Goal: Check status: Check status

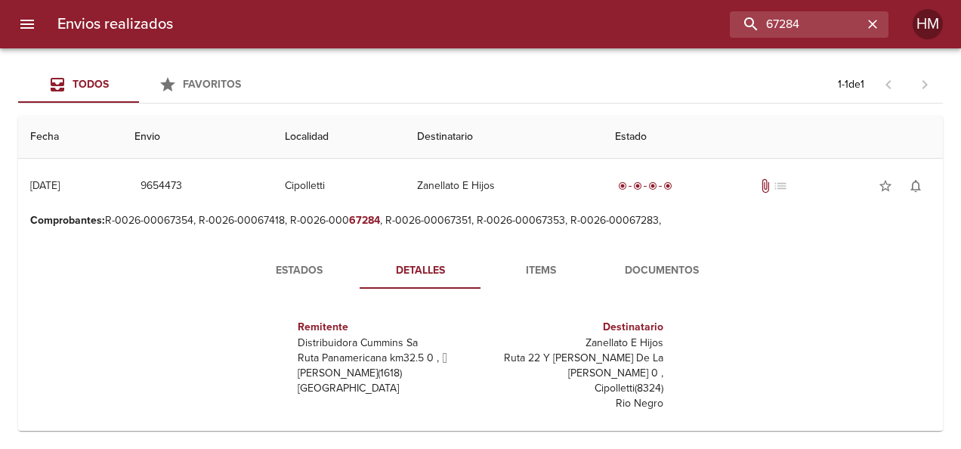
scroll to position [151, 0]
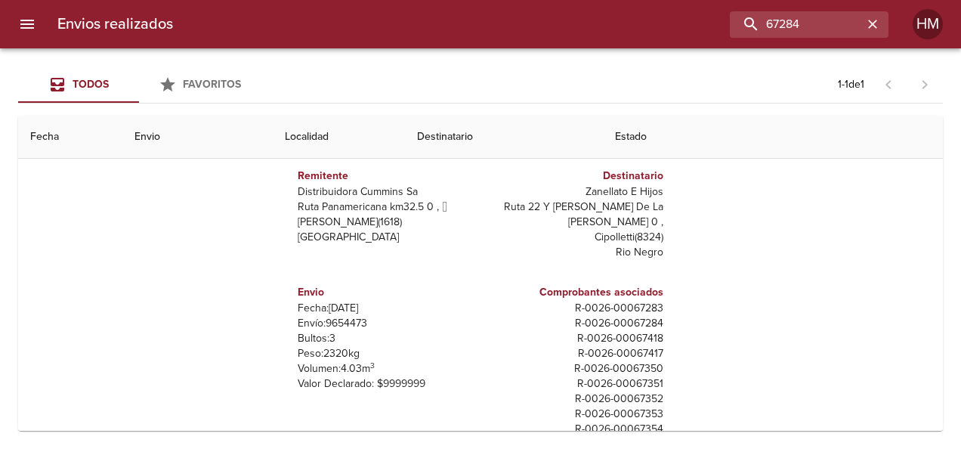
click at [847, 252] on div "Estados Detalles Items Documentos Remitente Distribuidora [PERSON_NAME] Ruta Pa…" at bounding box center [480, 276] width 900 height 387
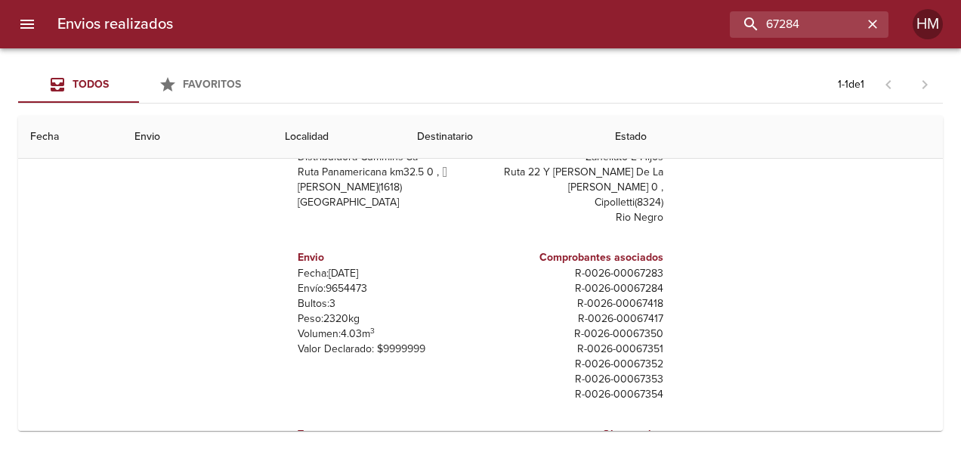
scroll to position [53, 0]
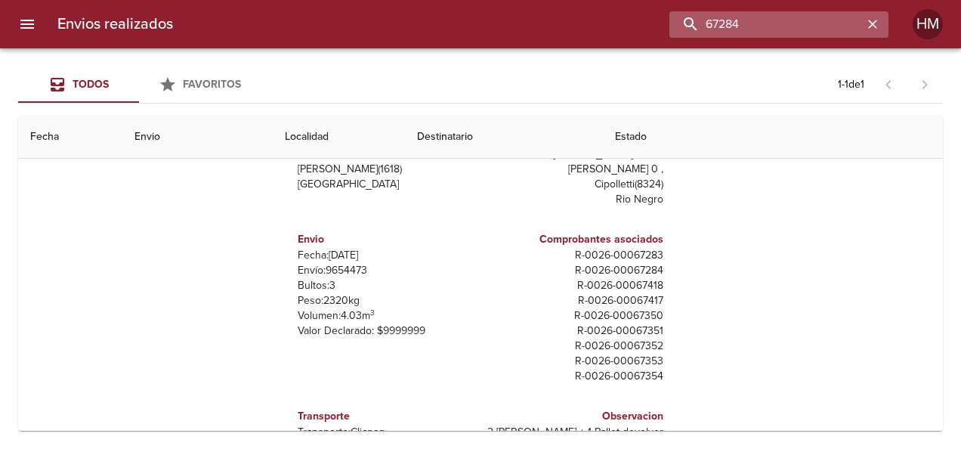
click at [828, 21] on input "67284" at bounding box center [765, 24] width 193 height 26
type input "6"
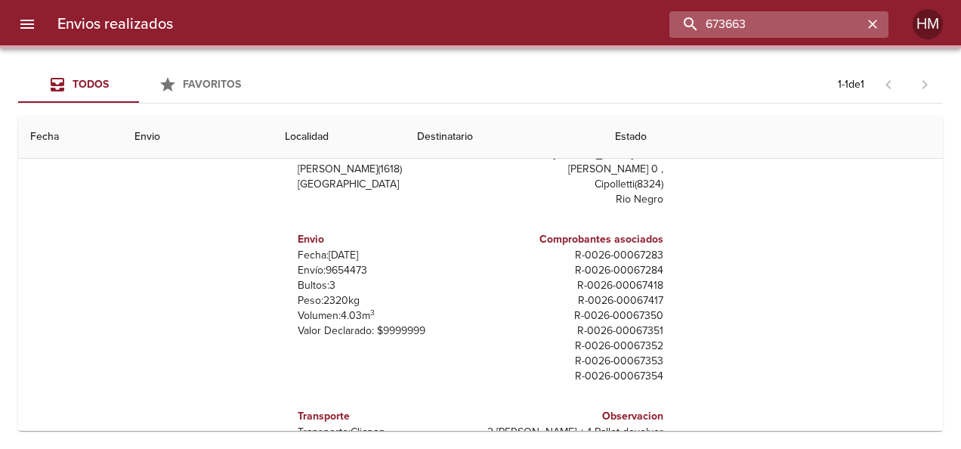
click at [738, 23] on input "673663" at bounding box center [765, 24] width 193 height 26
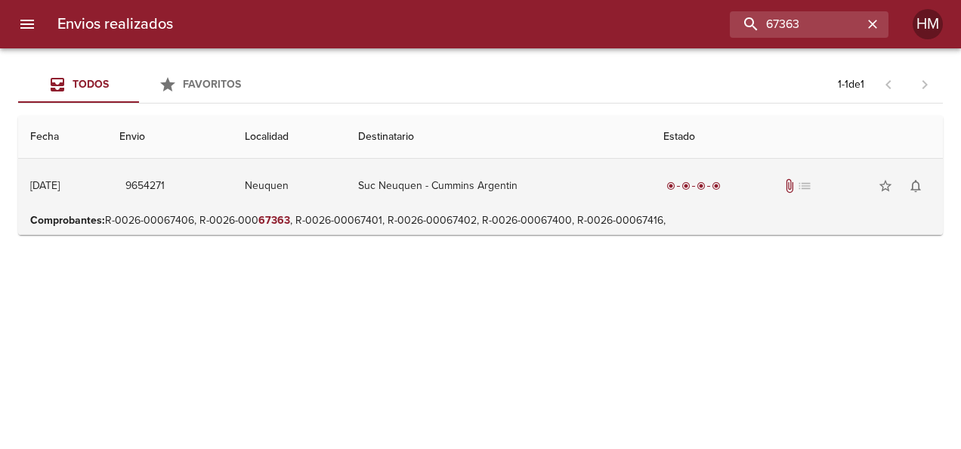
click at [533, 178] on td "Suc Neuquen - Cummins Argentin" at bounding box center [498, 186] width 305 height 54
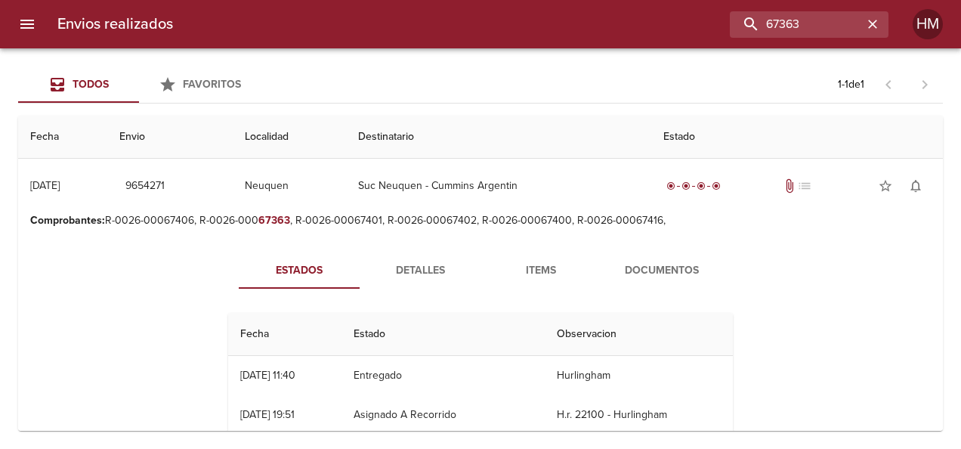
click at [396, 263] on span "Detalles" at bounding box center [419, 270] width 103 height 19
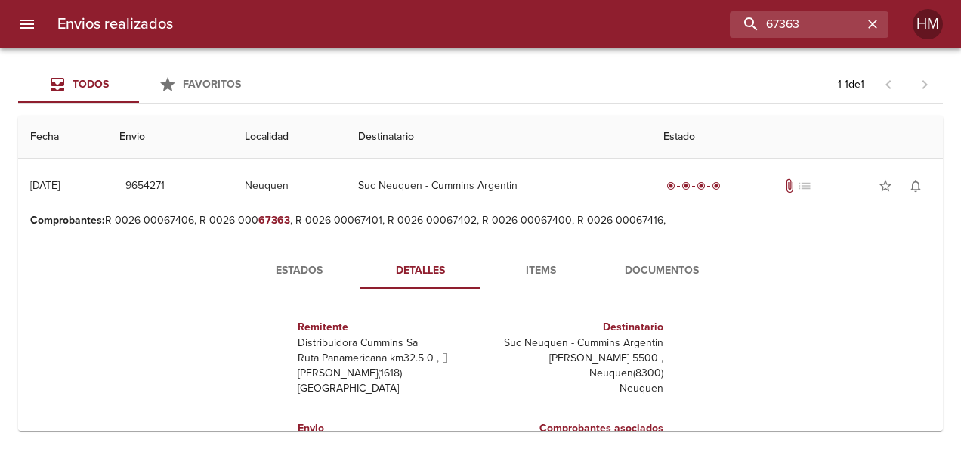
scroll to position [151, 0]
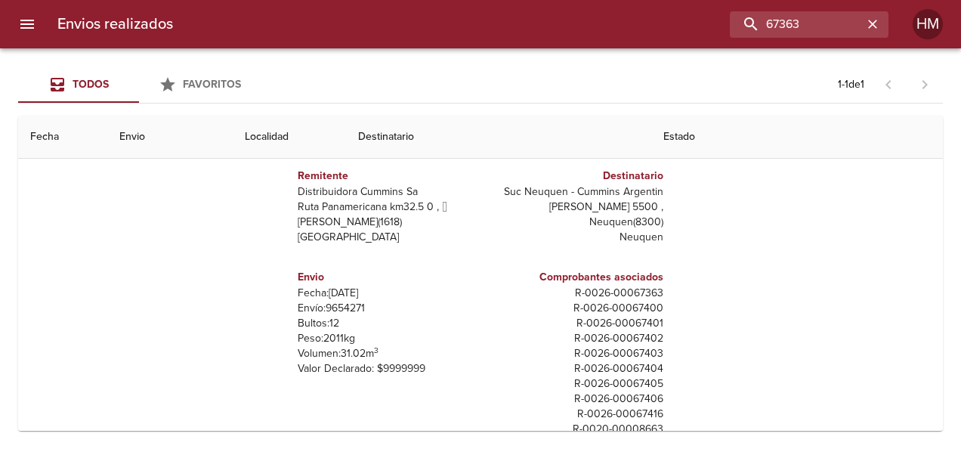
click at [347, 306] on p "Envío: 9654271" at bounding box center [386, 308] width 177 height 15
copy p "9654271"
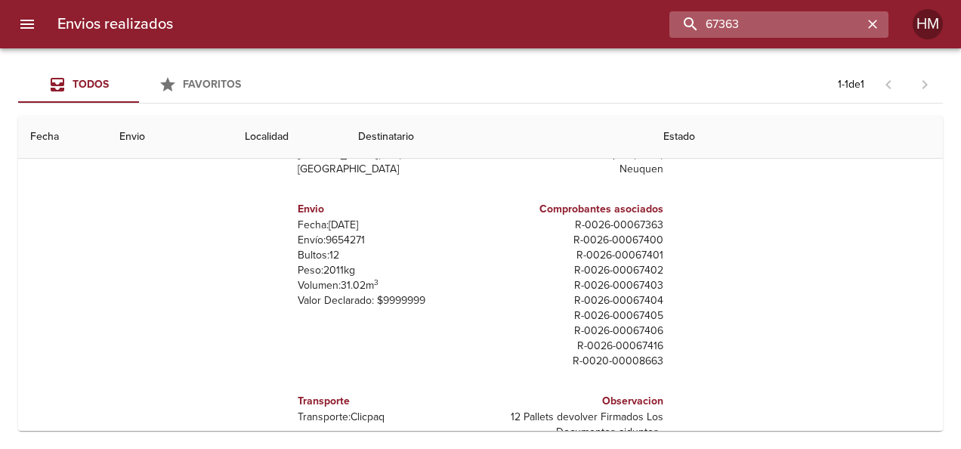
click at [819, 25] on input "67363" at bounding box center [765, 24] width 193 height 26
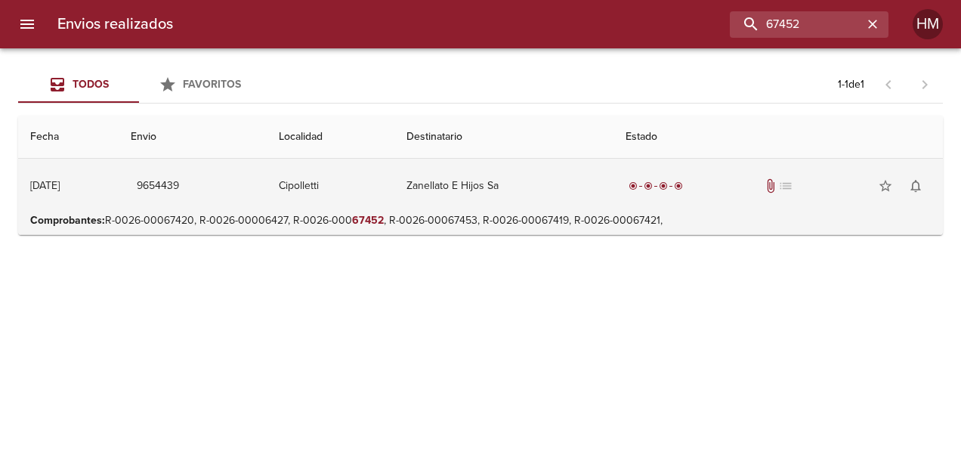
click at [680, 198] on div "radio_button_checked radio_button_checked radio_button_checked radio_button_che…" at bounding box center [777, 186] width 305 height 30
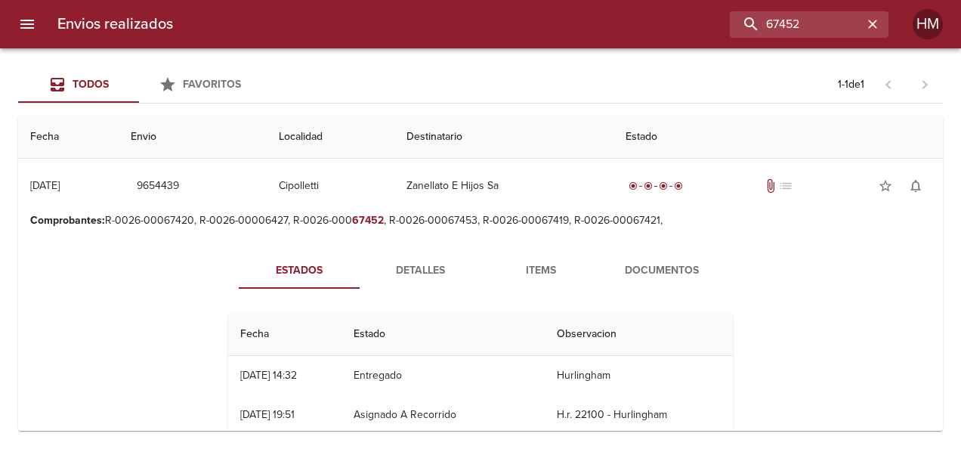
click at [430, 267] on span "Detalles" at bounding box center [419, 270] width 103 height 19
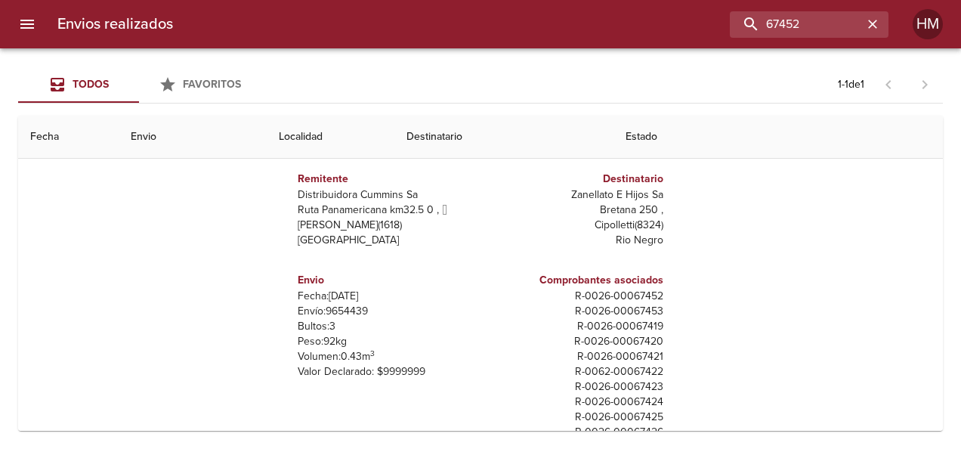
scroll to position [151, 0]
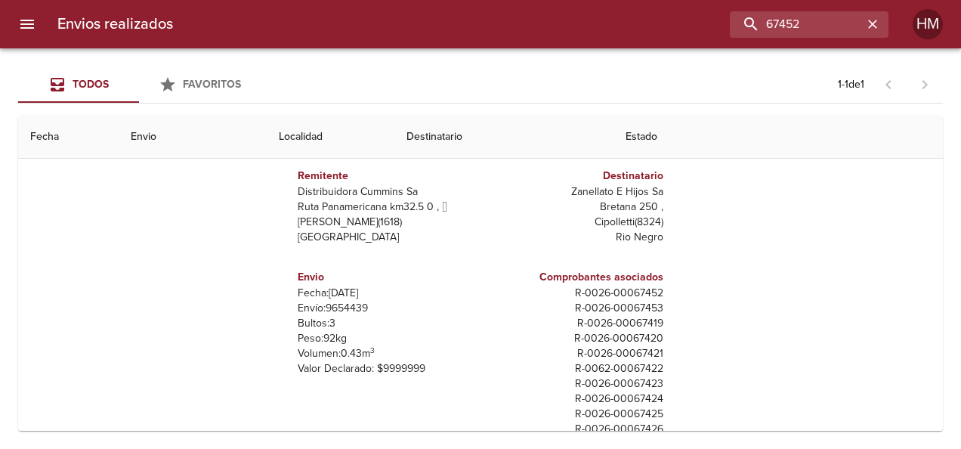
click at [346, 304] on p "Envío: 9654439" at bounding box center [386, 308] width 177 height 15
copy p "9654439"
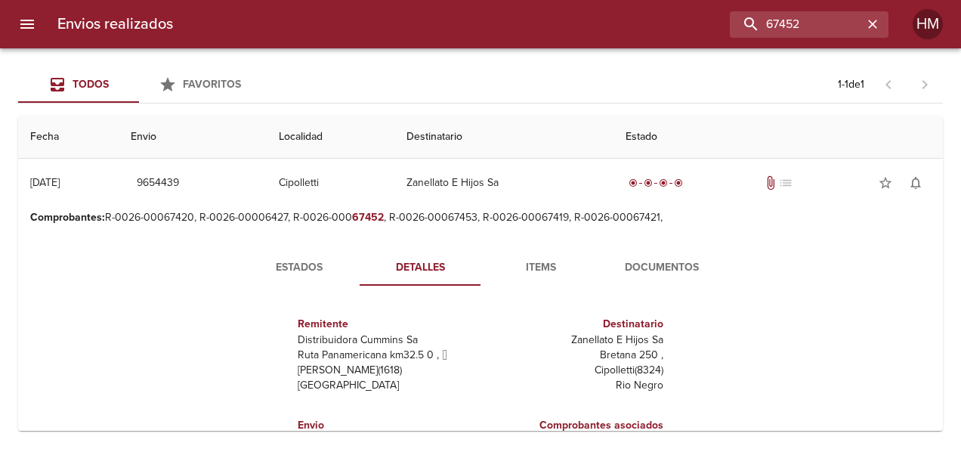
scroll to position [0, 0]
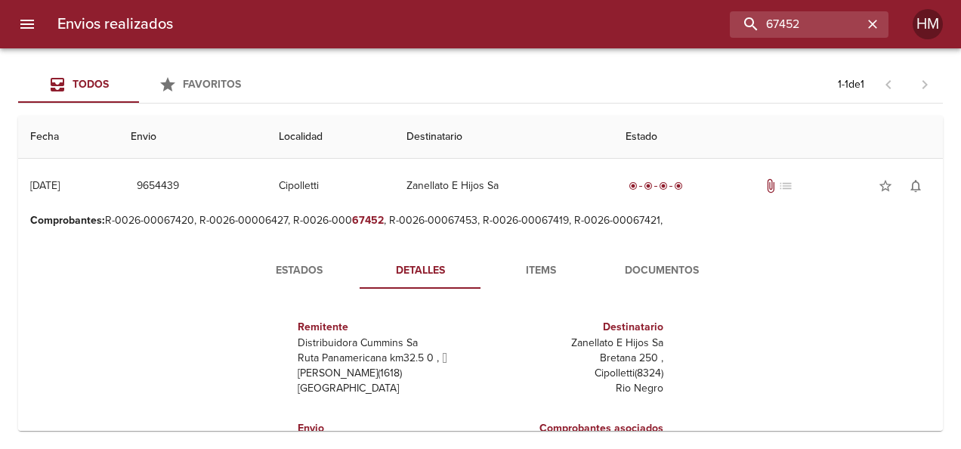
click at [313, 261] on span "Estados" at bounding box center [299, 270] width 103 height 19
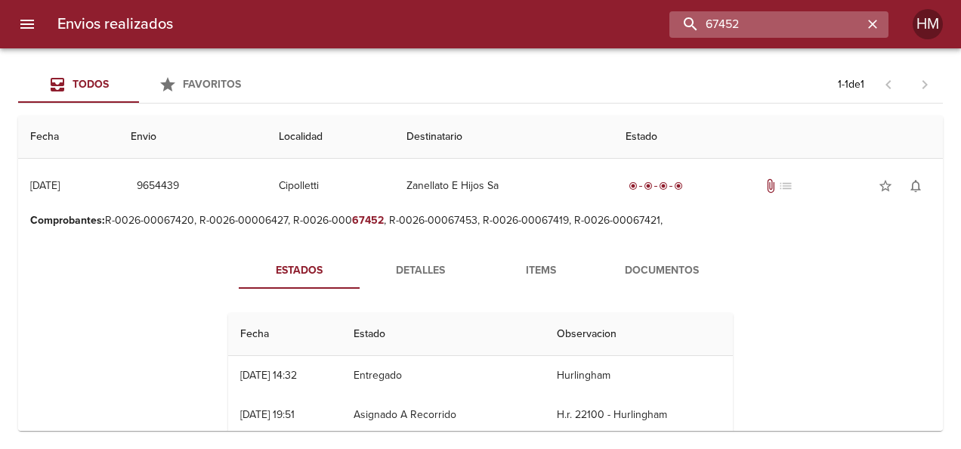
click at [805, 20] on input "67452" at bounding box center [765, 24] width 193 height 26
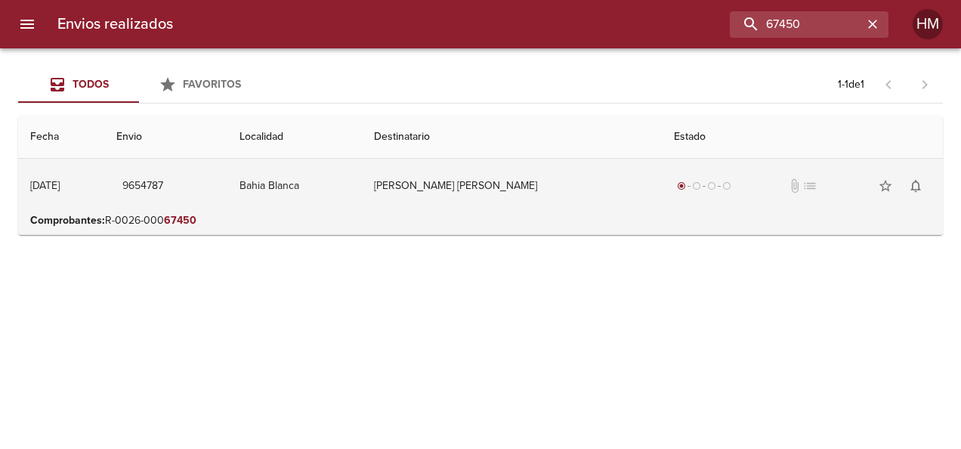
click at [645, 182] on td "[PERSON_NAME] [PERSON_NAME]" at bounding box center [512, 186] width 300 height 54
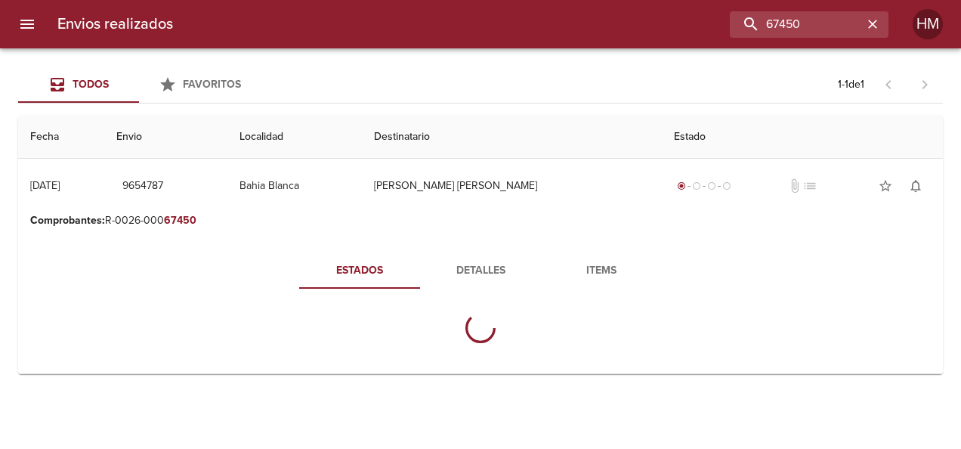
click at [489, 258] on button "Detalles" at bounding box center [480, 270] width 121 height 36
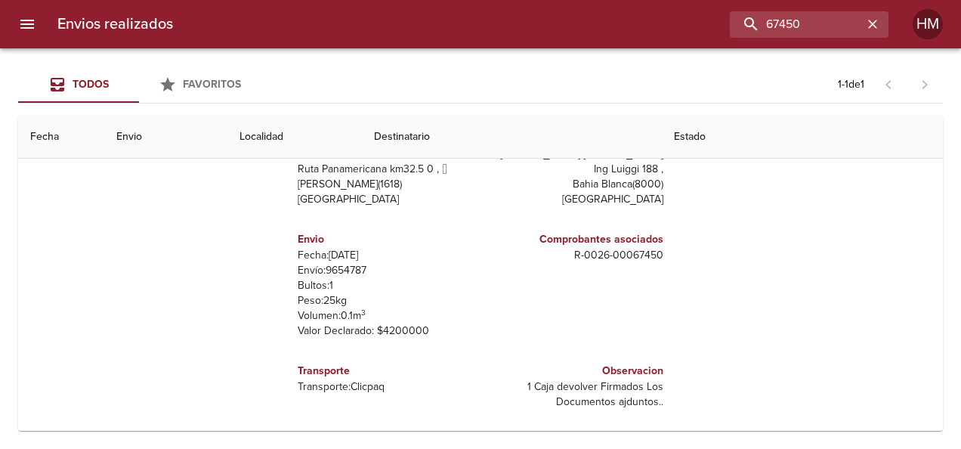
scroll to position [190, 0]
click at [352, 269] on p "Envío: 9654787" at bounding box center [386, 268] width 177 height 15
click at [352, 268] on p "Envío: 9654787" at bounding box center [386, 268] width 177 height 15
copy p "9654787"
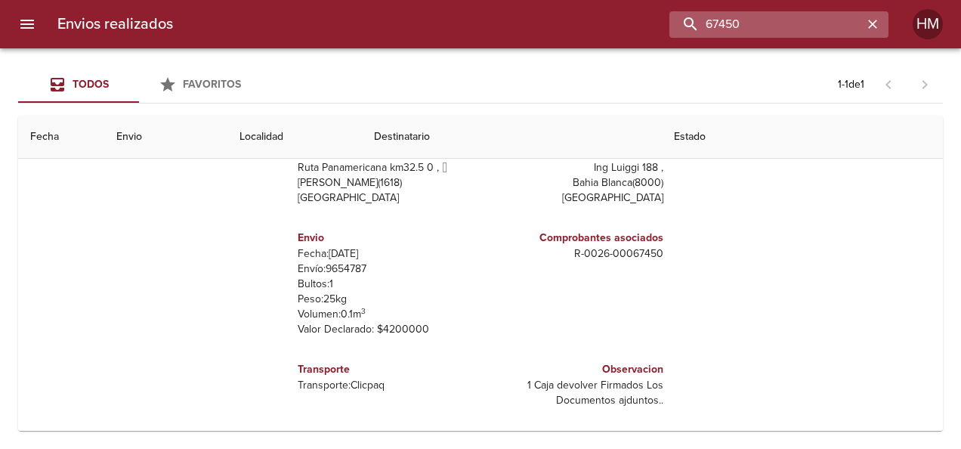
click at [844, 23] on input "67450" at bounding box center [765, 24] width 193 height 26
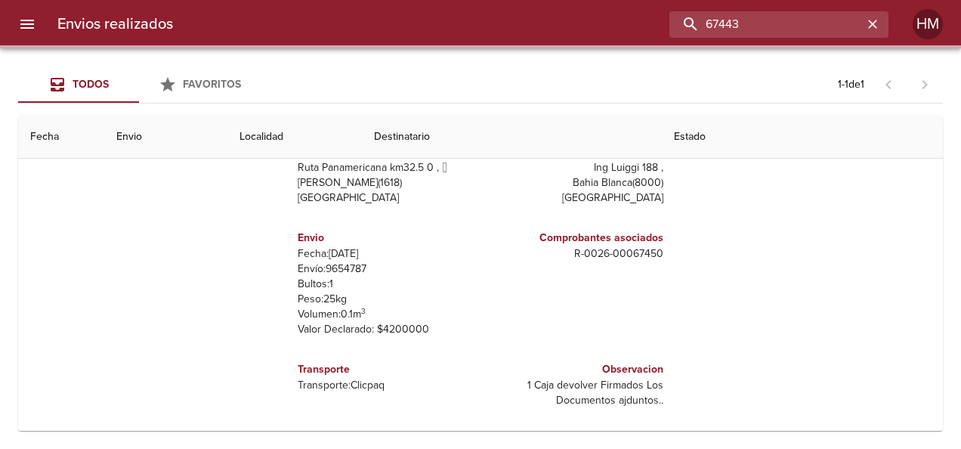
scroll to position [0, 0]
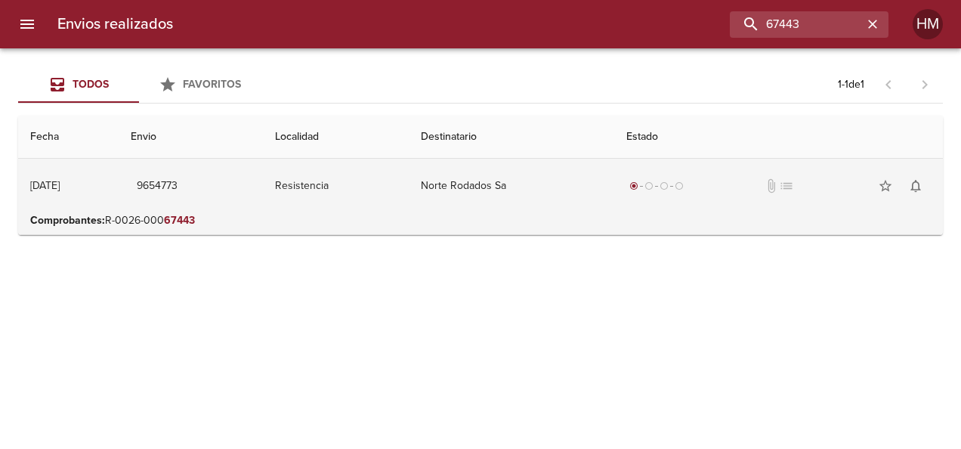
click at [512, 187] on td "Norte Rodados Sa" at bounding box center [511, 186] width 205 height 54
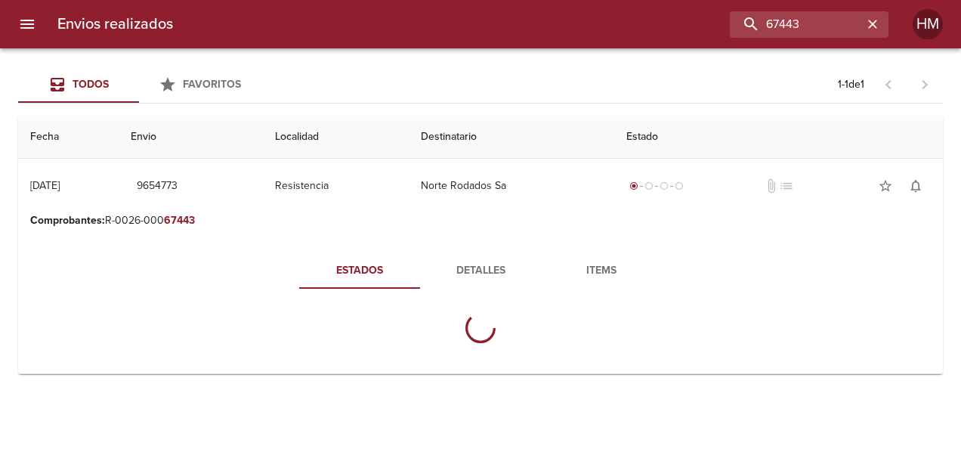
click at [495, 264] on span "Detalles" at bounding box center [480, 270] width 103 height 19
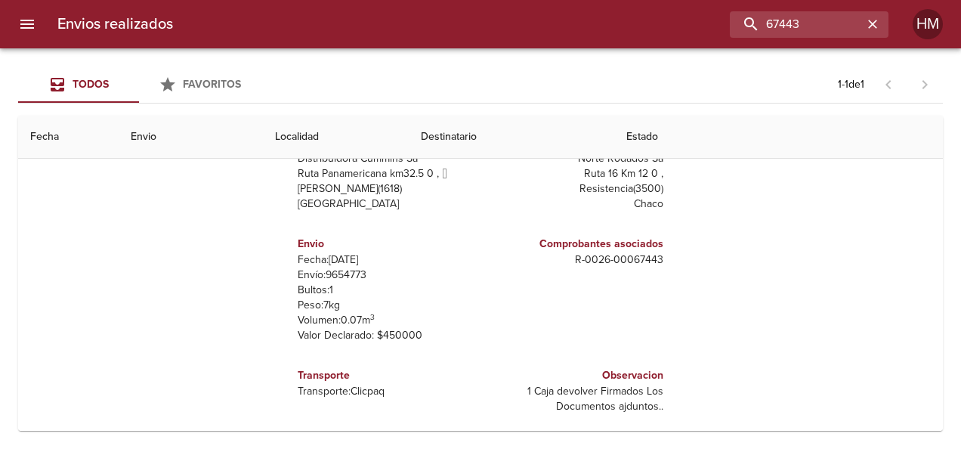
scroll to position [190, 0]
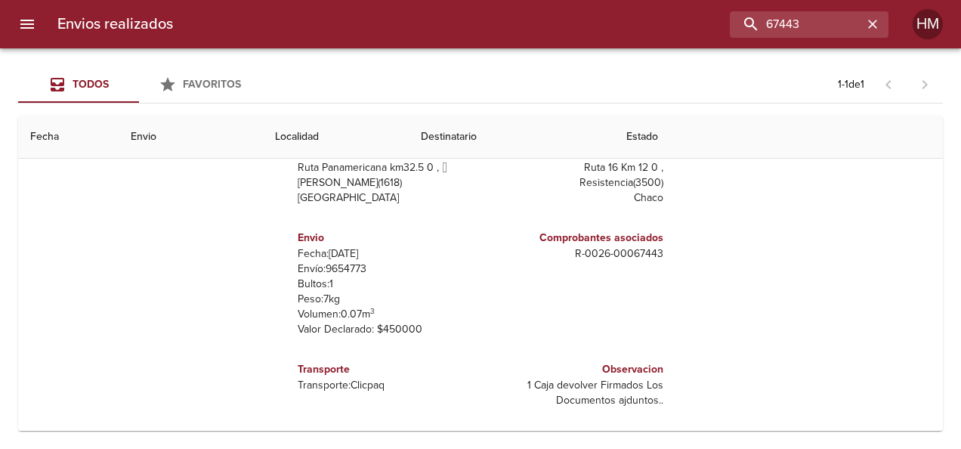
click at [333, 268] on p "Envío: 9654773" at bounding box center [386, 268] width 177 height 15
copy p "9654773"
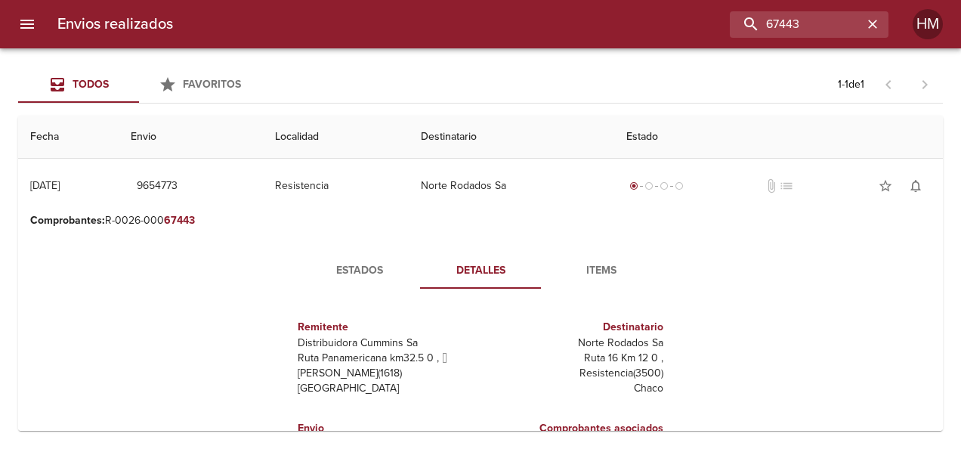
click at [364, 267] on span "Estados" at bounding box center [359, 270] width 103 height 19
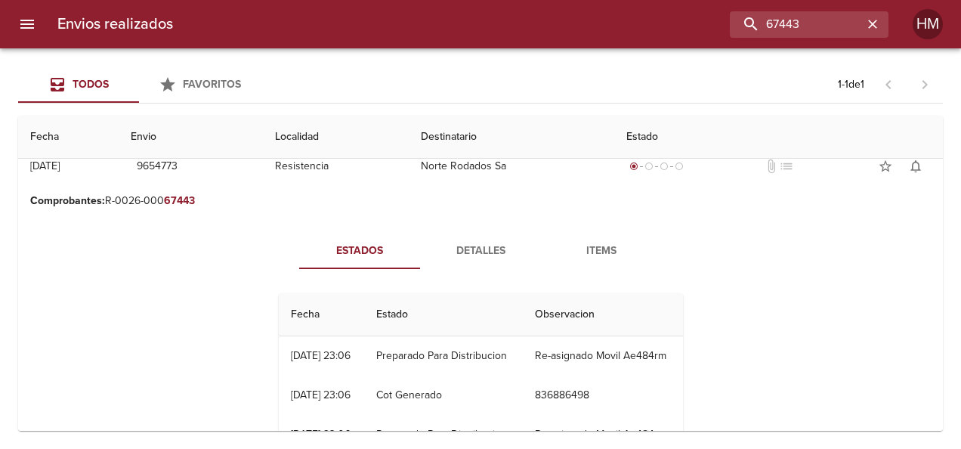
scroll to position [76, 0]
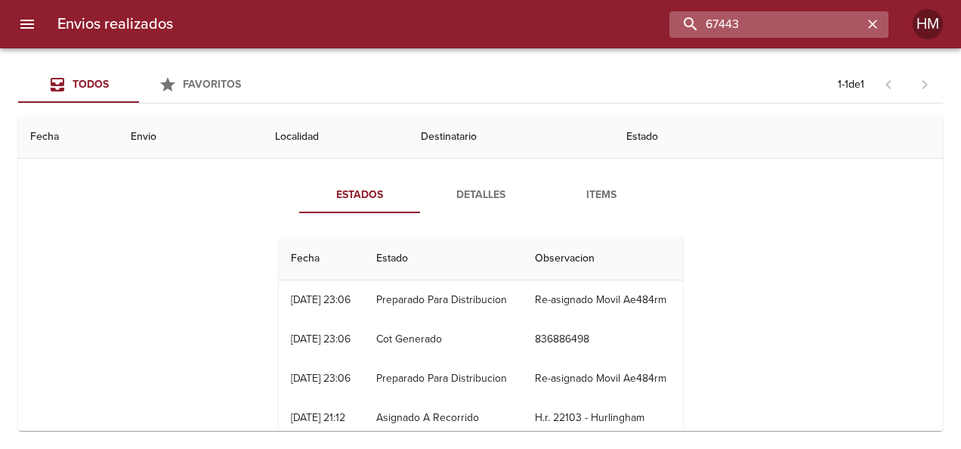
click at [834, 24] on input "67443" at bounding box center [765, 24] width 193 height 26
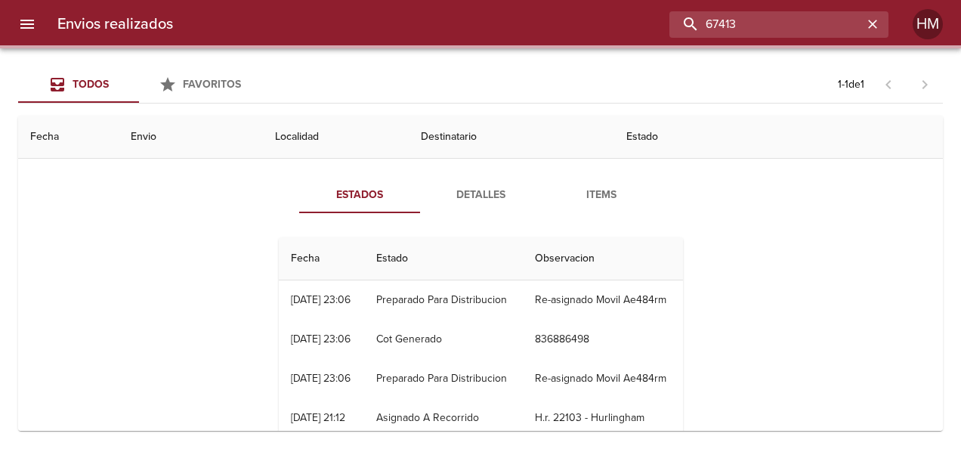
scroll to position [0, 0]
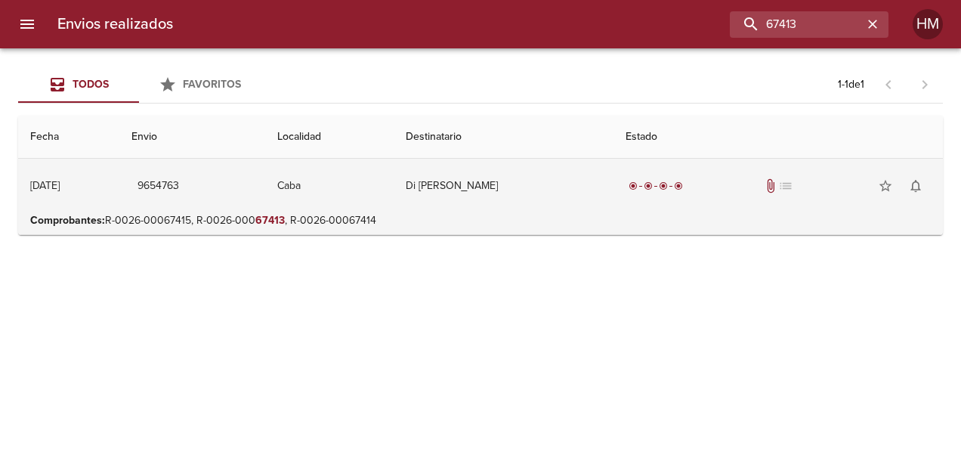
click at [507, 200] on td "Di [PERSON_NAME]" at bounding box center [503, 186] width 220 height 54
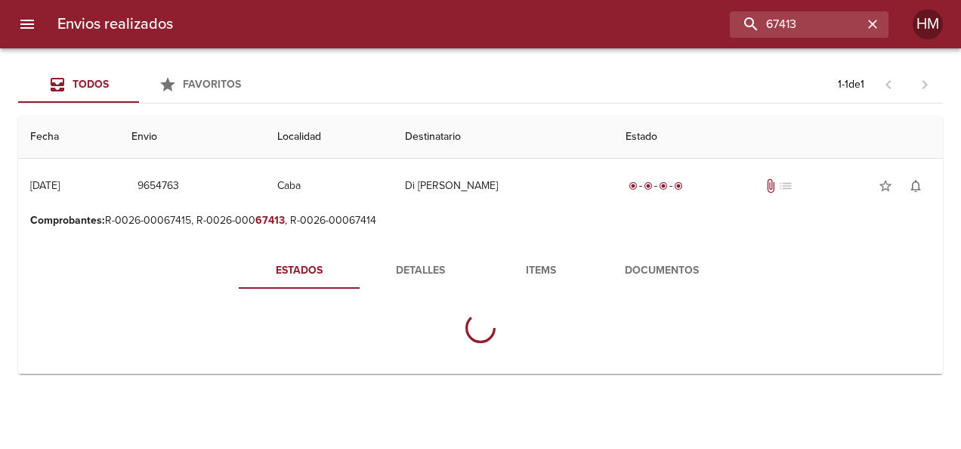
click at [441, 272] on span "Detalles" at bounding box center [419, 270] width 103 height 19
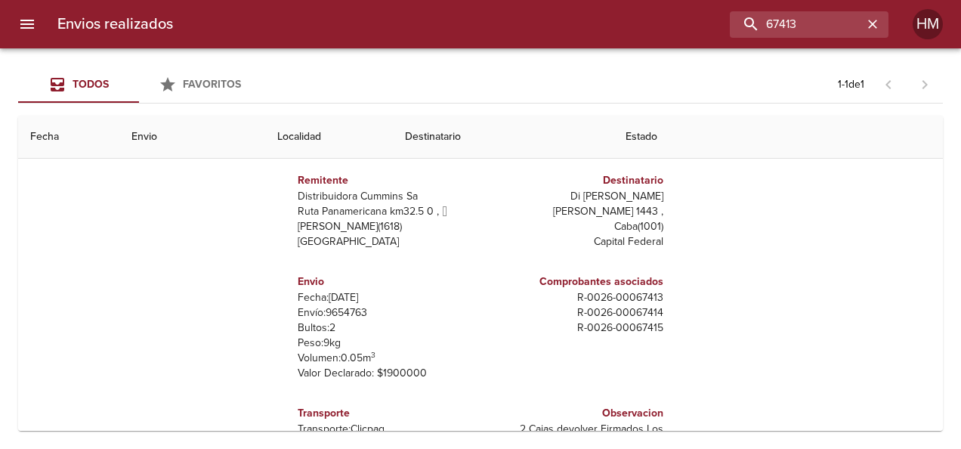
scroll to position [151, 0]
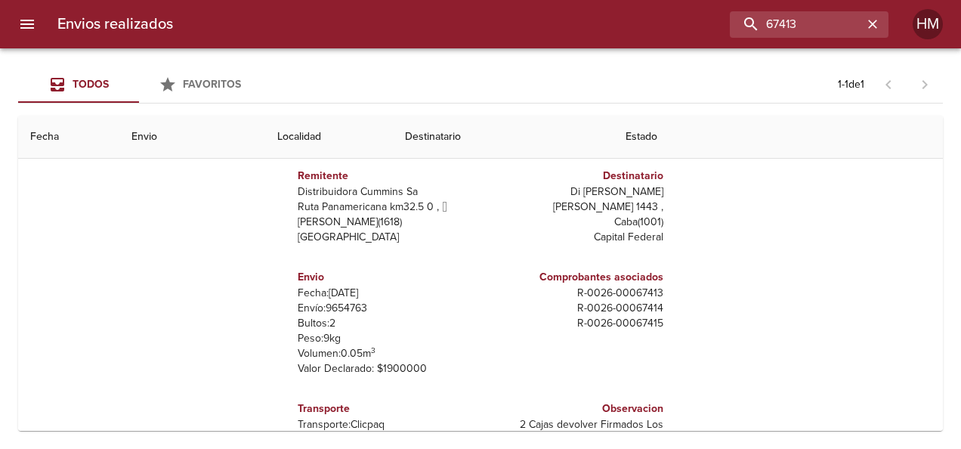
click at [348, 306] on p "Envío: 9654763" at bounding box center [386, 308] width 177 height 15
copy p "9654763"
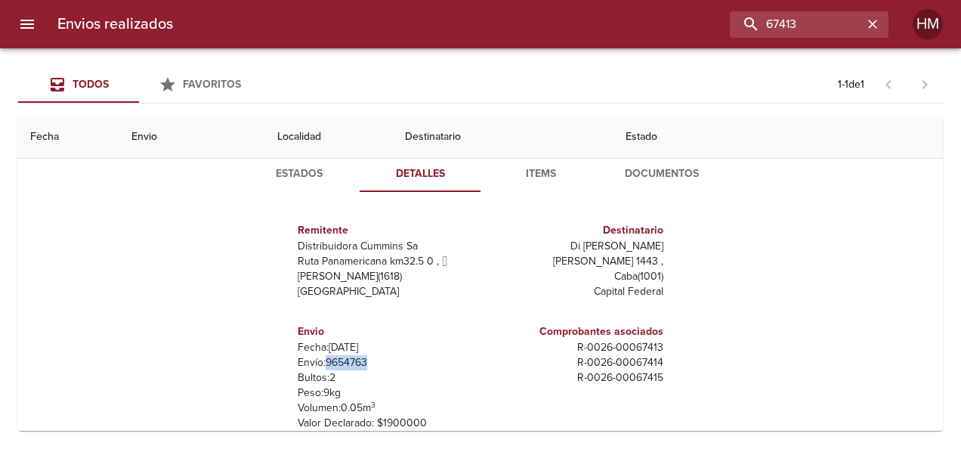
scroll to position [76, 0]
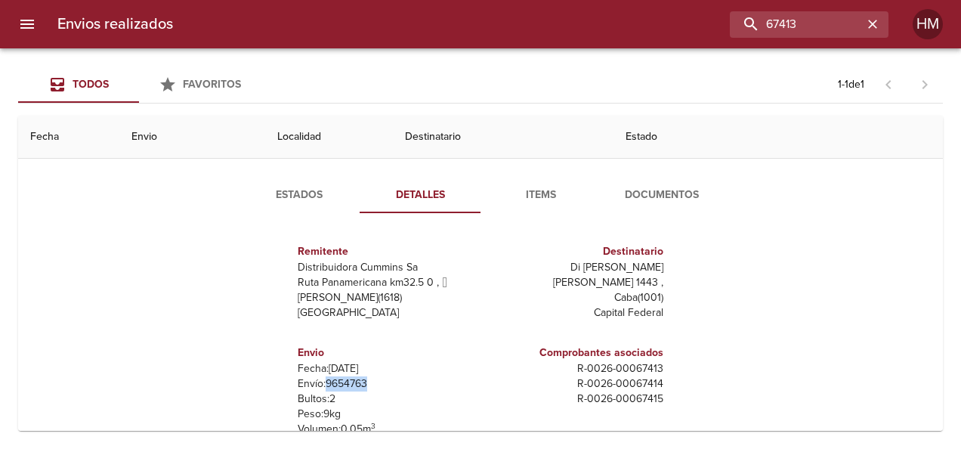
click at [282, 193] on span "Estados" at bounding box center [299, 195] width 103 height 19
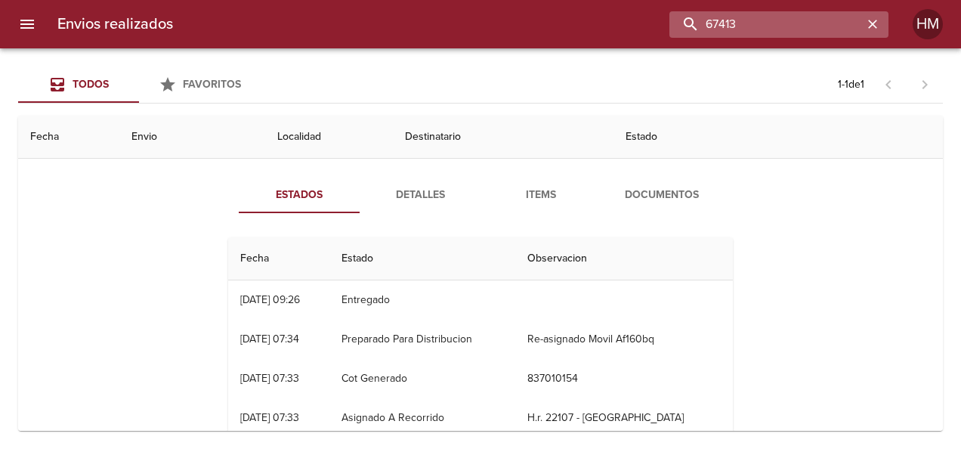
click at [828, 23] on input "67413" at bounding box center [765, 24] width 193 height 26
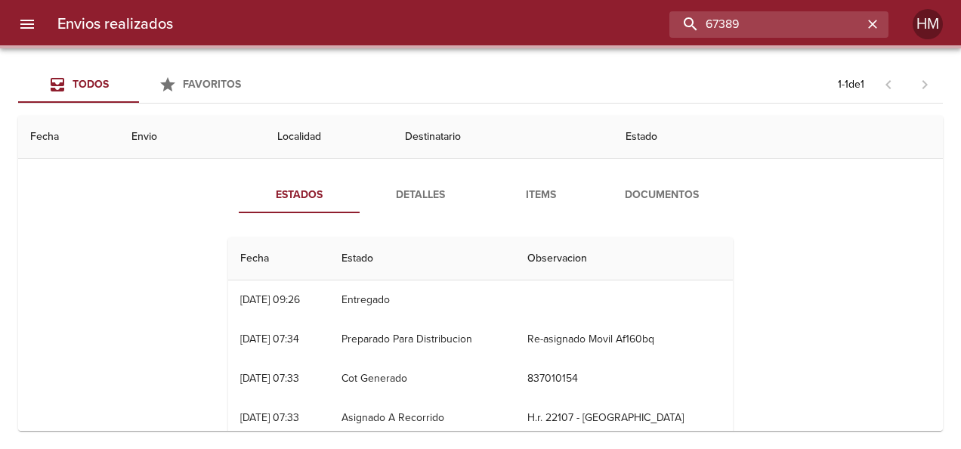
scroll to position [0, 0]
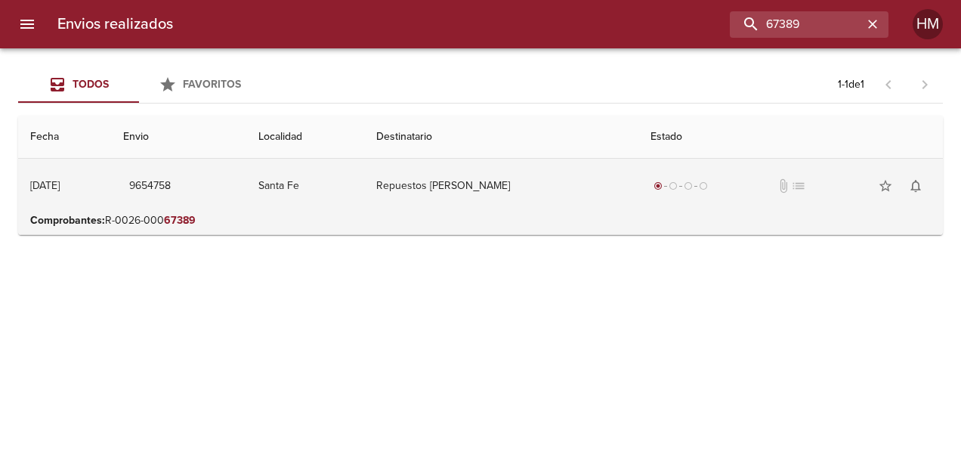
click at [507, 187] on td "Repuestos [PERSON_NAME]" at bounding box center [501, 186] width 274 height 54
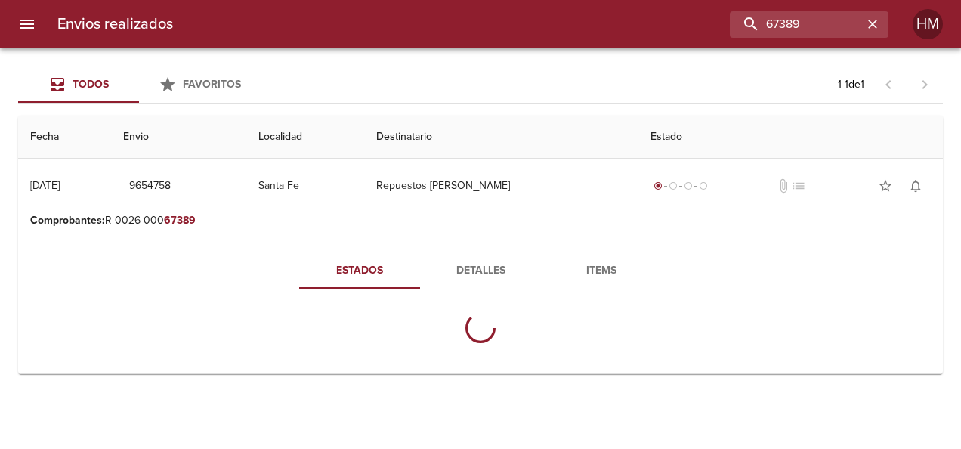
click at [482, 262] on span "Detalles" at bounding box center [480, 270] width 103 height 19
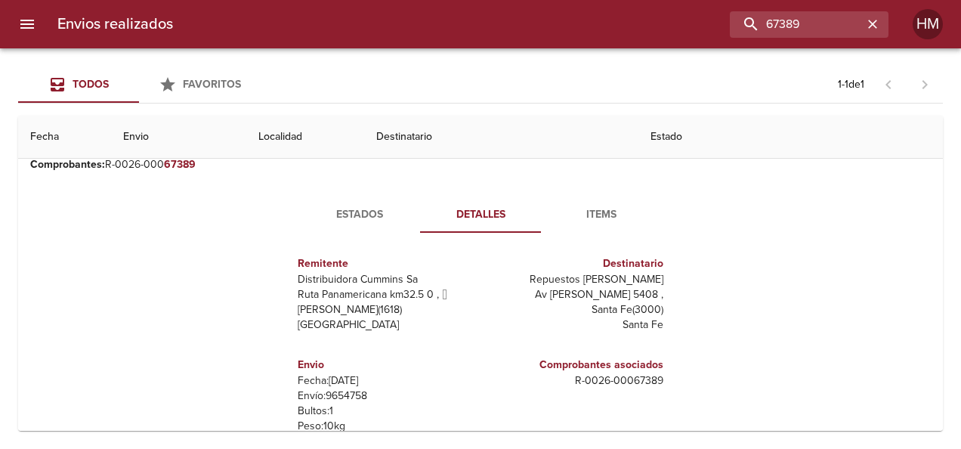
scroll to position [151, 0]
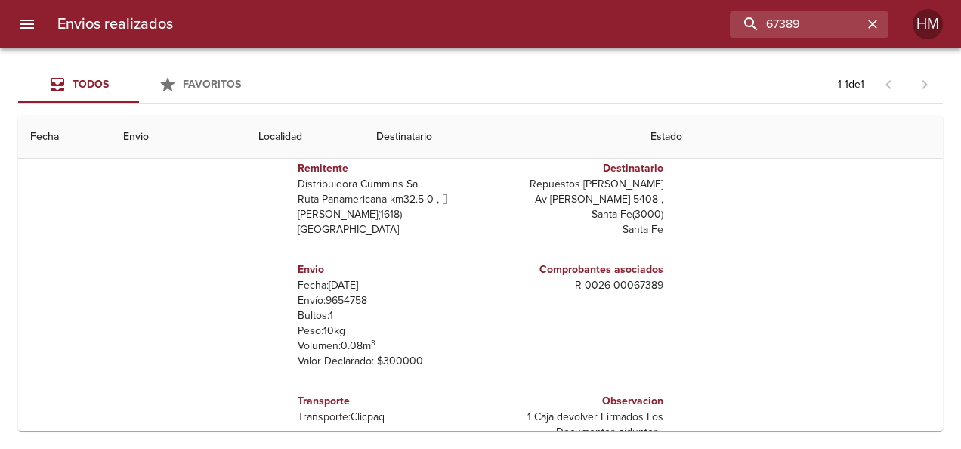
click at [338, 300] on p "Envío: 9654758" at bounding box center [386, 300] width 177 height 15
copy p "9654758"
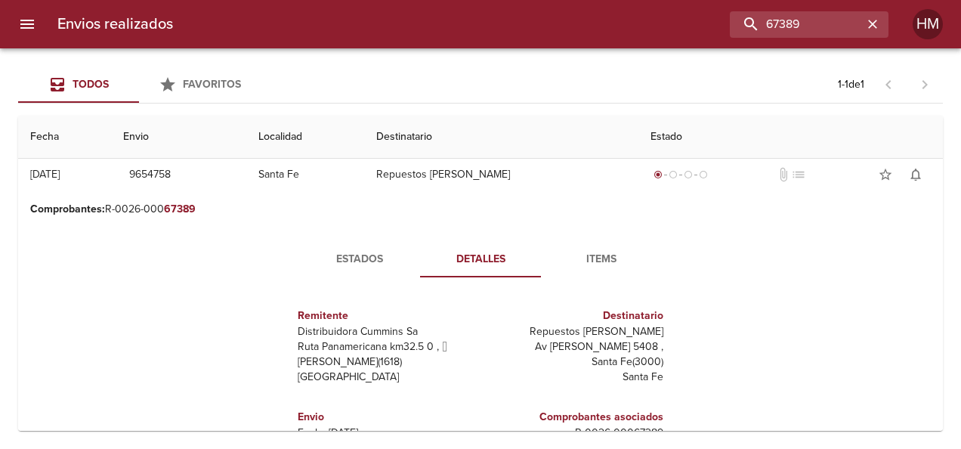
scroll to position [0, 0]
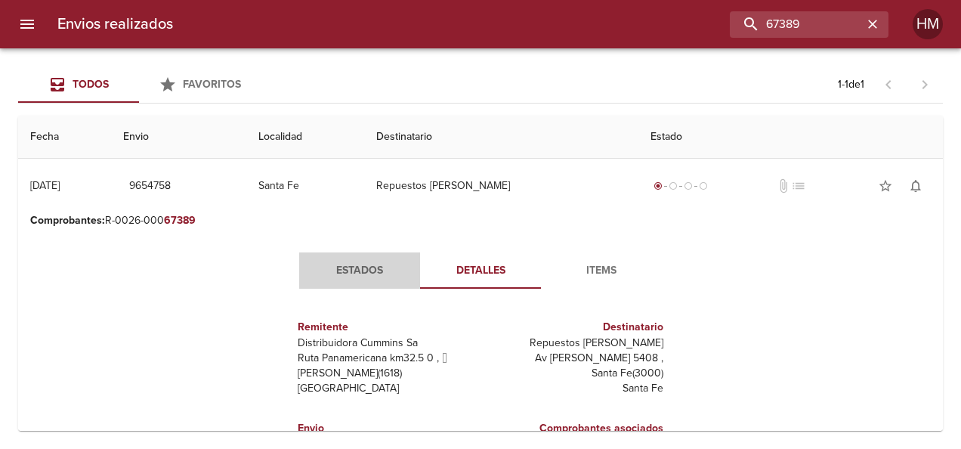
click at [373, 269] on span "Estados" at bounding box center [359, 270] width 103 height 19
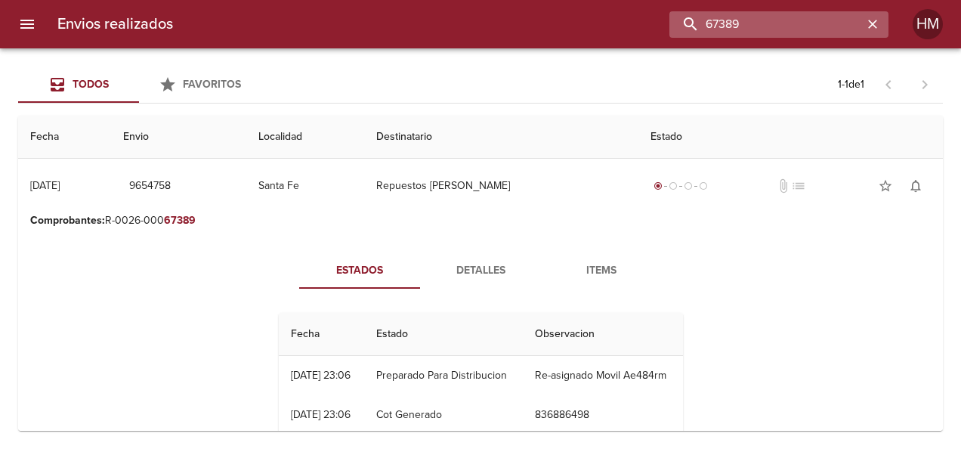
click at [828, 27] on input "67389" at bounding box center [765, 24] width 193 height 26
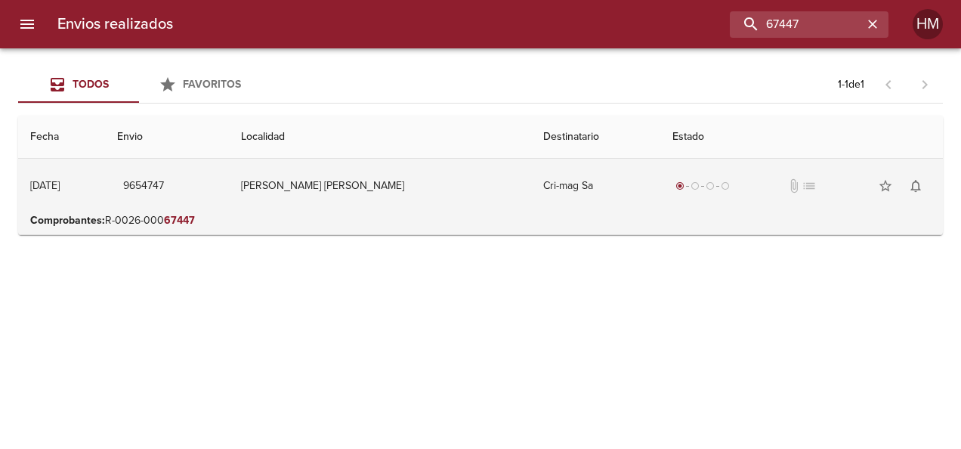
click at [433, 206] on td "[PERSON_NAME] [PERSON_NAME]" at bounding box center [379, 186] width 301 height 54
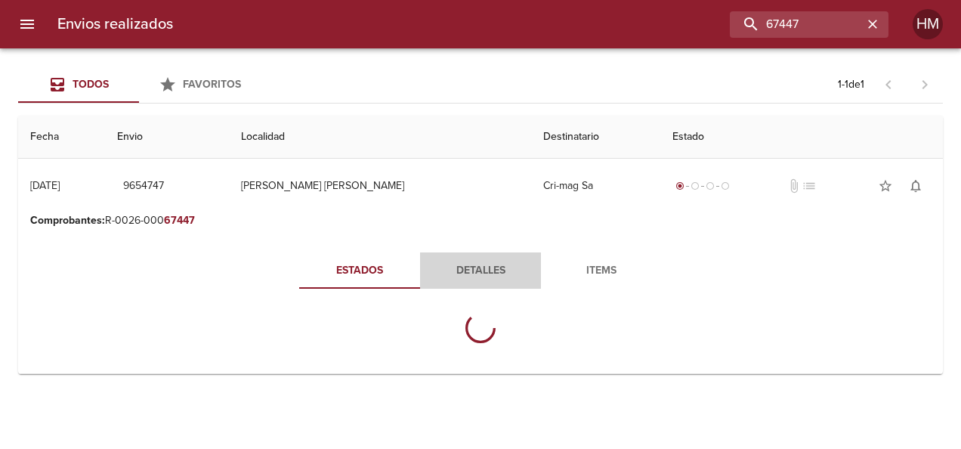
click at [454, 253] on button "Detalles" at bounding box center [480, 270] width 121 height 36
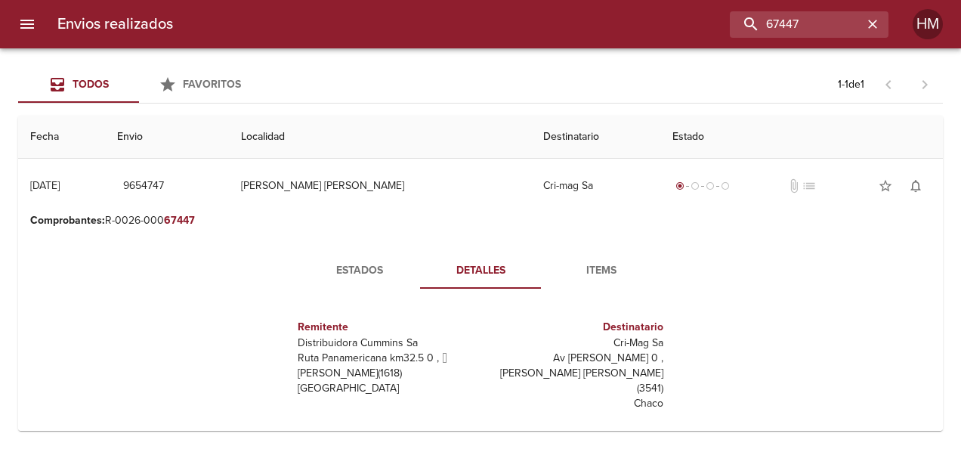
scroll to position [151, 0]
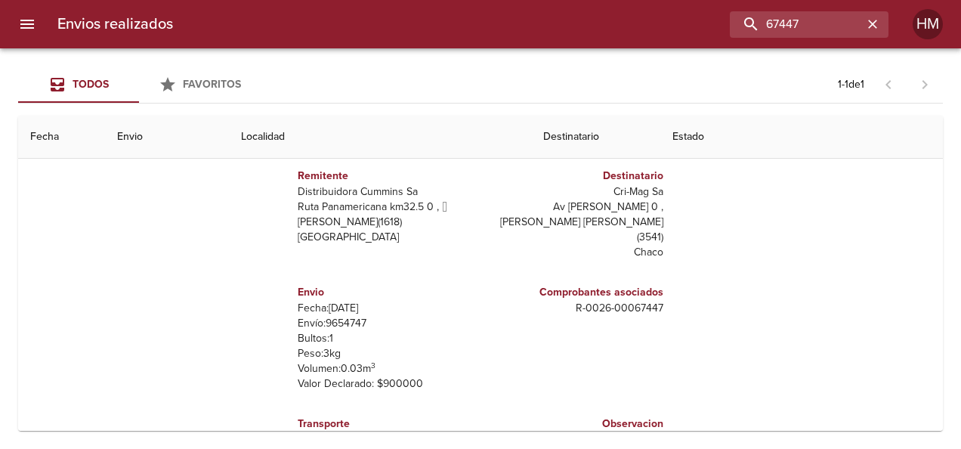
click at [338, 316] on p "Envío: 9654747" at bounding box center [386, 323] width 177 height 15
copy p "9654747"
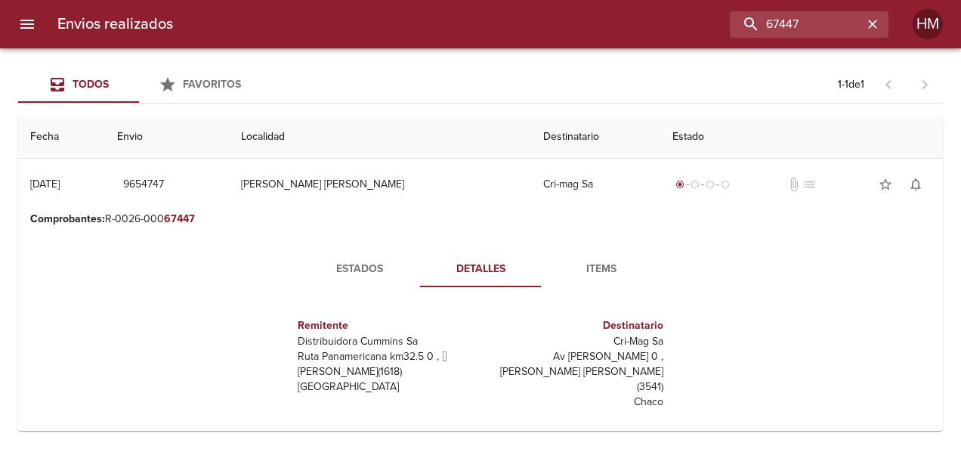
scroll to position [0, 0]
click at [362, 269] on span "Estados" at bounding box center [359, 270] width 103 height 19
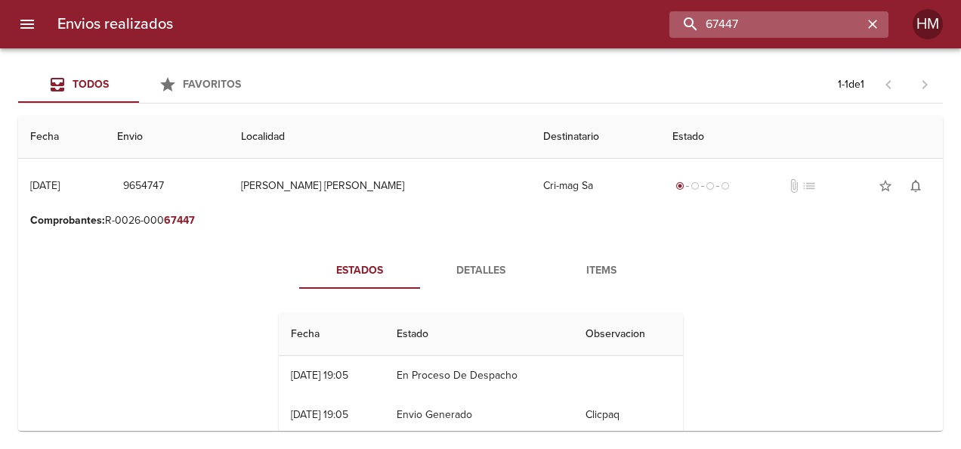
click at [825, 21] on input "67447" at bounding box center [765, 24] width 193 height 26
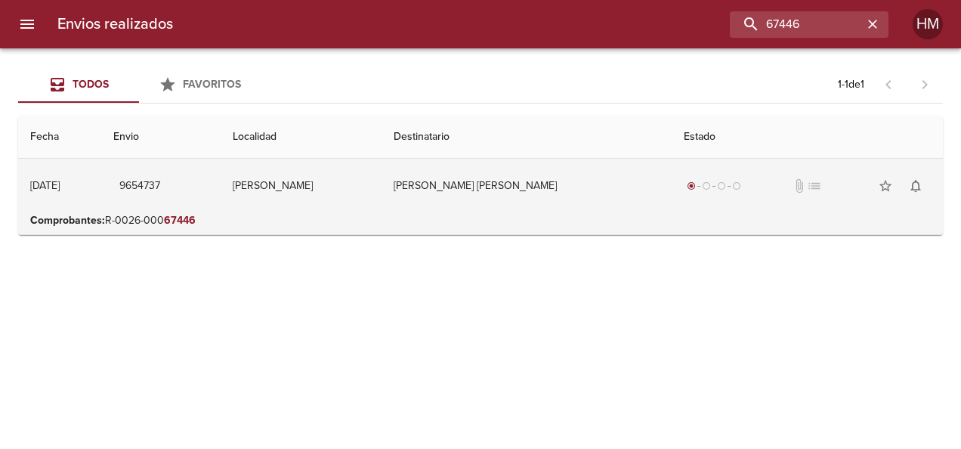
click at [478, 205] on td "[PERSON_NAME] [PERSON_NAME]" at bounding box center [525, 186] width 289 height 54
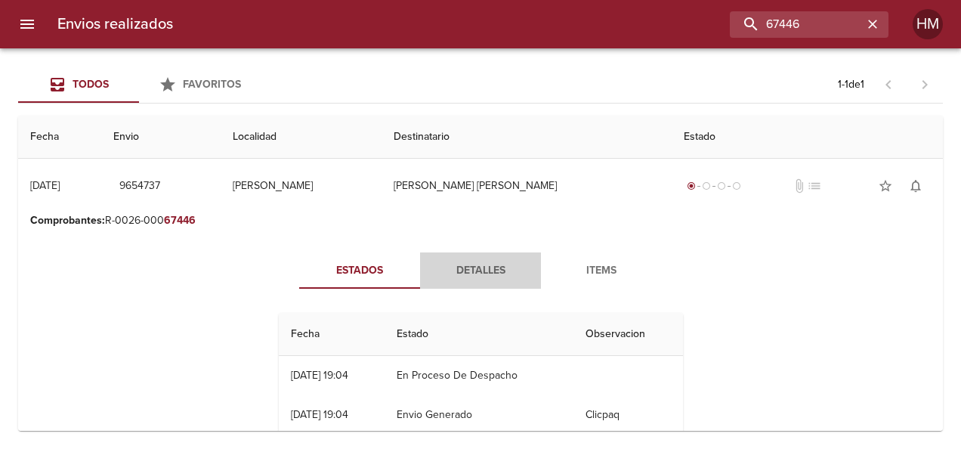
click at [472, 261] on span "Detalles" at bounding box center [480, 270] width 103 height 19
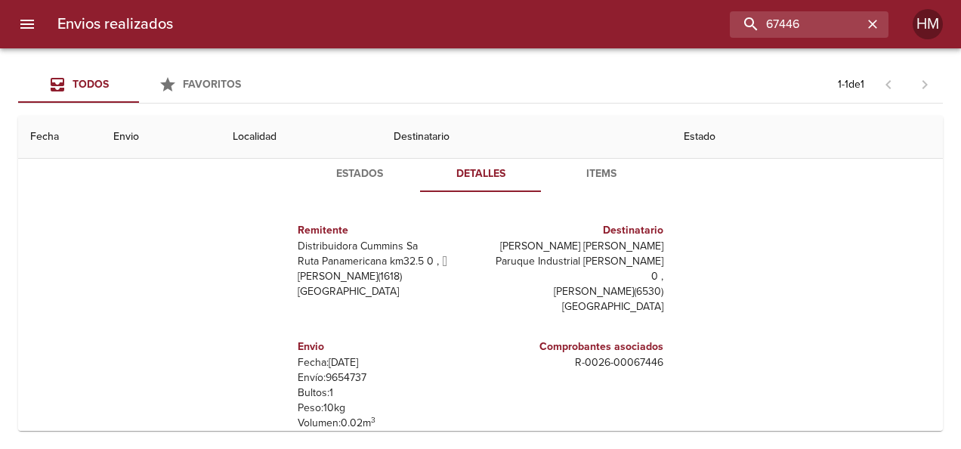
scroll to position [151, 0]
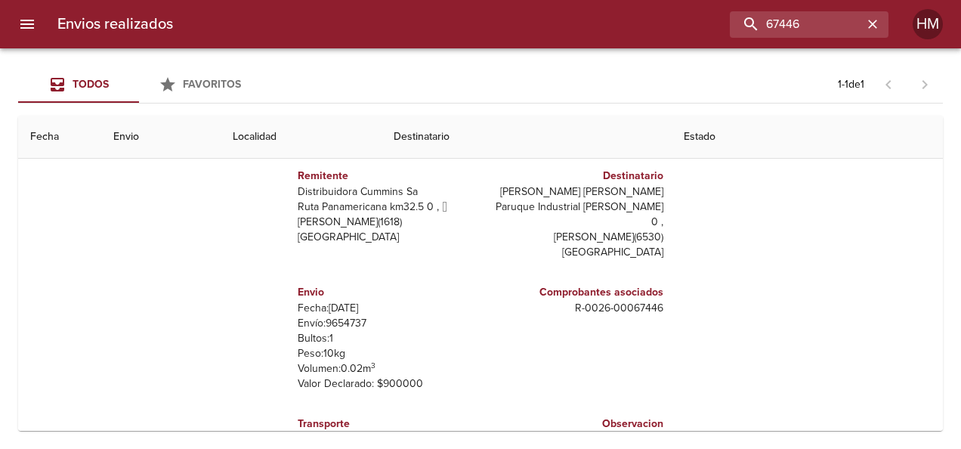
click at [356, 316] on p "Envío: 9654737" at bounding box center [386, 323] width 177 height 15
drag, startPoint x: 356, startPoint y: 305, endPoint x: 346, endPoint y: 305, distance: 9.8
click at [346, 316] on p "Envío: 9654737" at bounding box center [386, 323] width 177 height 15
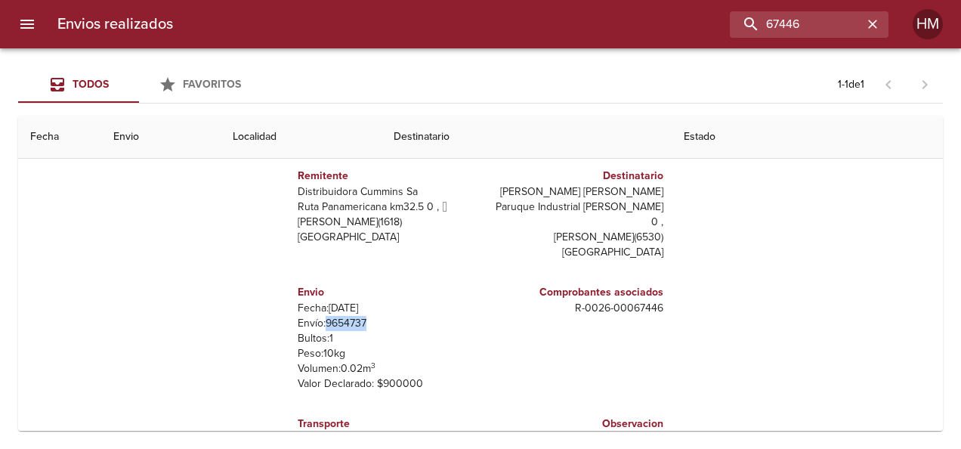
copy p "9654737"
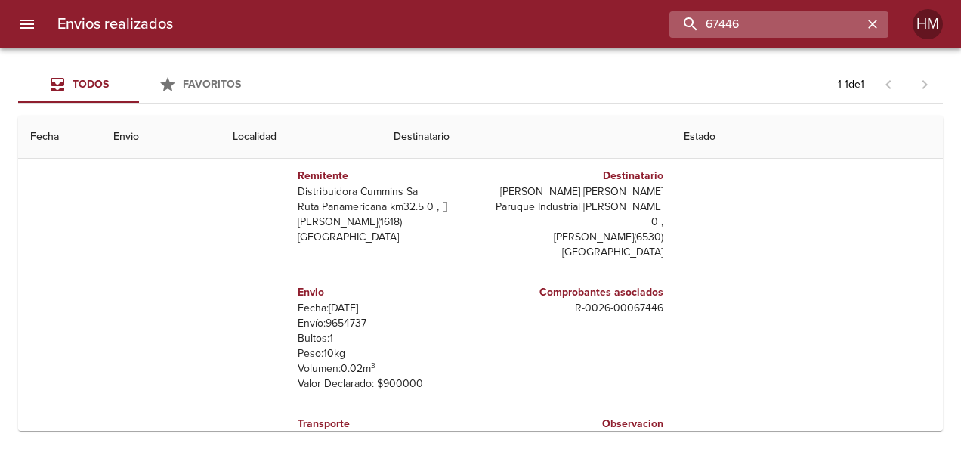
click at [859, 29] on input "67446" at bounding box center [765, 24] width 193 height 26
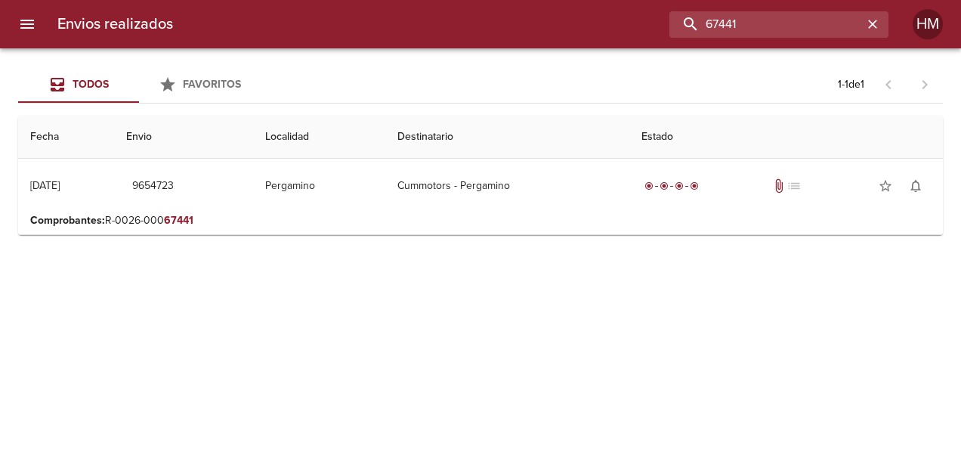
scroll to position [0, 0]
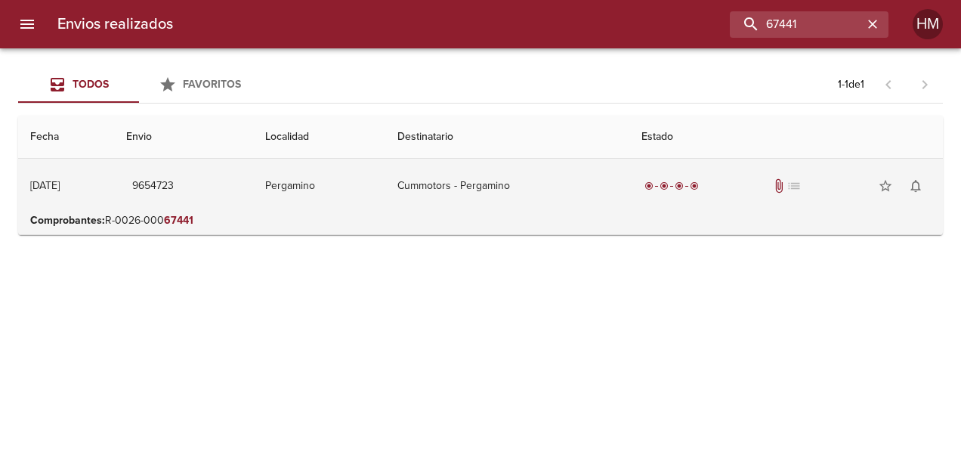
click at [492, 195] on td "Cummotors - Pergamino" at bounding box center [507, 186] width 244 height 54
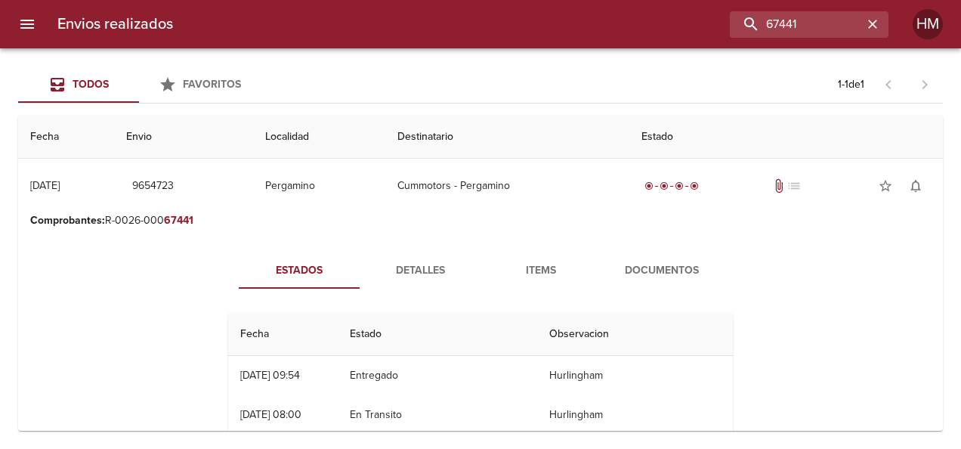
click at [436, 278] on span "Detalles" at bounding box center [419, 270] width 103 height 19
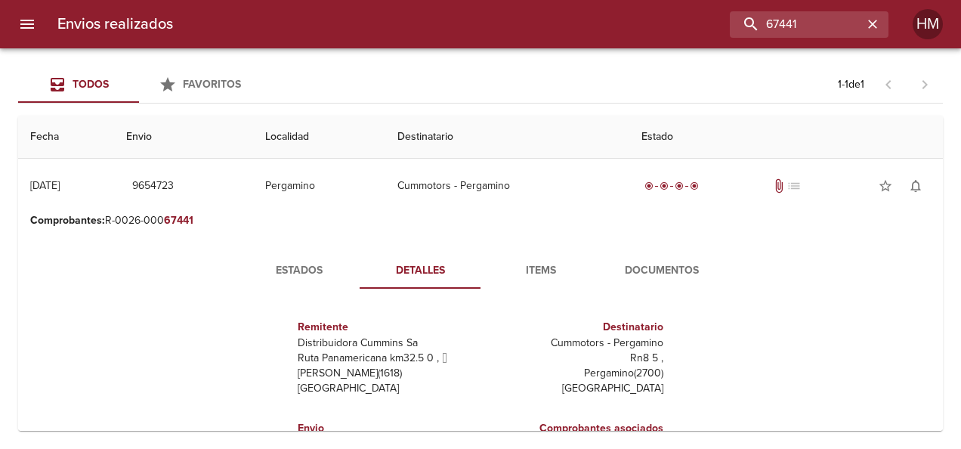
click at [333, 279] on button "Estados" at bounding box center [299, 270] width 121 height 36
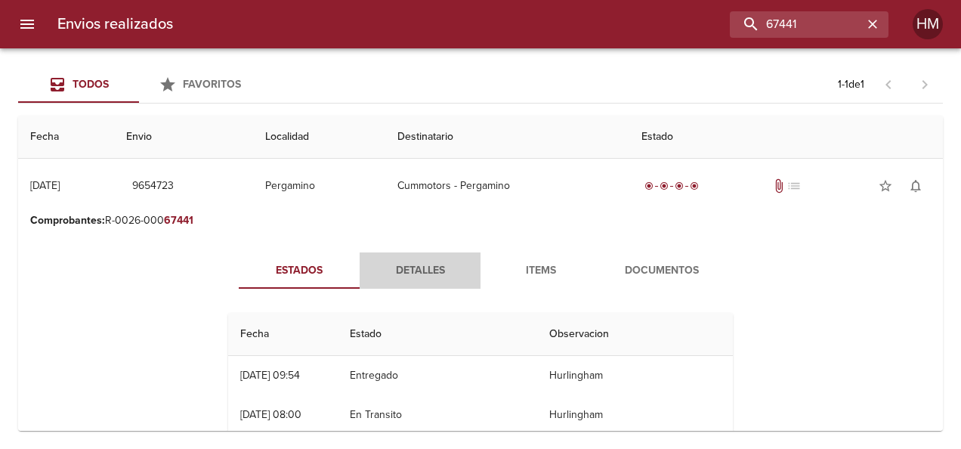
click at [393, 269] on span "Detalles" at bounding box center [419, 270] width 103 height 19
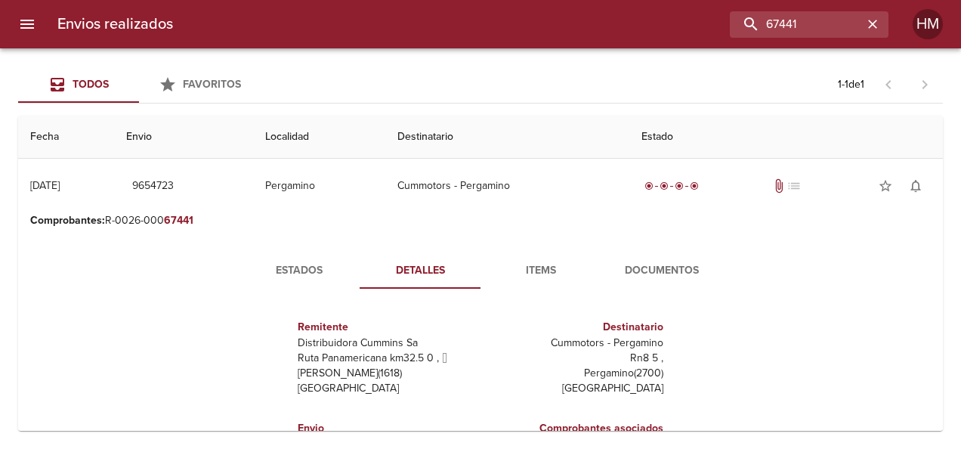
scroll to position [76, 0]
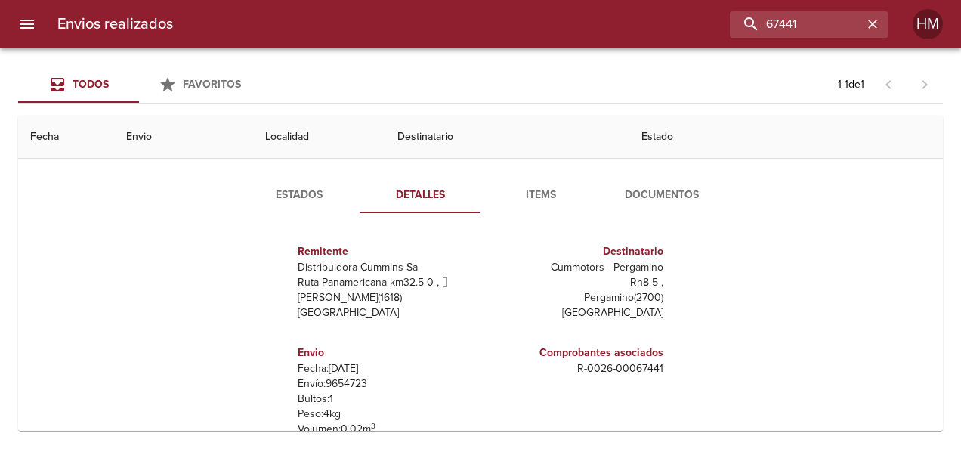
click at [340, 380] on p "Envío: 9654723" at bounding box center [386, 383] width 177 height 15
copy p "9654723"
click at [819, 25] on input "67441" at bounding box center [765, 24] width 193 height 26
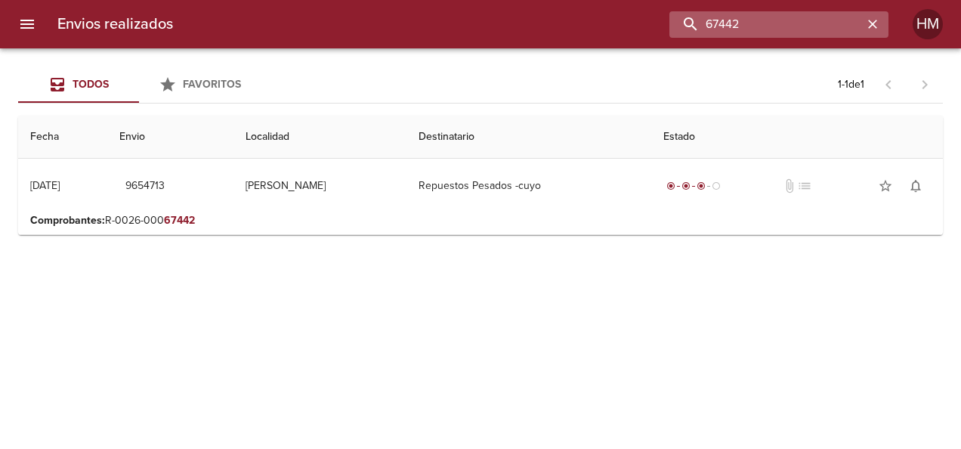
scroll to position [0, 0]
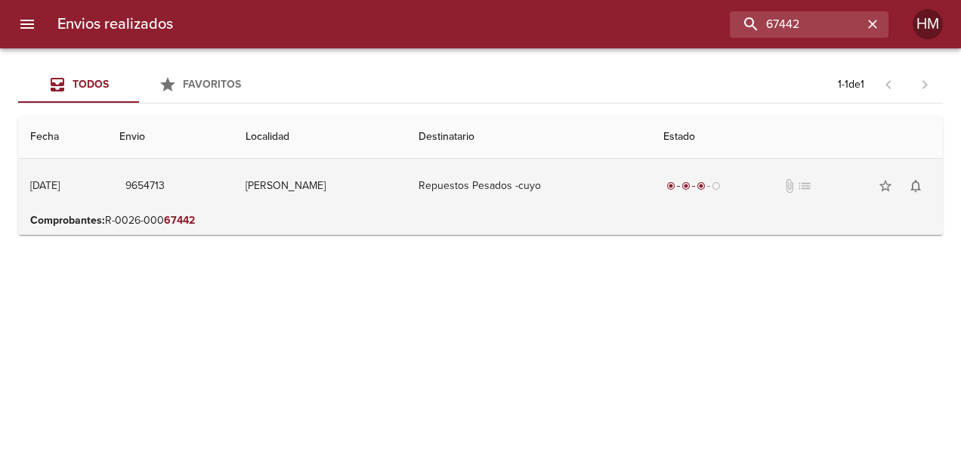
click at [650, 177] on td "Repuestos Pesados -cuyo" at bounding box center [528, 186] width 244 height 54
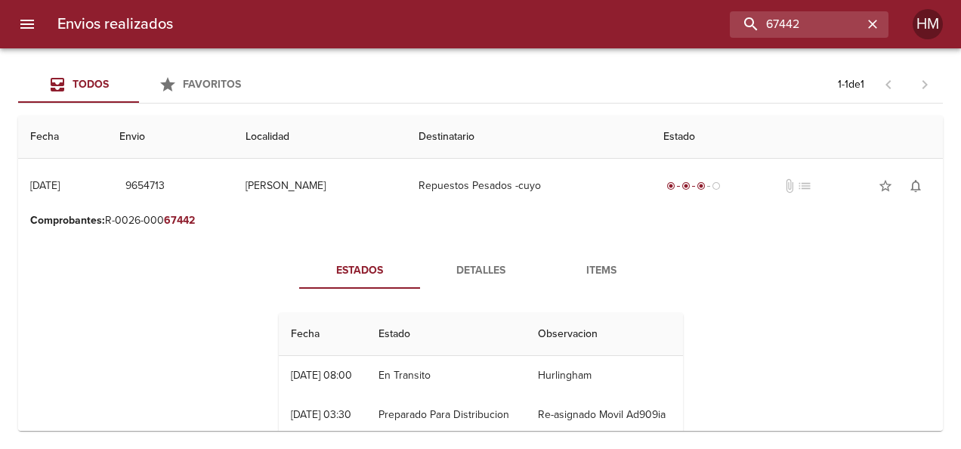
click at [472, 275] on span "Detalles" at bounding box center [480, 270] width 103 height 19
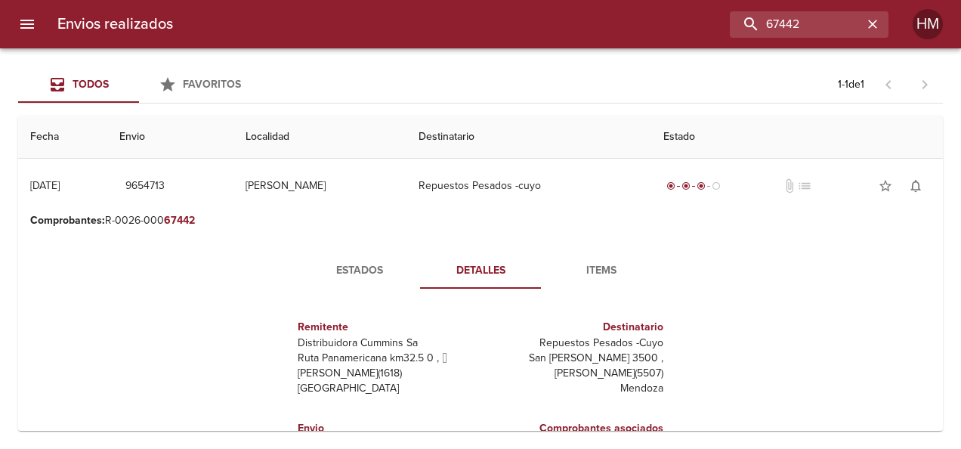
scroll to position [190, 0]
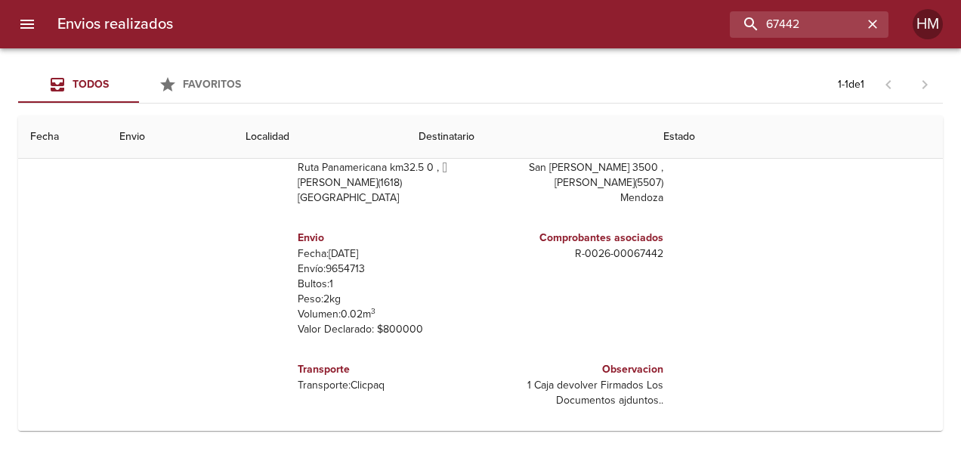
click at [341, 269] on p "Envío: 9654713" at bounding box center [386, 268] width 177 height 15
copy p "9654713"
click at [821, 21] on input "67442" at bounding box center [765, 24] width 193 height 26
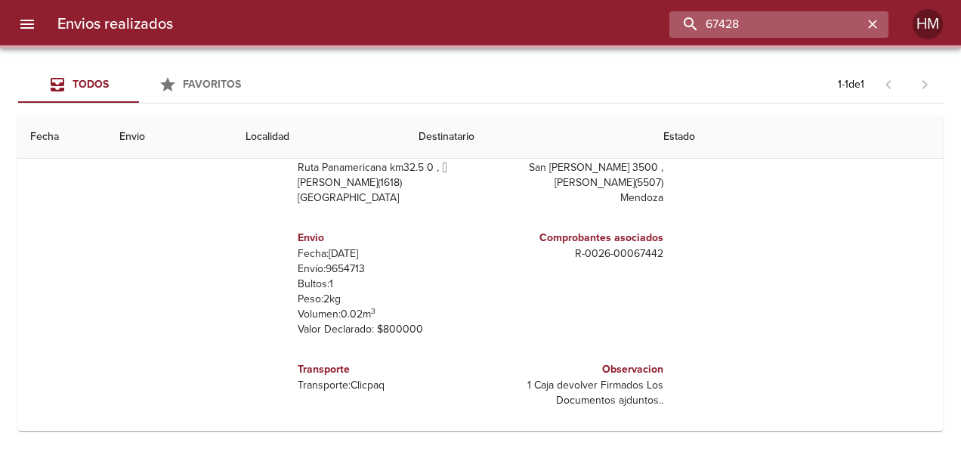
scroll to position [0, 0]
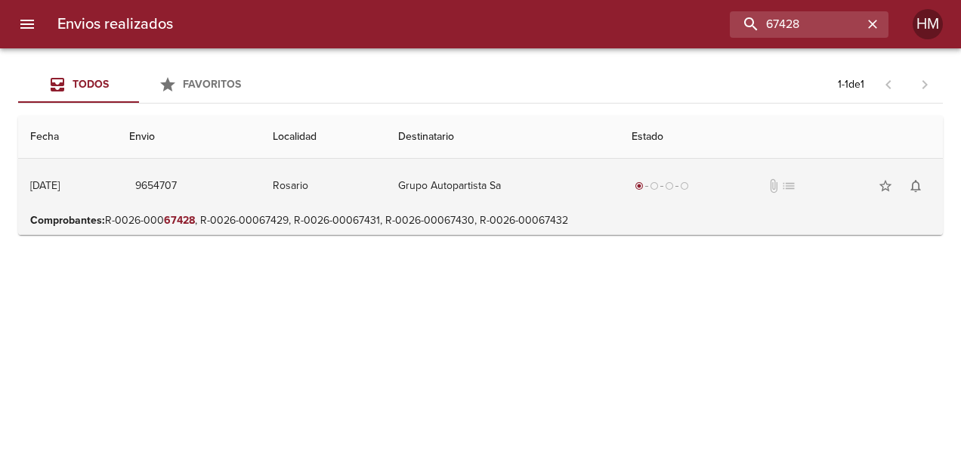
click at [509, 195] on td "Grupo Autopartista Sa" at bounding box center [503, 186] width 234 height 54
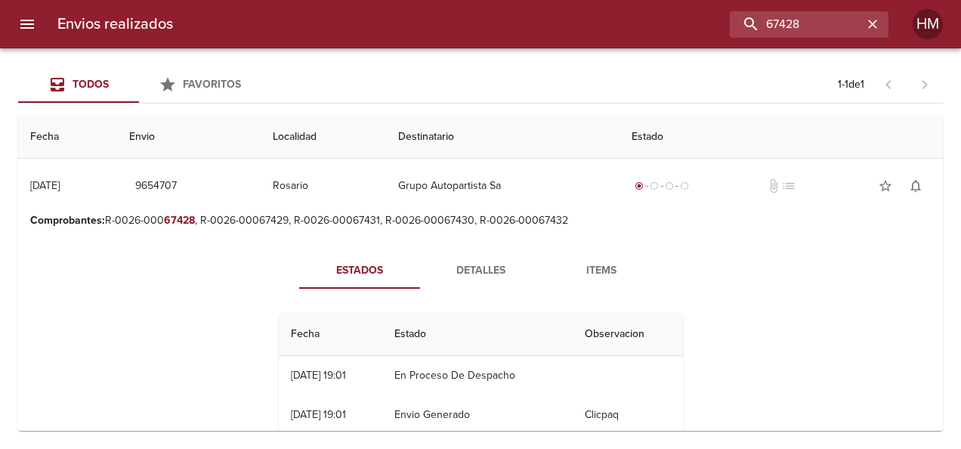
click at [471, 267] on span "Detalles" at bounding box center [480, 270] width 103 height 19
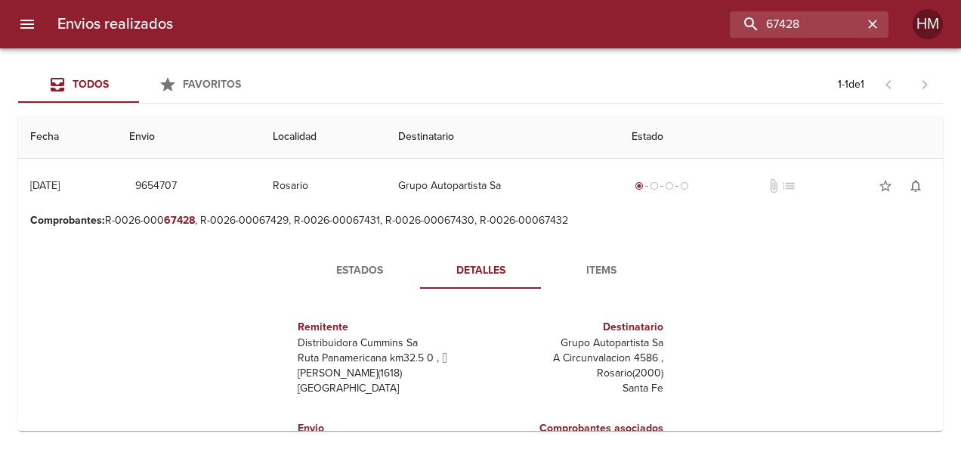
scroll to position [151, 0]
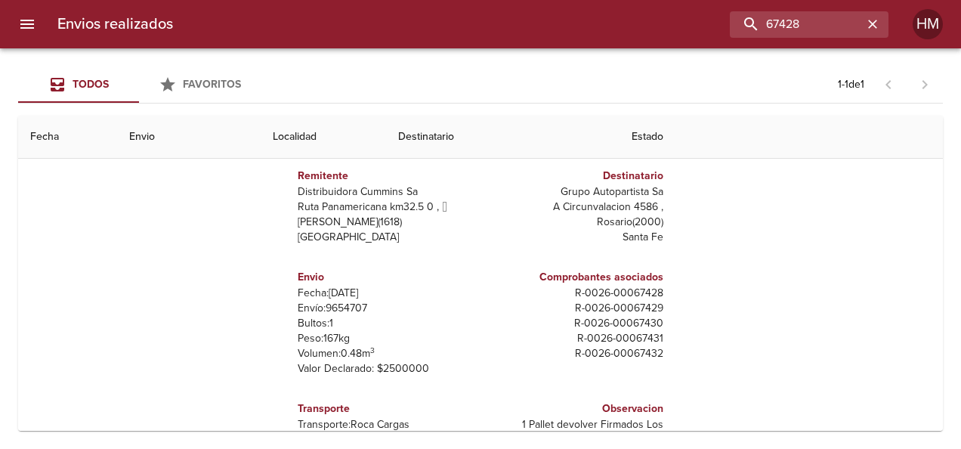
click at [346, 306] on p "Envío: 9654707" at bounding box center [386, 308] width 177 height 15
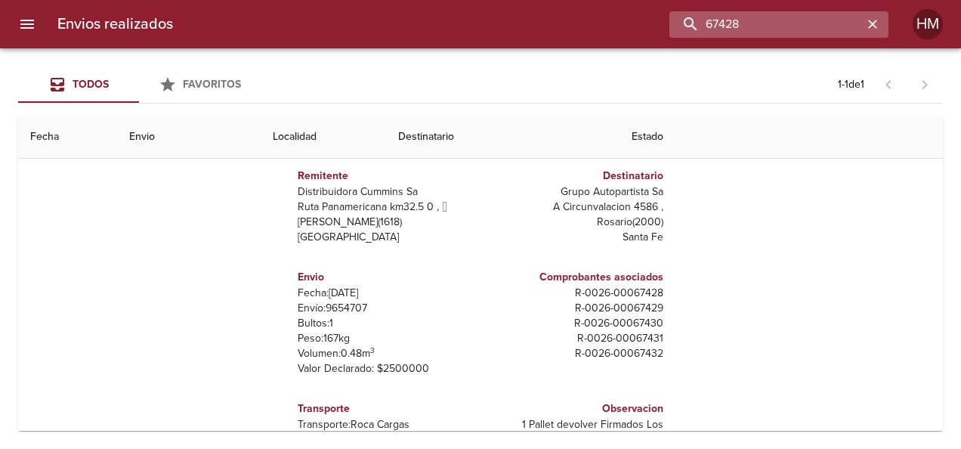
click at [816, 19] on input "67428" at bounding box center [765, 24] width 193 height 26
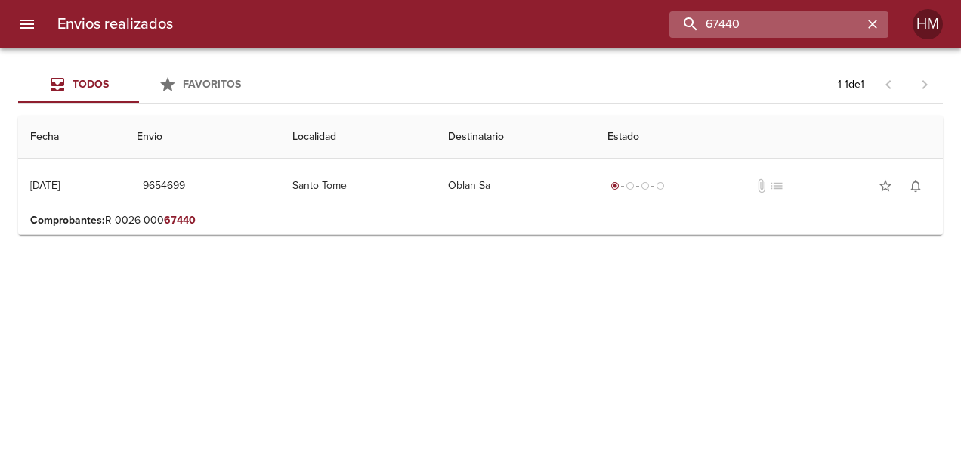
scroll to position [0, 0]
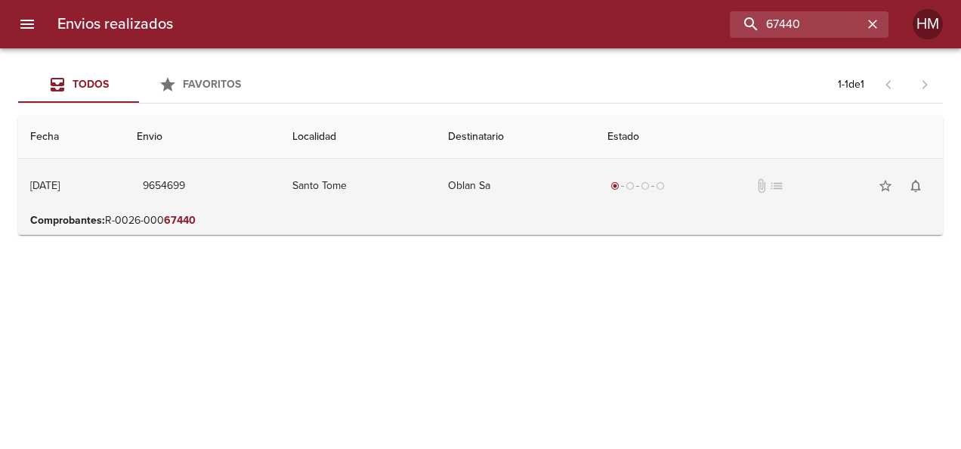
click at [550, 196] on td "Oblan Sa" at bounding box center [515, 186] width 159 height 54
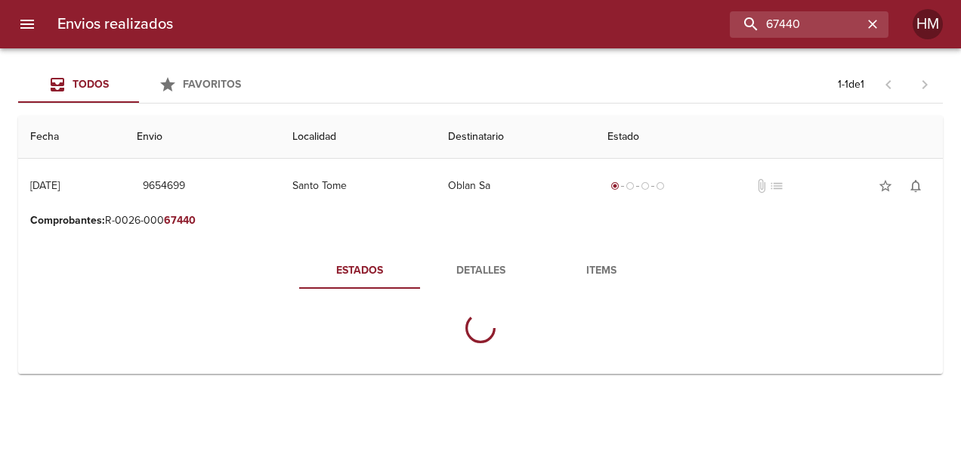
click at [498, 269] on span "Detalles" at bounding box center [480, 270] width 103 height 19
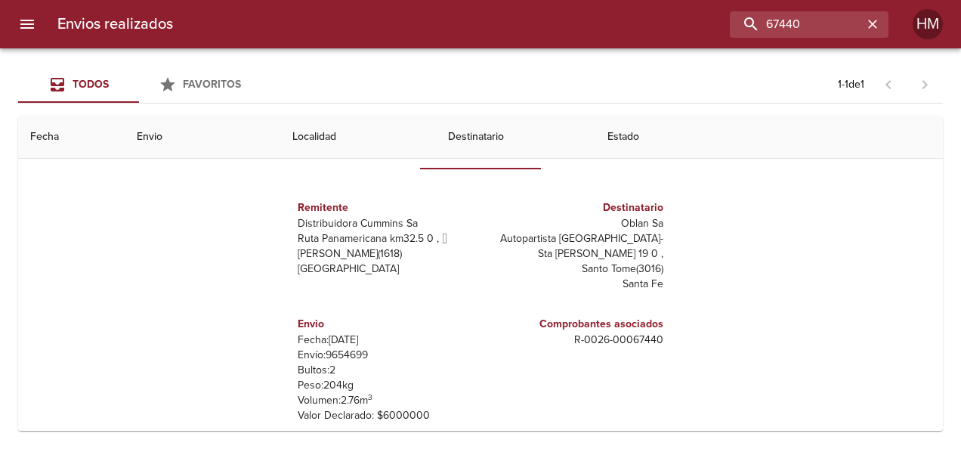
scroll to position [151, 0]
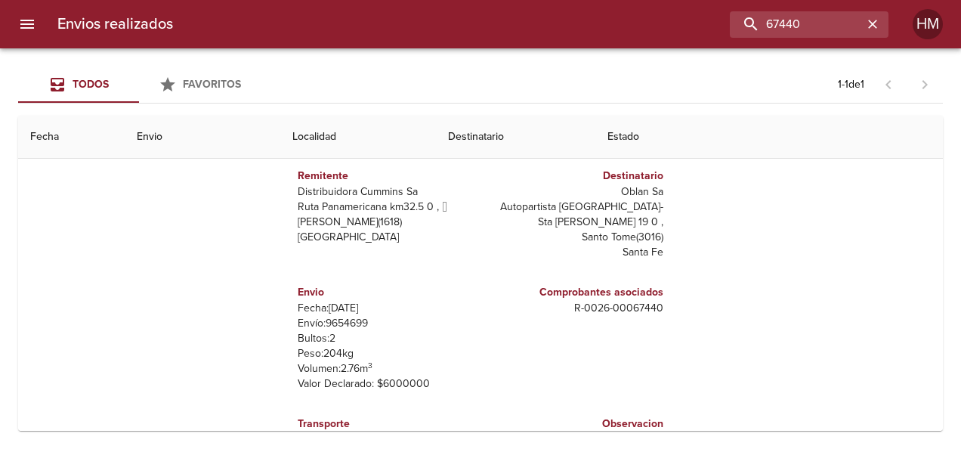
click at [350, 326] on p "Envío: 9654699" at bounding box center [386, 323] width 177 height 15
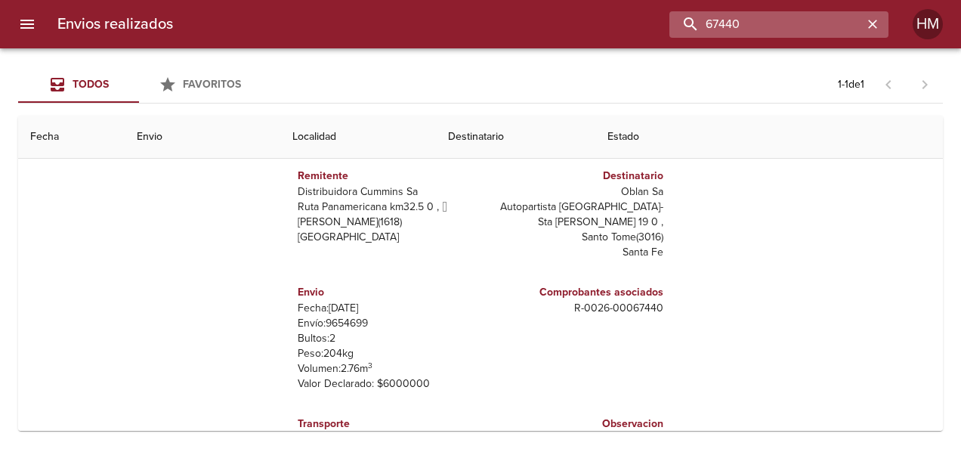
click at [825, 24] on input "67440" at bounding box center [765, 24] width 193 height 26
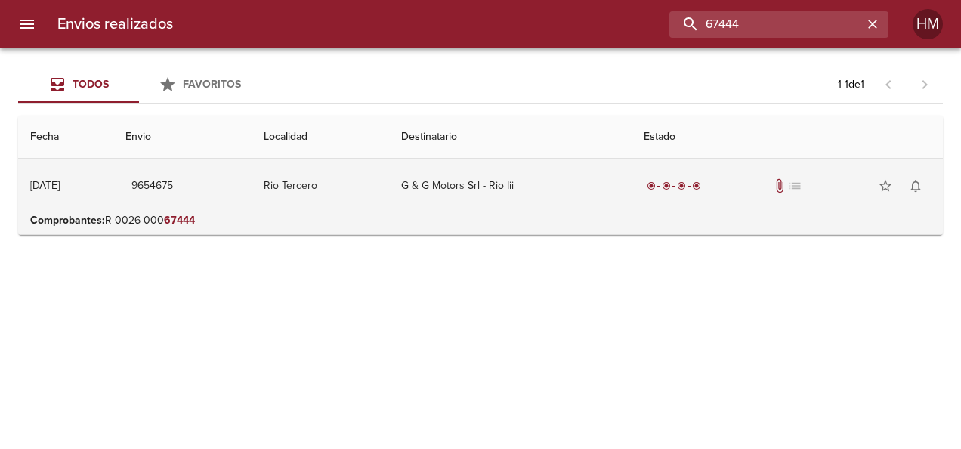
scroll to position [0, 0]
click at [505, 200] on td "G & G Motors Srl - Rio Iii" at bounding box center [510, 186] width 242 height 54
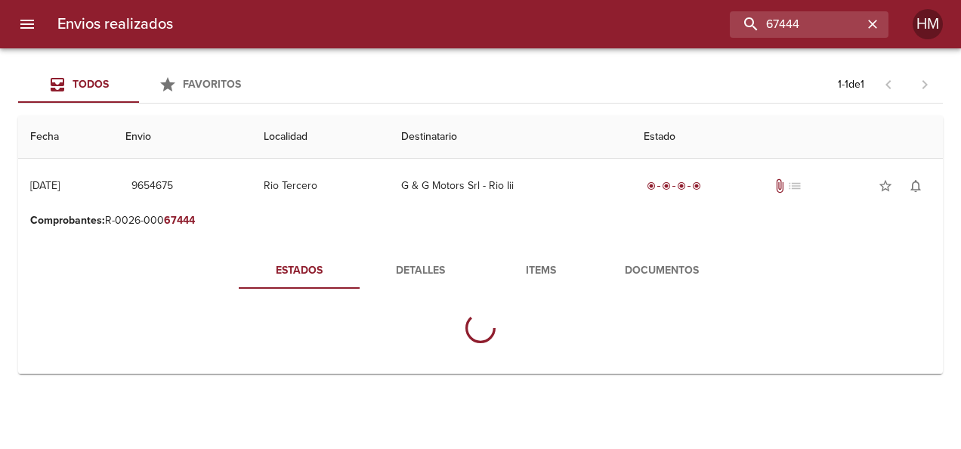
click at [434, 271] on span "Detalles" at bounding box center [419, 270] width 103 height 19
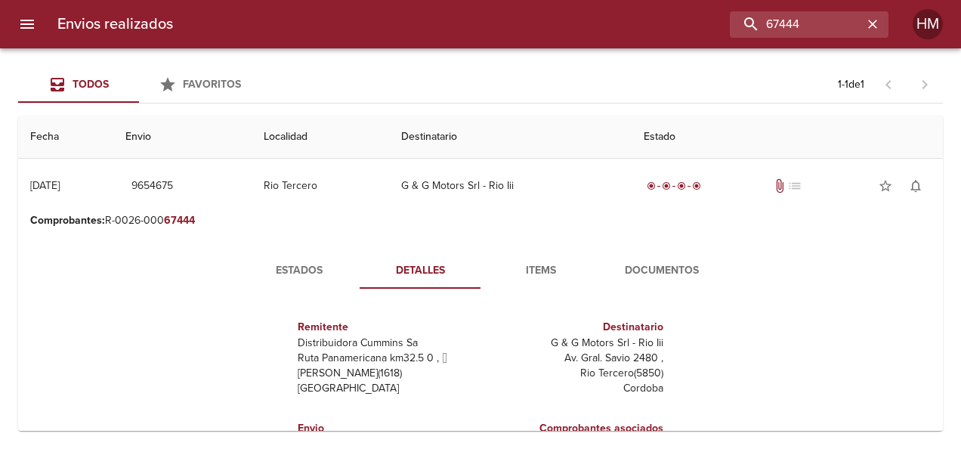
click at [324, 273] on span "Estados" at bounding box center [299, 270] width 103 height 19
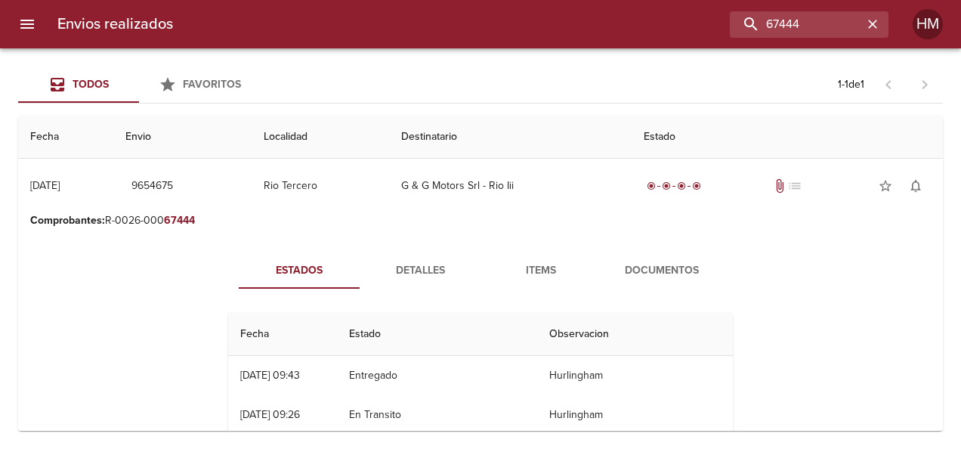
click at [411, 265] on span "Detalles" at bounding box center [419, 270] width 103 height 19
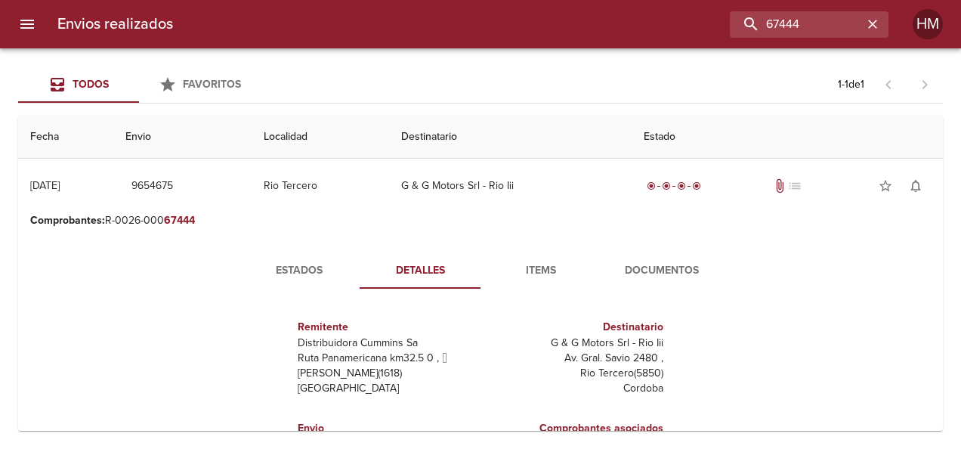
scroll to position [151, 0]
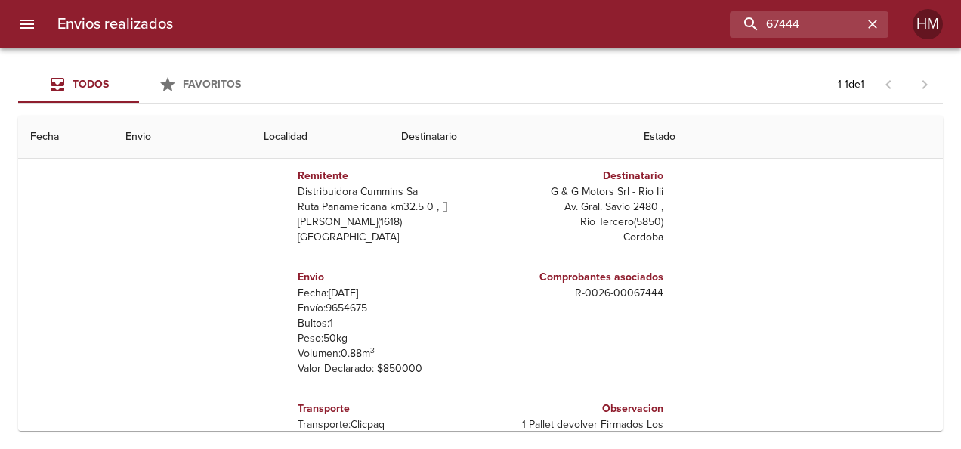
click at [349, 301] on p "Envío: 9654675" at bounding box center [386, 308] width 177 height 15
click at [352, 309] on p "Envío: 9654675" at bounding box center [386, 308] width 177 height 15
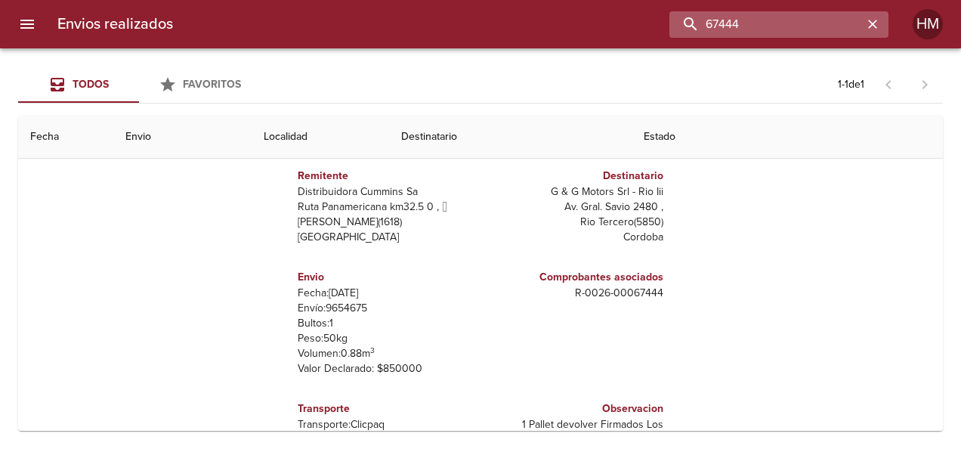
click at [828, 23] on input "67444" at bounding box center [765, 24] width 193 height 26
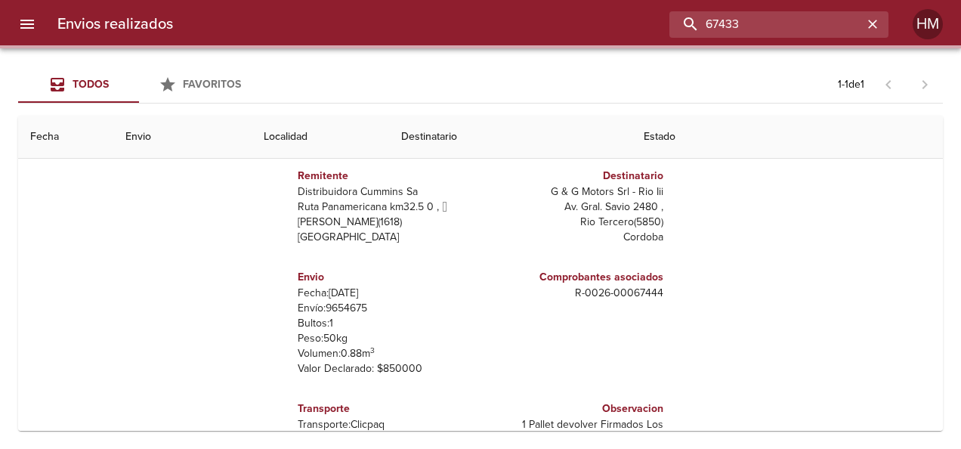
scroll to position [0, 0]
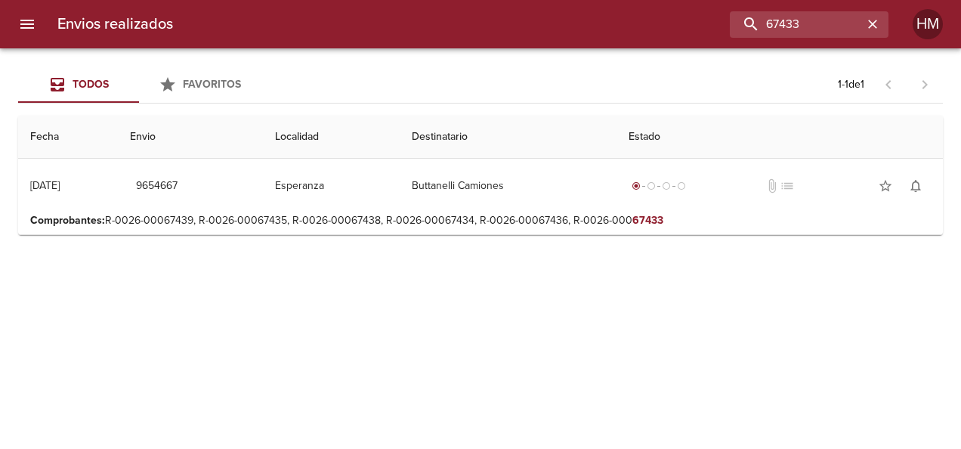
click at [442, 201] on td "Buttanelli Camiones" at bounding box center [507, 186] width 217 height 54
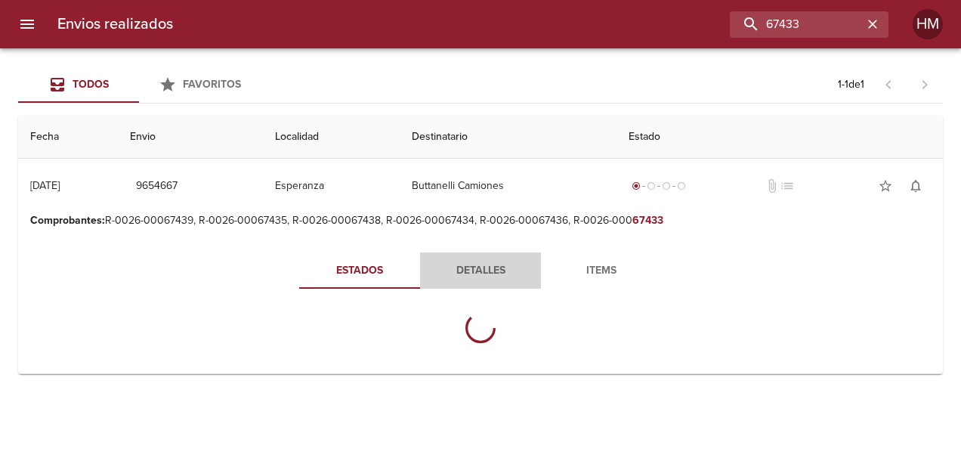
drag, startPoint x: 469, startPoint y: 261, endPoint x: 414, endPoint y: 244, distance: 57.6
click at [469, 261] on span "Detalles" at bounding box center [480, 270] width 103 height 19
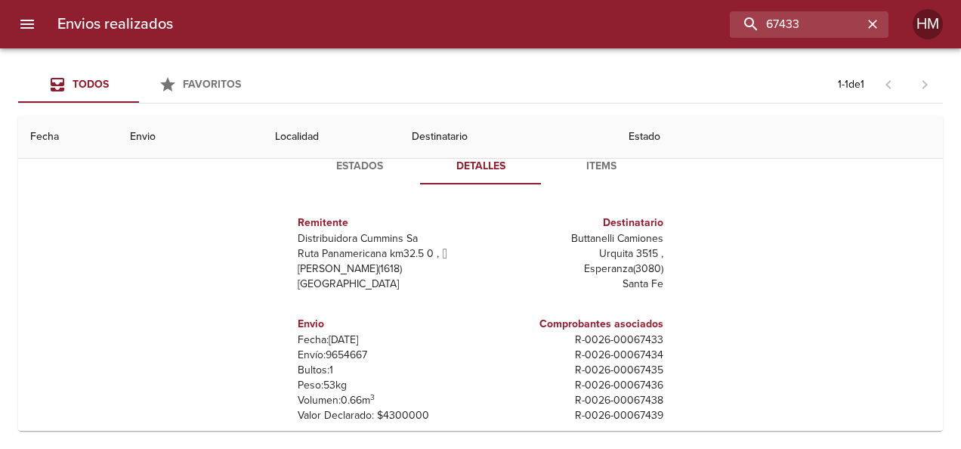
scroll to position [190, 0]
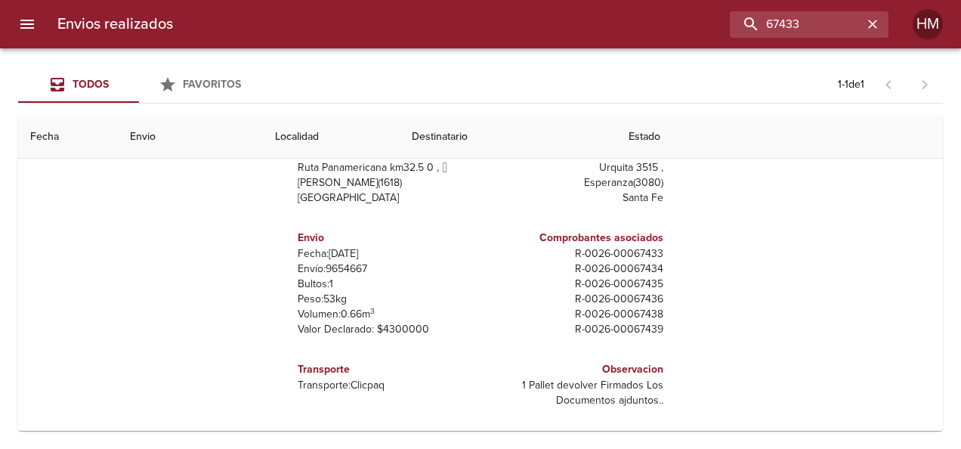
click at [348, 265] on p "Envío: 9654667" at bounding box center [386, 268] width 177 height 15
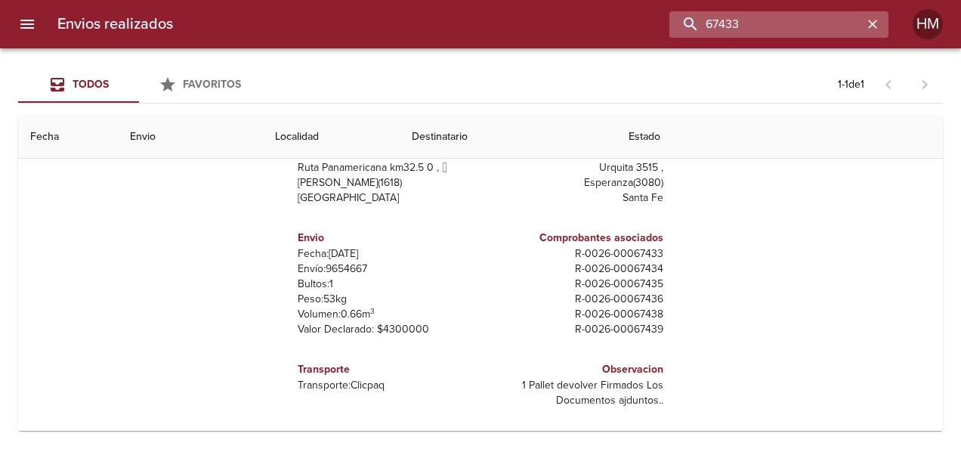
click at [814, 20] on input "67433" at bounding box center [765, 24] width 193 height 26
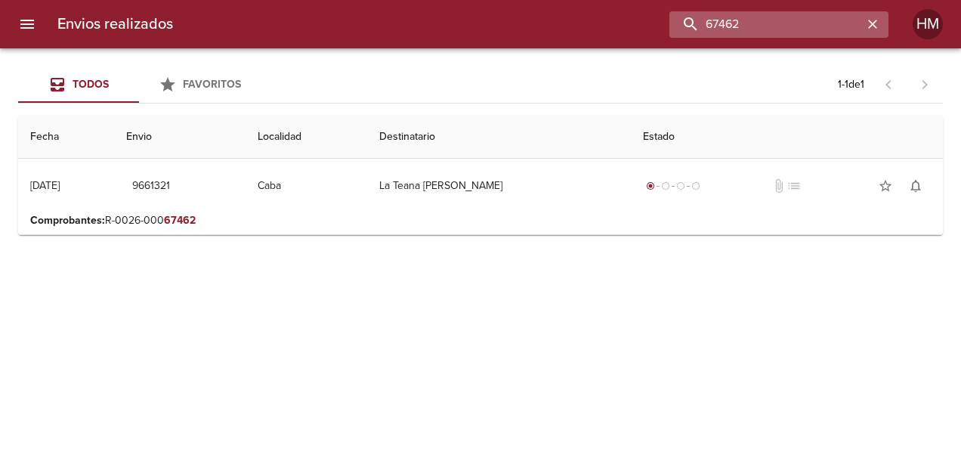
scroll to position [0, 0]
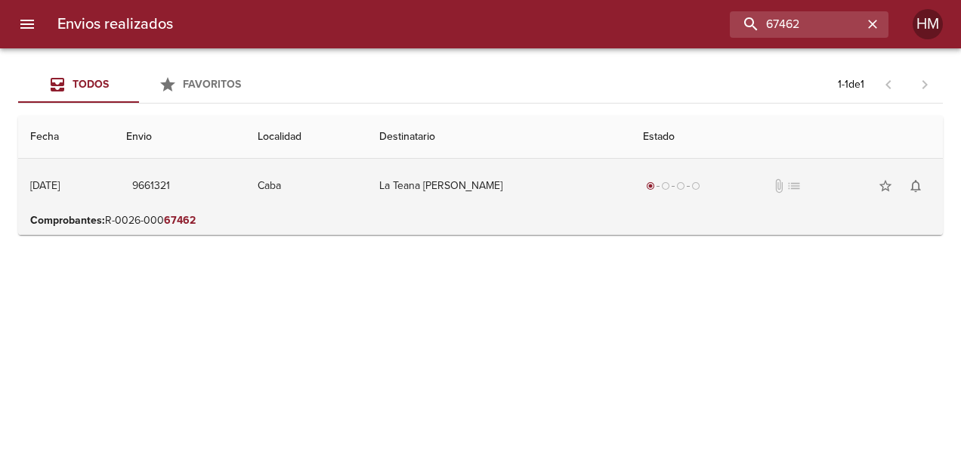
click at [491, 210] on td "La Teana [PERSON_NAME]" at bounding box center [499, 186] width 264 height 54
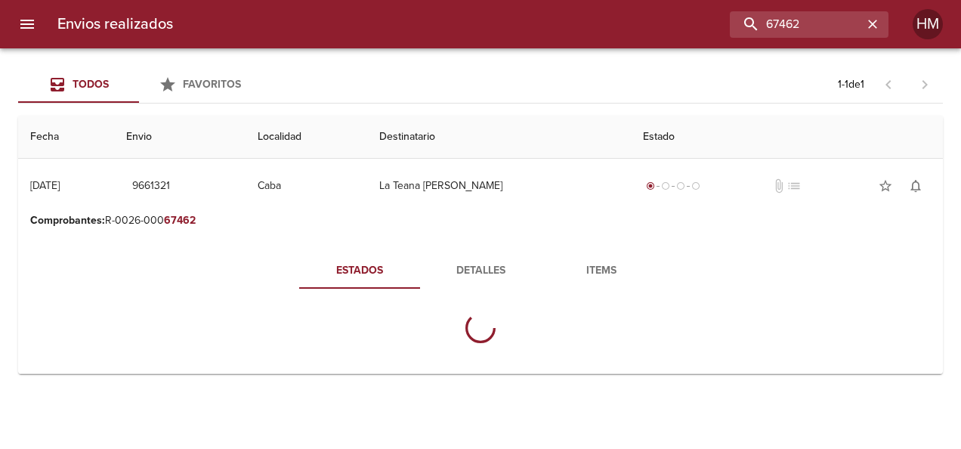
click at [468, 263] on span "Detalles" at bounding box center [480, 270] width 103 height 19
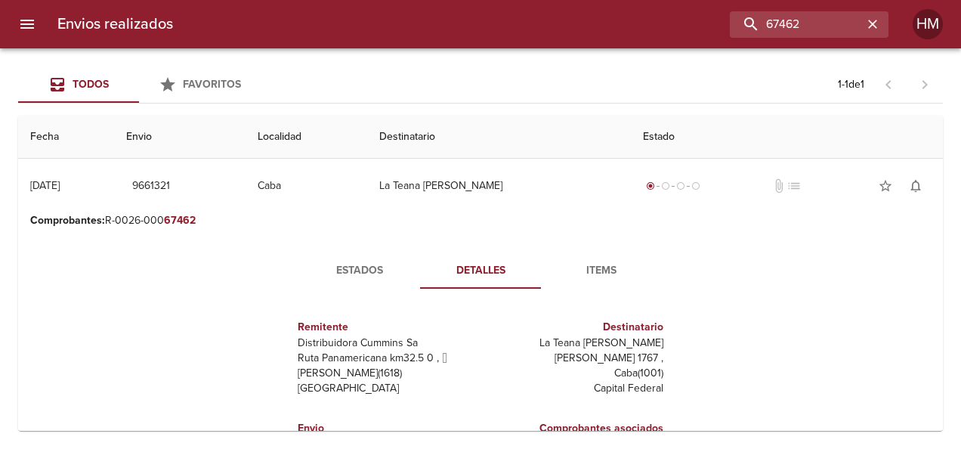
scroll to position [151, 0]
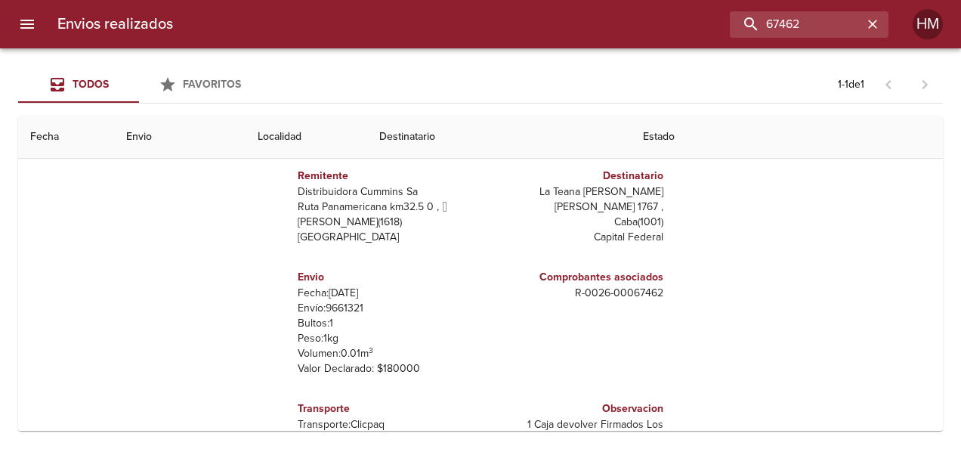
click at [338, 307] on p "Envío: 9661321" at bounding box center [386, 308] width 177 height 15
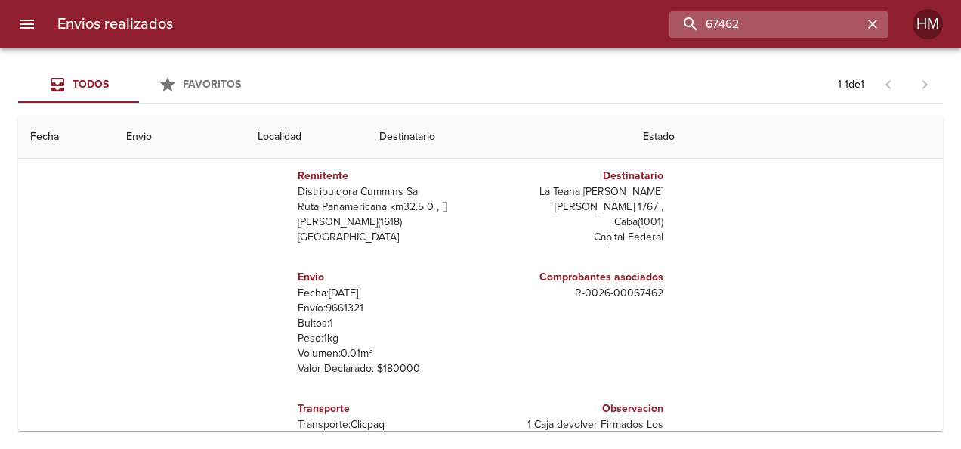
click at [812, 15] on input "67462" at bounding box center [765, 24] width 193 height 26
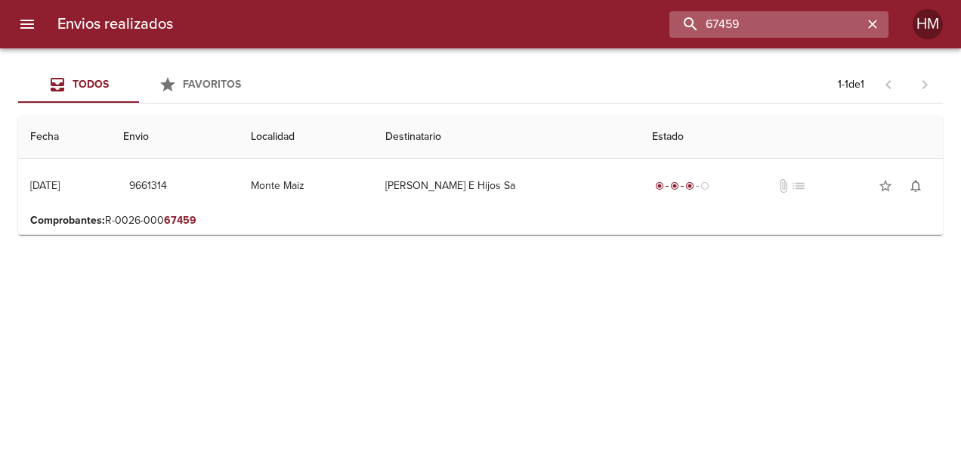
scroll to position [0, 0]
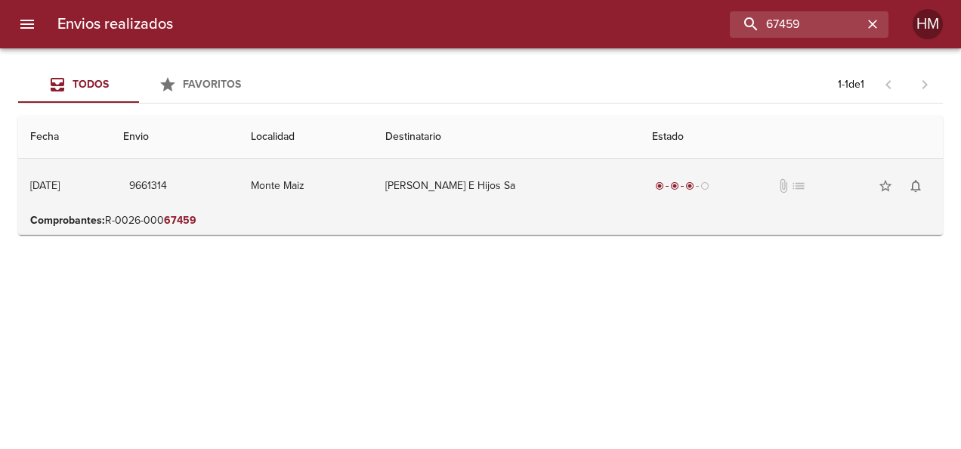
click at [683, 171] on div "radio_button_checked radio_button_checked radio_button_checked radio_button_unc…" at bounding box center [791, 186] width 279 height 30
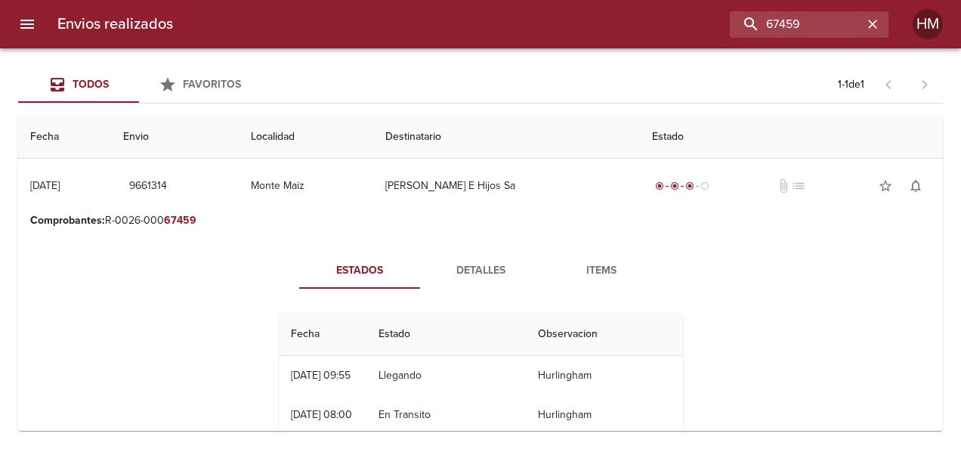
click at [504, 258] on button "Detalles" at bounding box center [480, 270] width 121 height 36
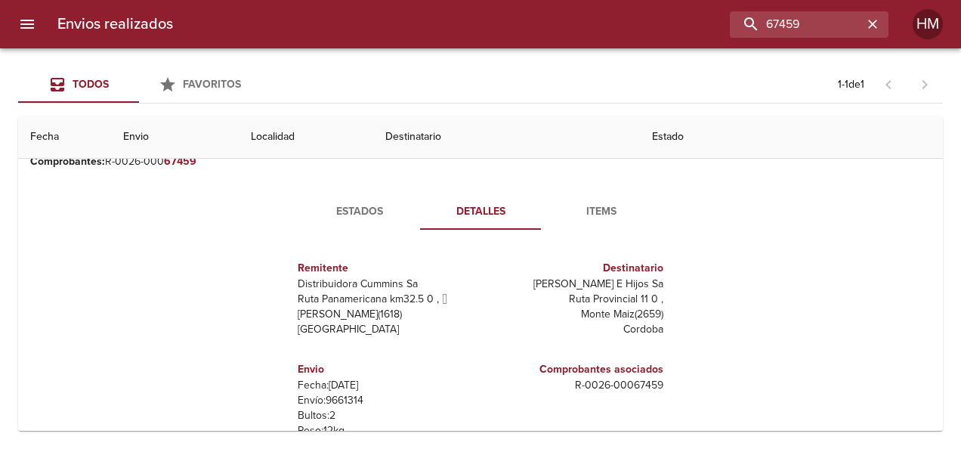
scroll to position [190, 0]
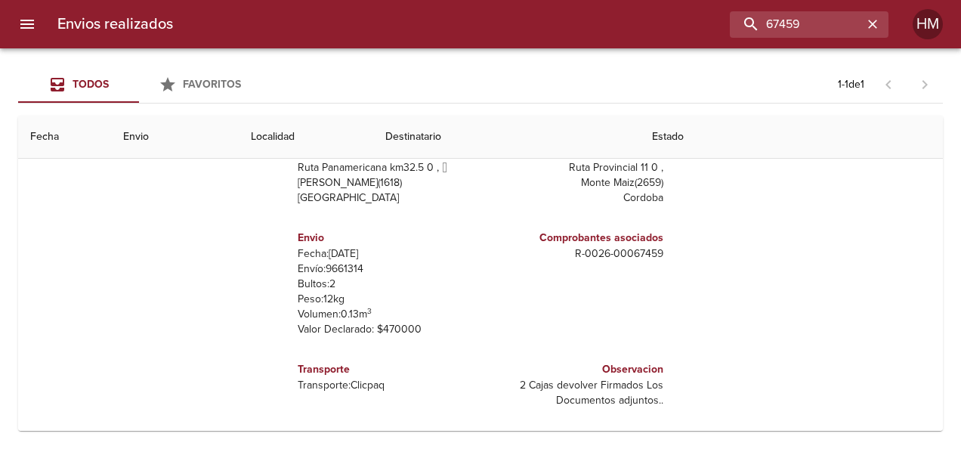
click at [337, 267] on p "Envío: 9661314" at bounding box center [386, 268] width 177 height 15
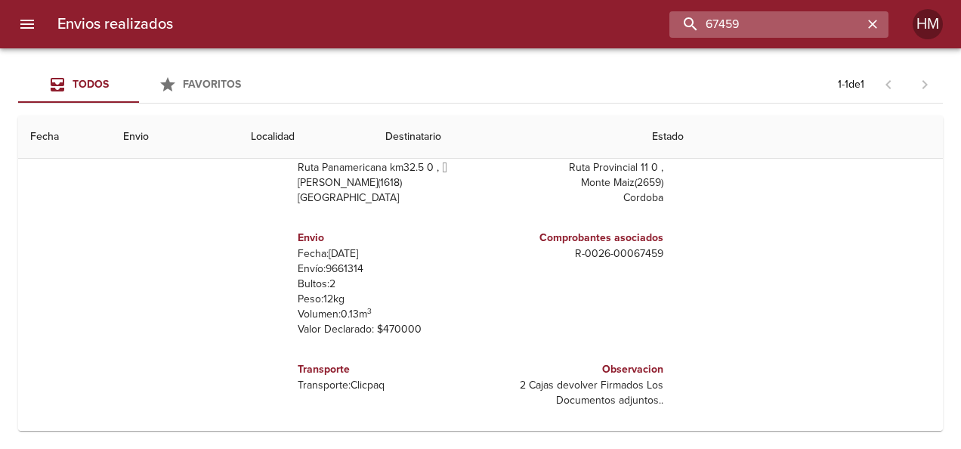
click at [837, 29] on input "67459" at bounding box center [765, 24] width 193 height 26
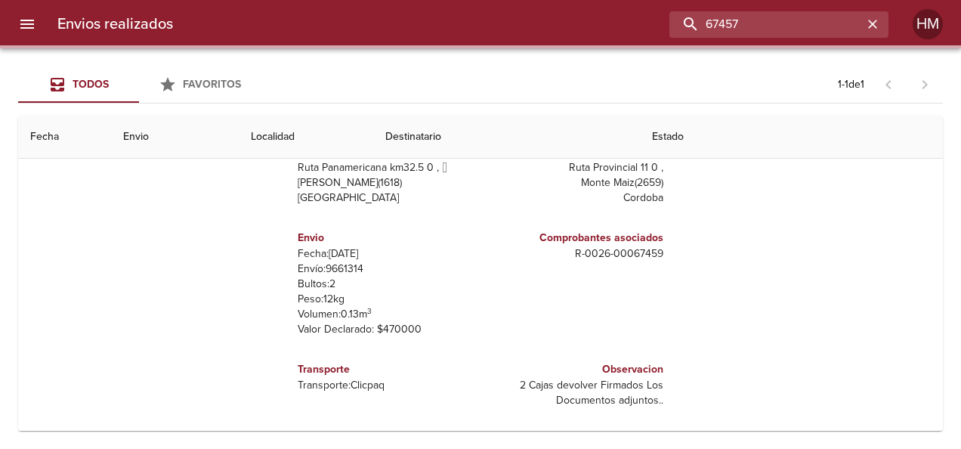
scroll to position [0, 0]
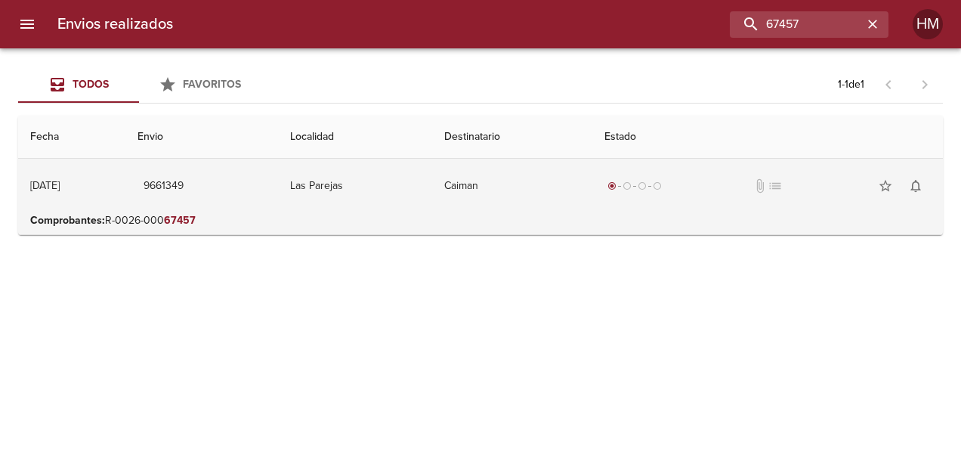
click at [541, 191] on td "Caiman" at bounding box center [512, 186] width 160 height 54
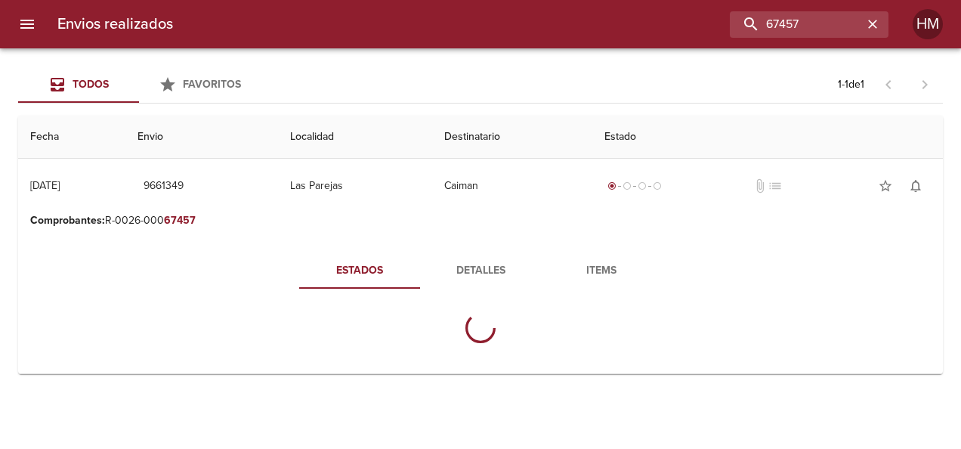
click at [473, 273] on span "Detalles" at bounding box center [480, 270] width 103 height 19
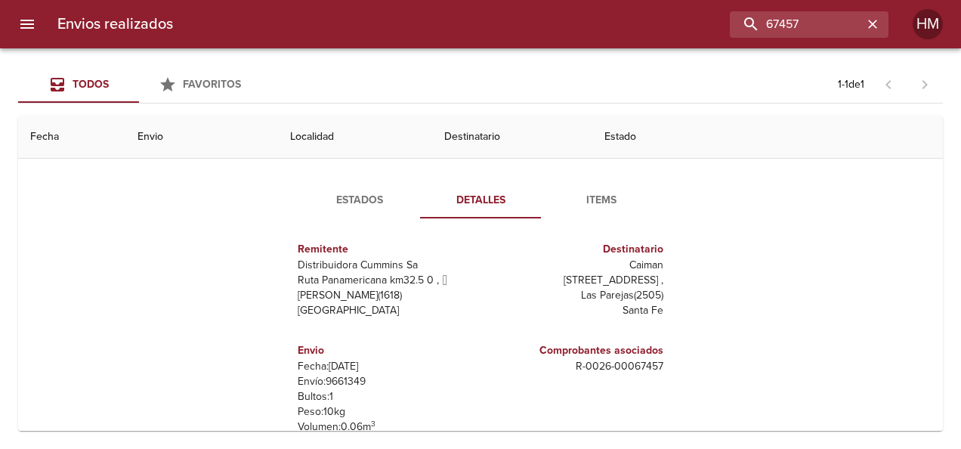
scroll to position [151, 0]
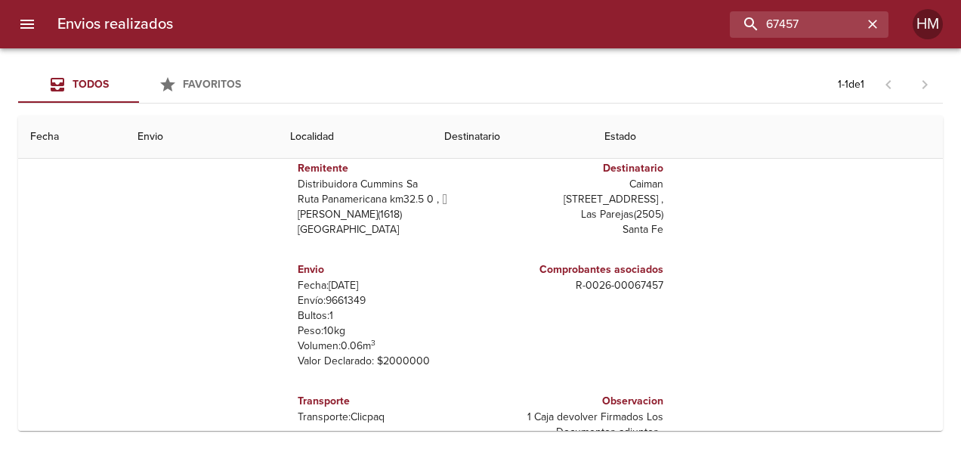
click at [341, 305] on p "Envío: 9661349" at bounding box center [386, 300] width 177 height 15
click at [822, 22] on input "67457" at bounding box center [765, 24] width 193 height 26
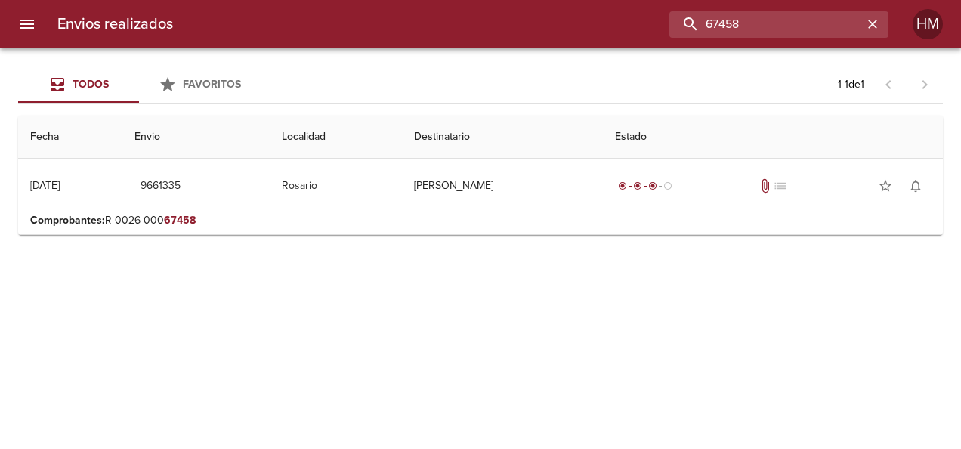
scroll to position [0, 0]
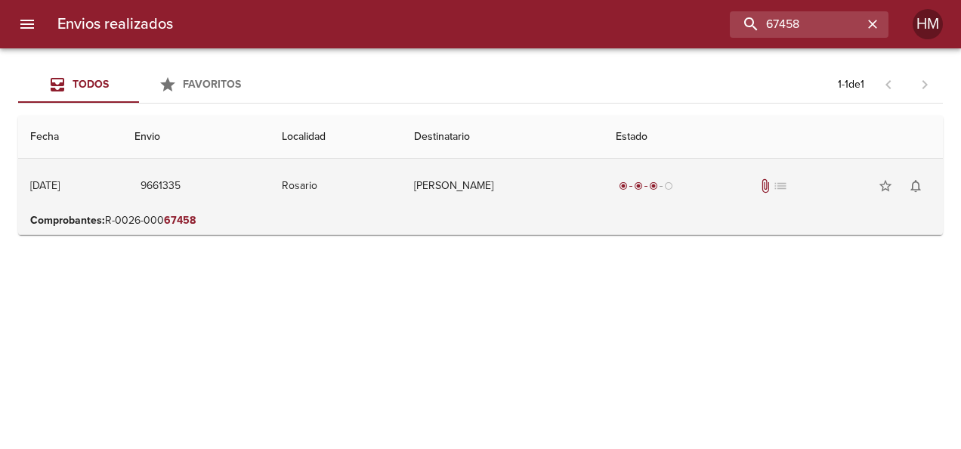
click at [521, 184] on td "[PERSON_NAME]" at bounding box center [503, 186] width 202 height 54
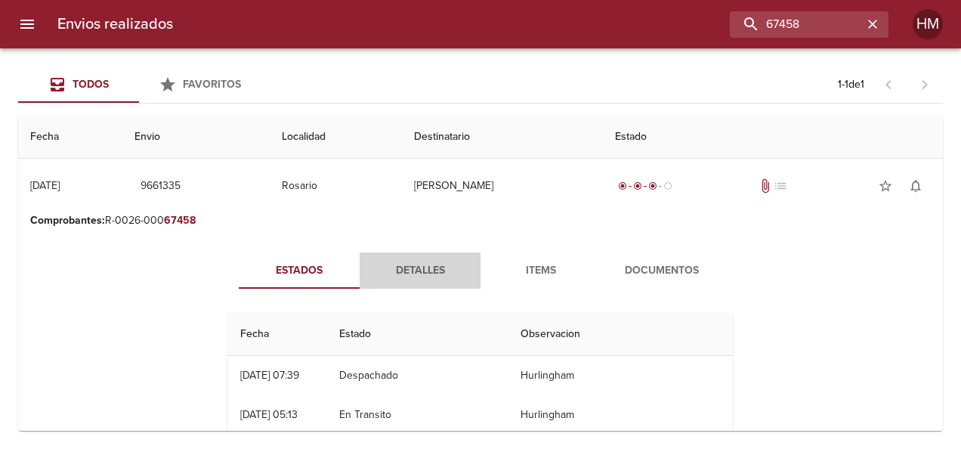
click at [441, 259] on button "Detalles" at bounding box center [419, 270] width 121 height 36
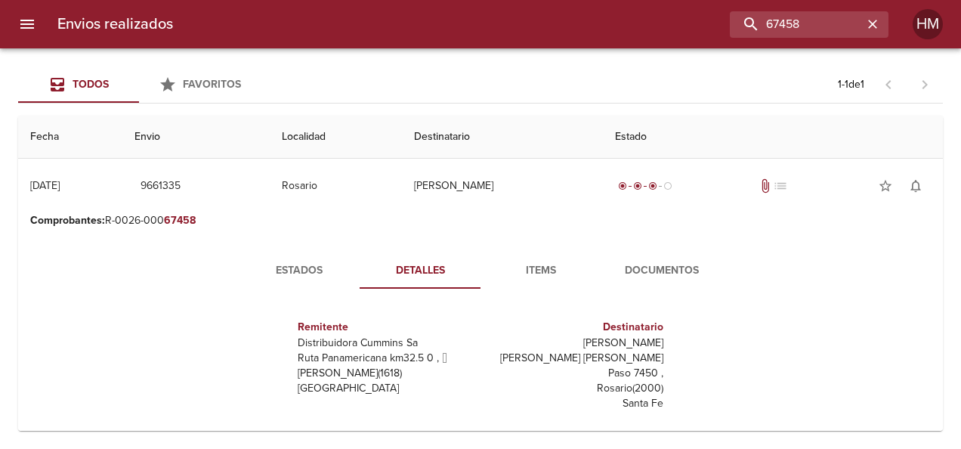
scroll to position [151, 0]
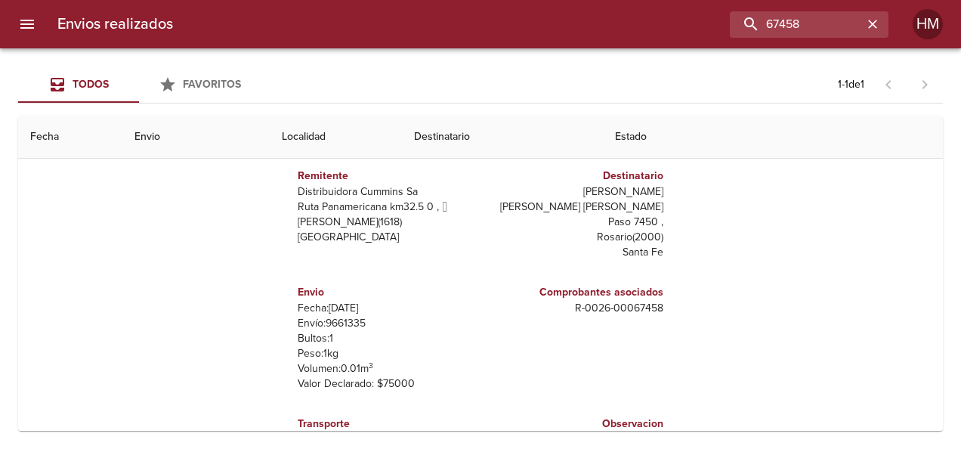
click at [349, 316] on p "Envío: 9661335" at bounding box center [386, 323] width 177 height 15
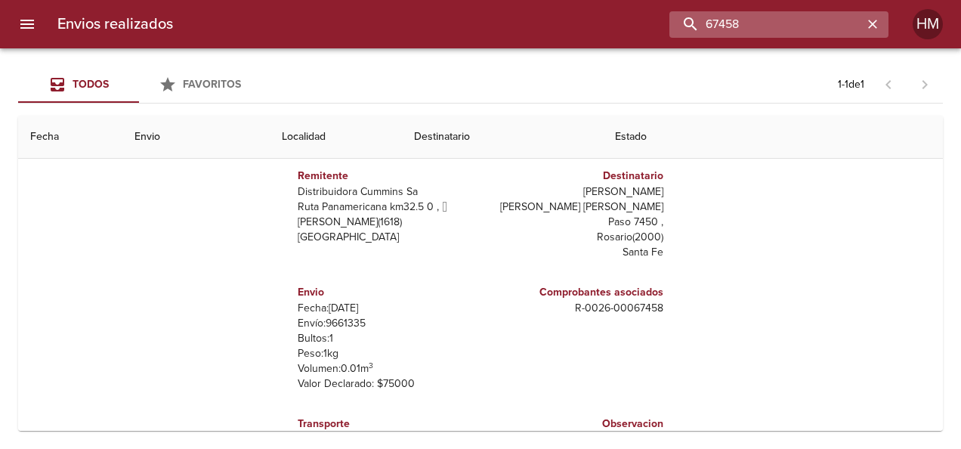
click at [826, 30] on input "67458" at bounding box center [765, 24] width 193 height 26
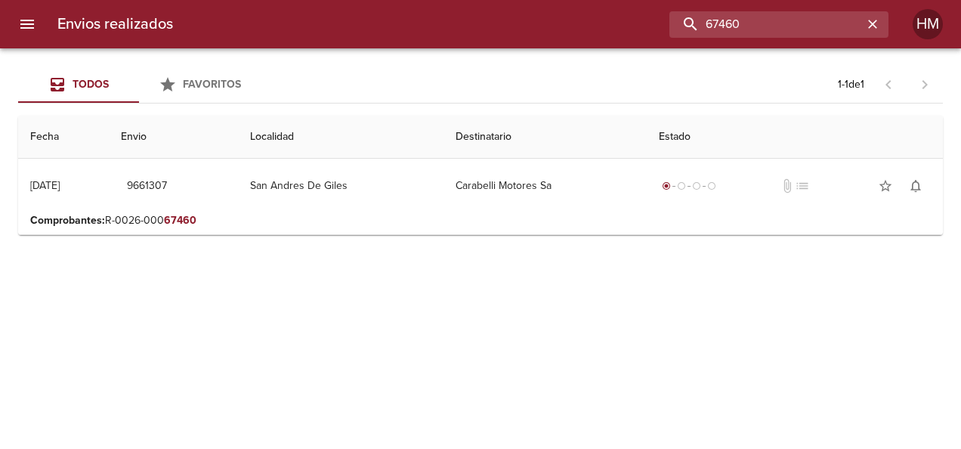
scroll to position [0, 0]
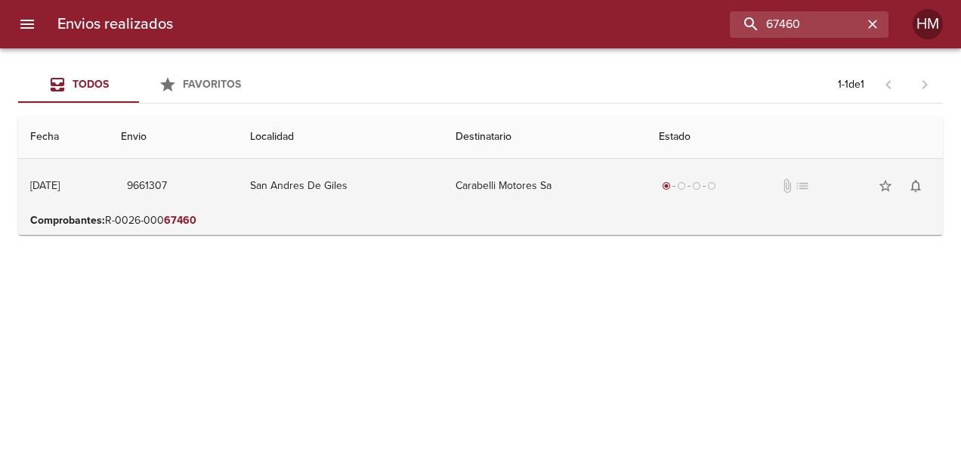
click at [352, 184] on td "San Andres De Giles" at bounding box center [340, 186] width 205 height 54
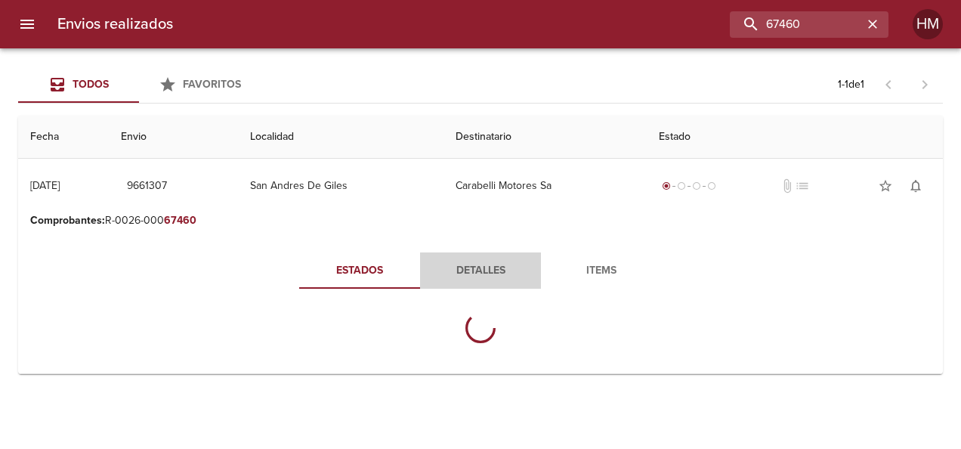
click at [471, 262] on span "Detalles" at bounding box center [480, 270] width 103 height 19
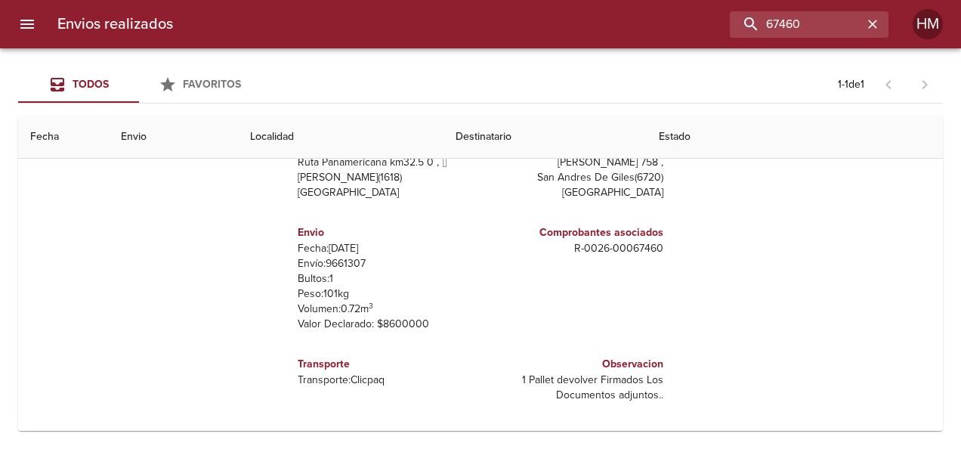
scroll to position [190, 0]
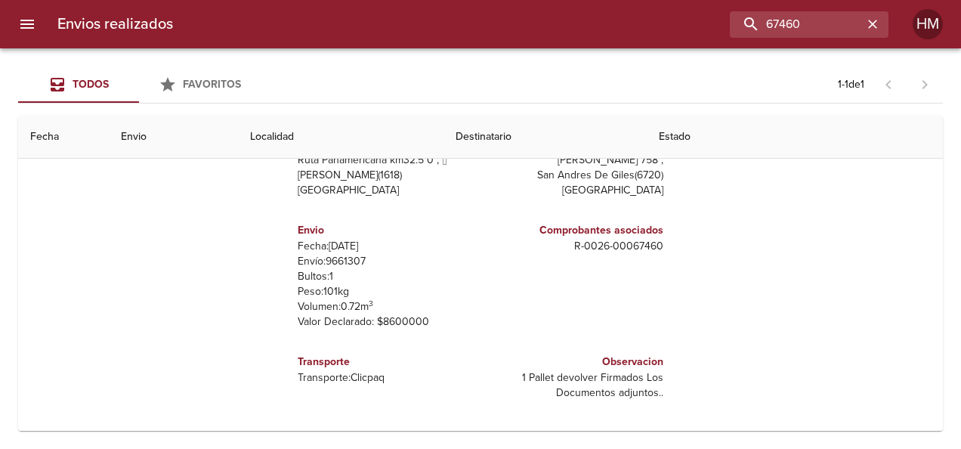
click at [338, 261] on p "Envío: 9661307" at bounding box center [386, 261] width 177 height 15
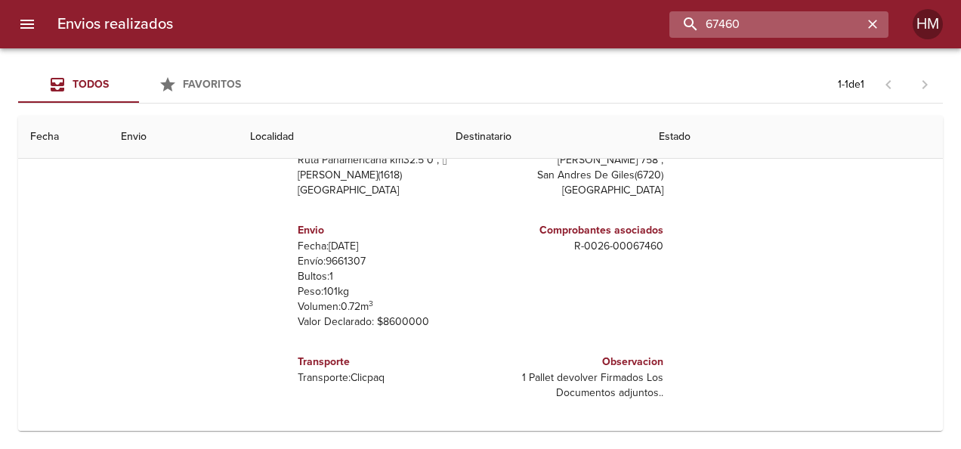
click at [800, 21] on input "67460" at bounding box center [765, 24] width 193 height 26
paste input "1023958"
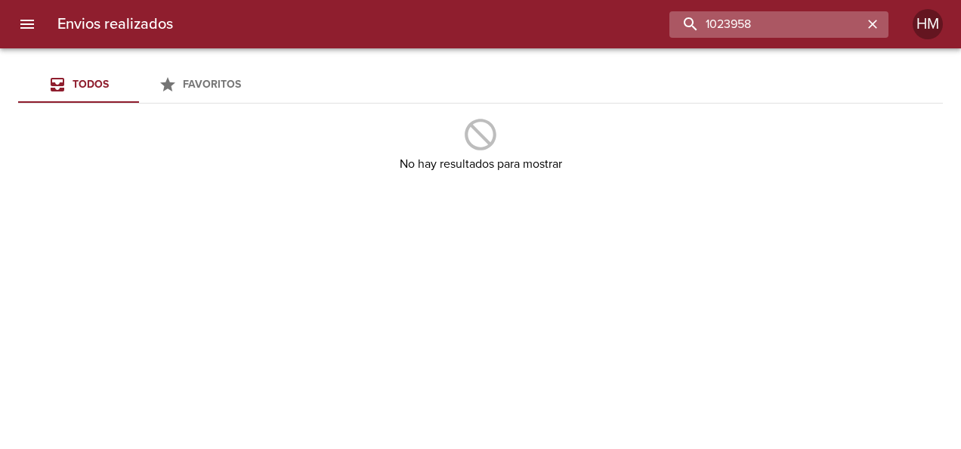
click at [800, 14] on input "1023958" at bounding box center [765, 24] width 193 height 26
paste input "9530139"
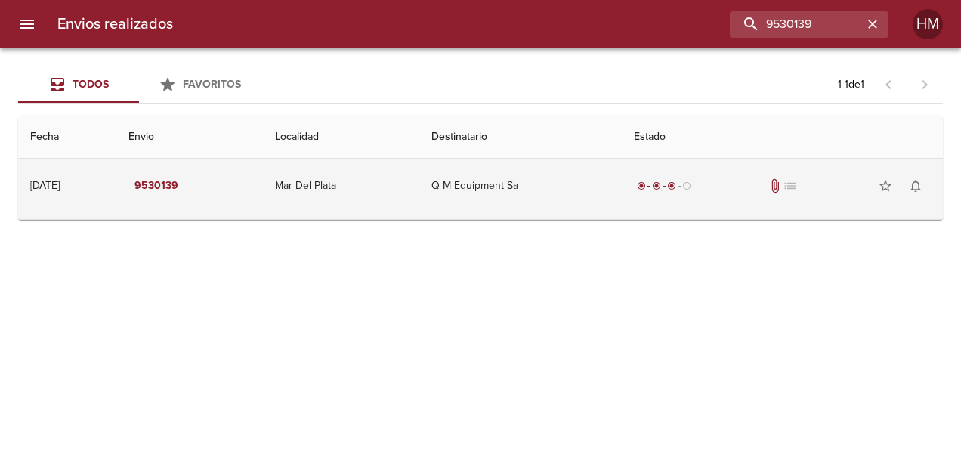
click at [486, 183] on td "Q M Equipment Sa" at bounding box center [520, 186] width 203 height 54
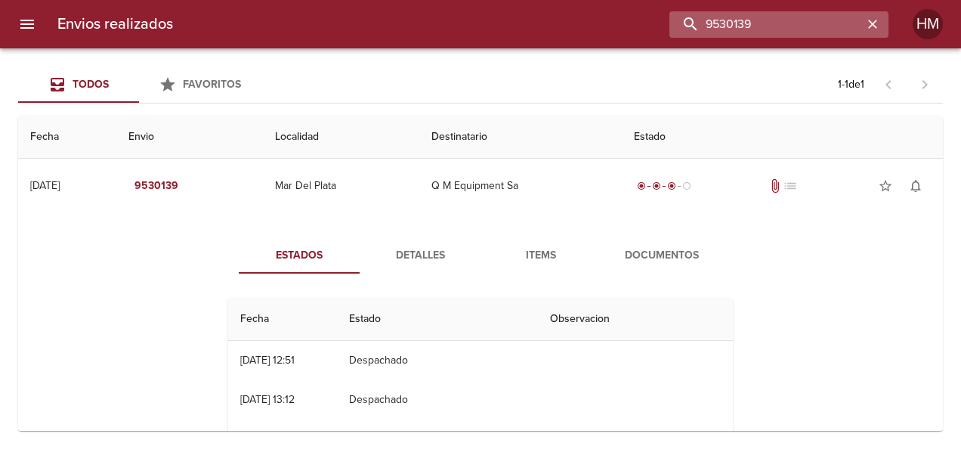
click at [794, 21] on input "9530139" at bounding box center [765, 24] width 193 height 26
paste input "61166"
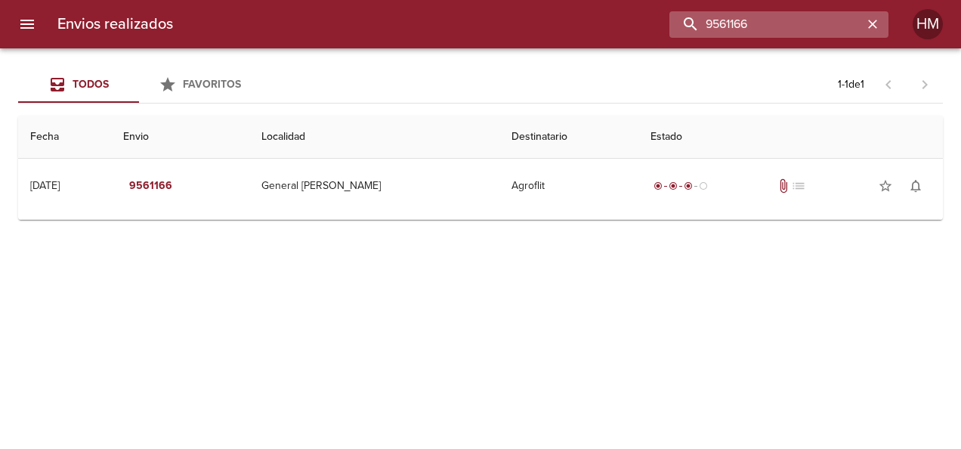
click at [779, 26] on input "9561166" at bounding box center [765, 24] width 193 height 26
paste input "84671"
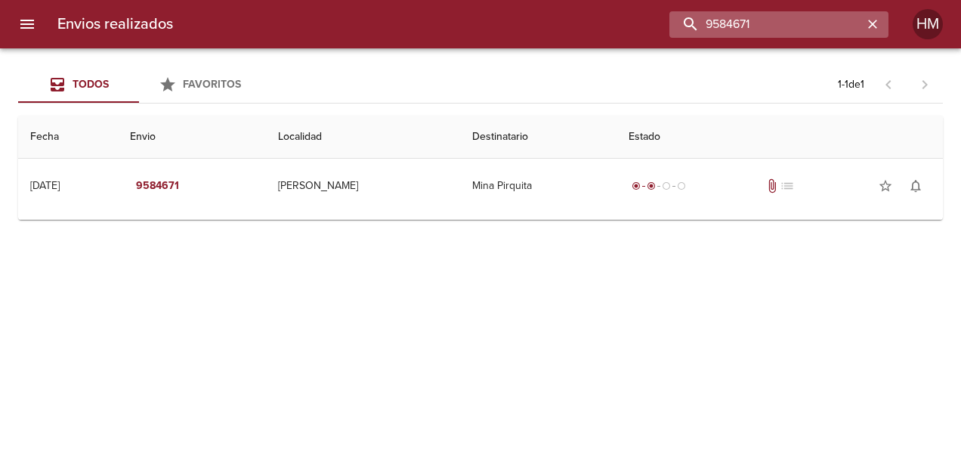
click at [745, 19] on input "9584671" at bounding box center [765, 24] width 193 height 26
paste input "90009"
click at [752, 18] on input "9590009" at bounding box center [765, 24] width 193 height 26
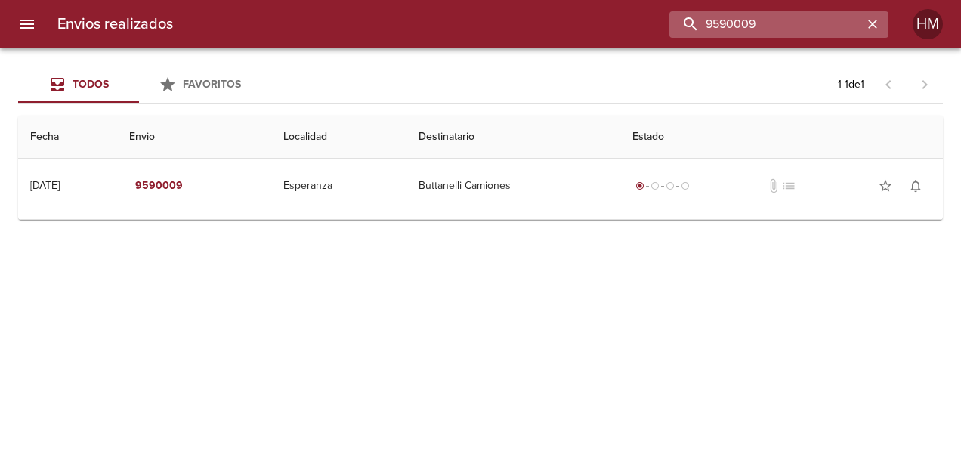
paste input "87692"
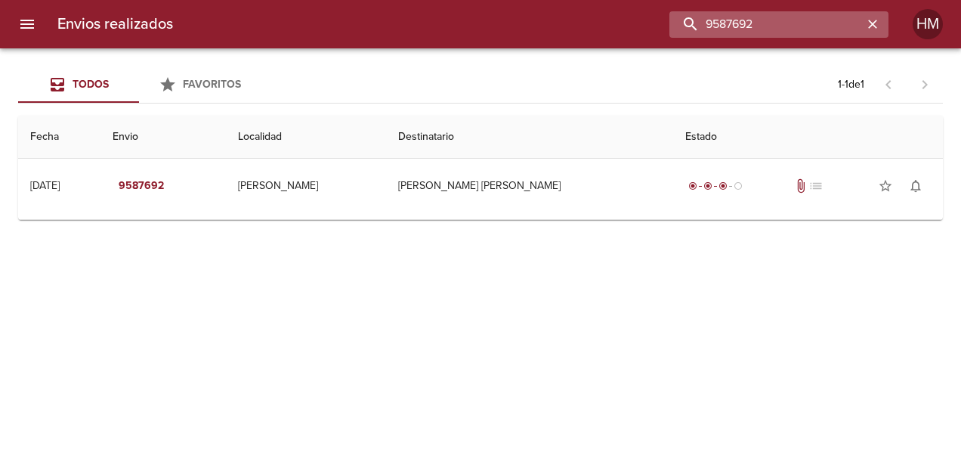
click at [735, 29] on input "9587692" at bounding box center [765, 24] width 193 height 26
paste input "97158"
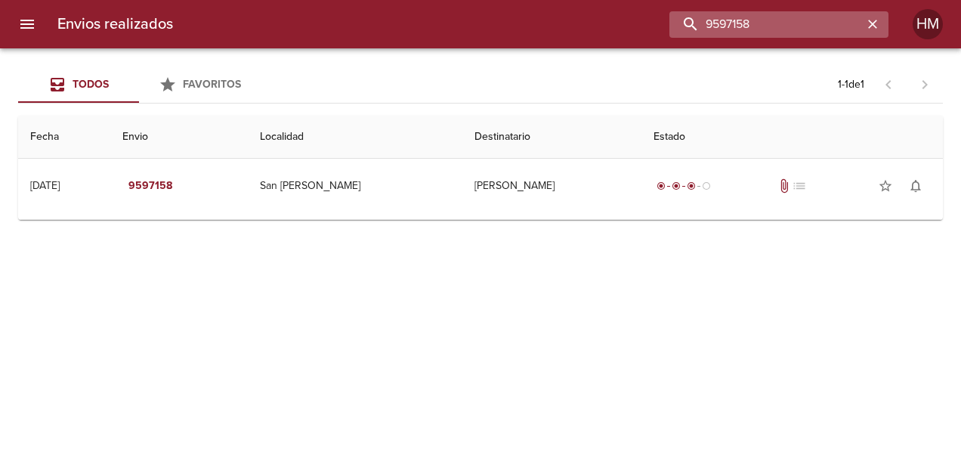
click at [723, 21] on input "9597158" at bounding box center [765, 24] width 193 height 26
paste input "609254"
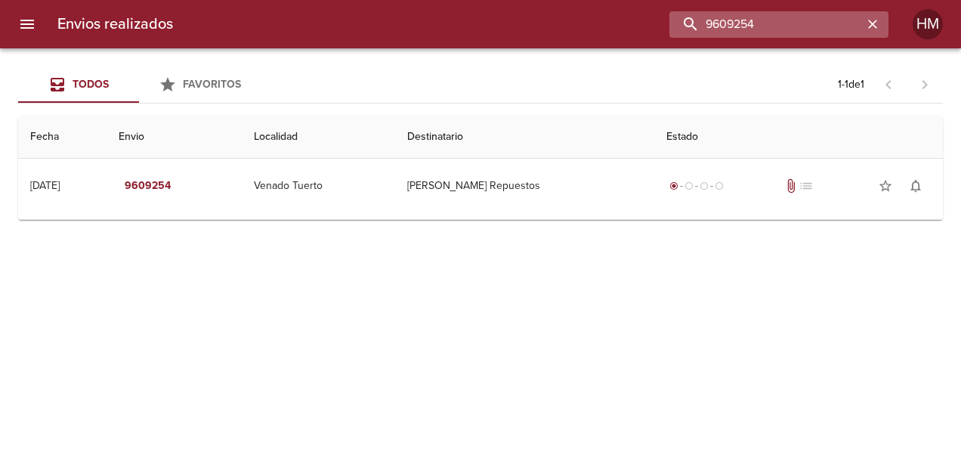
click at [742, 20] on input "9609254" at bounding box center [765, 24] width 193 height 26
paste input "92"
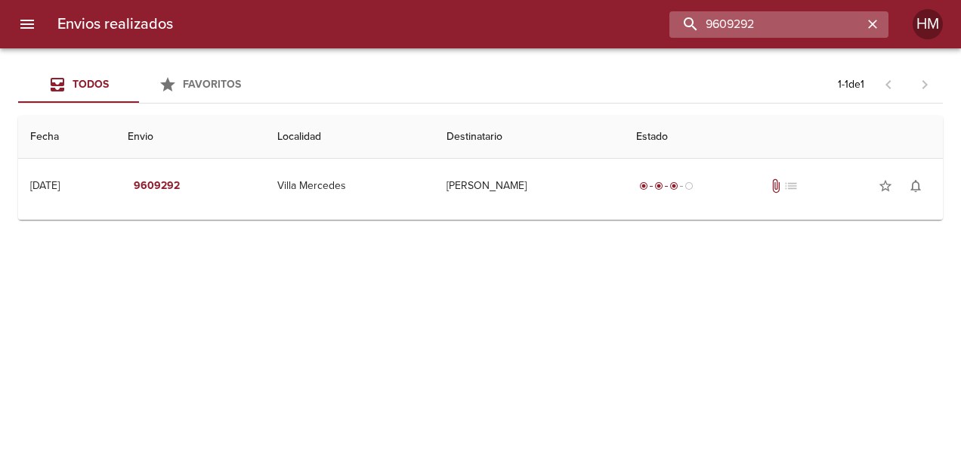
click at [738, 20] on input "9609292" at bounding box center [765, 24] width 193 height 26
paste input "11807"
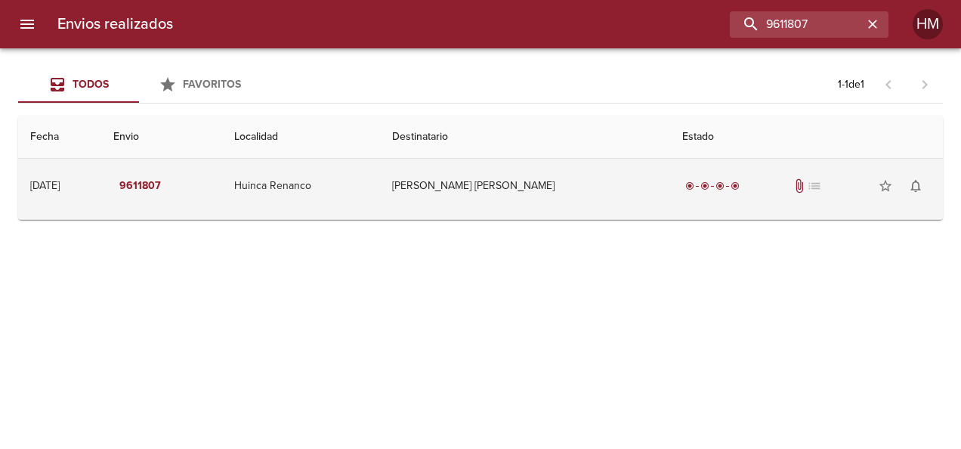
click at [453, 177] on td "[PERSON_NAME] [PERSON_NAME]" at bounding box center [525, 186] width 291 height 54
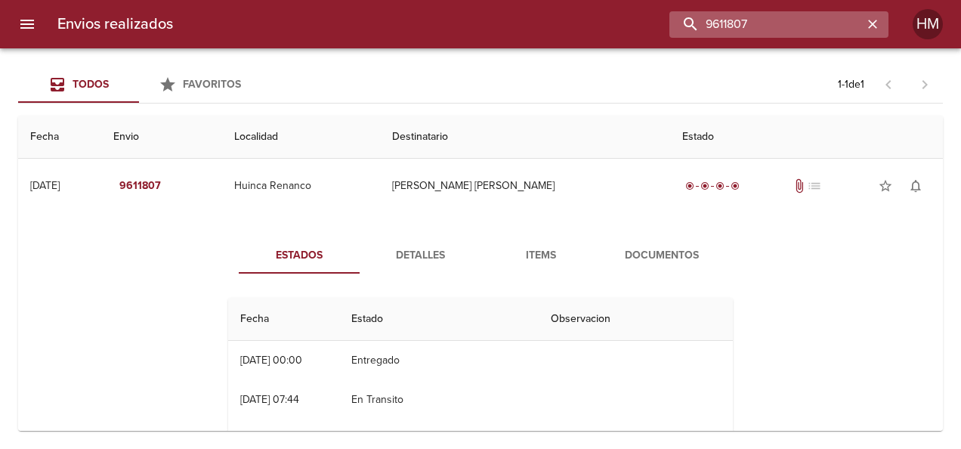
click at [800, 17] on input "9611807" at bounding box center [765, 24] width 193 height 26
paste input "792"
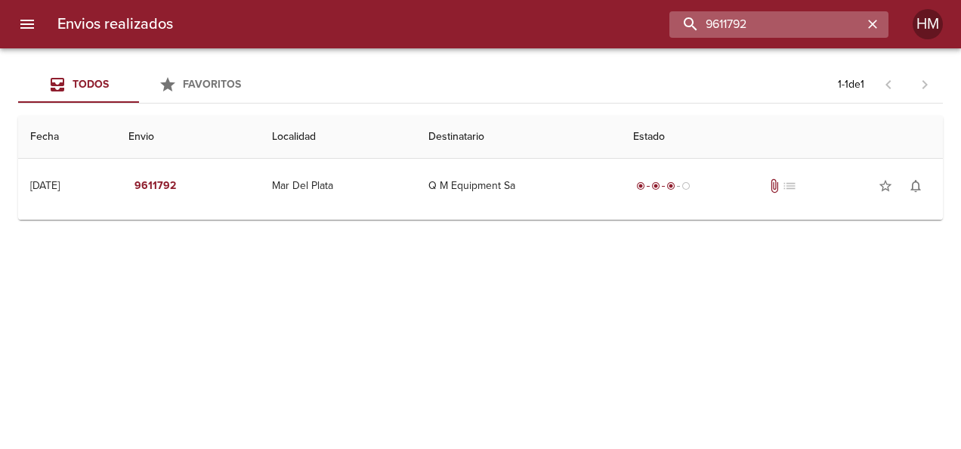
click at [797, 12] on input "9611792" at bounding box center [765, 24] width 193 height 26
paste input "6113"
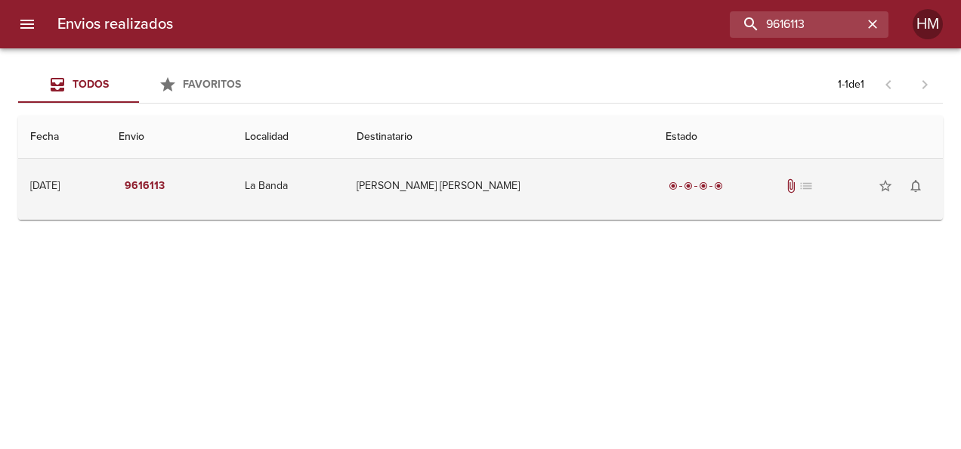
click at [569, 187] on td "[PERSON_NAME] [PERSON_NAME]" at bounding box center [498, 186] width 309 height 54
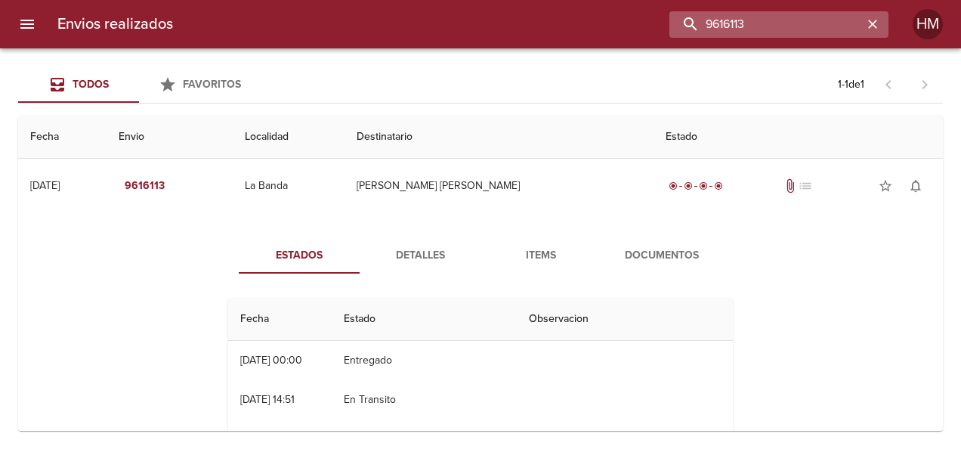
click at [817, 24] on input "9616113" at bounding box center [765, 24] width 193 height 26
paste input "004"
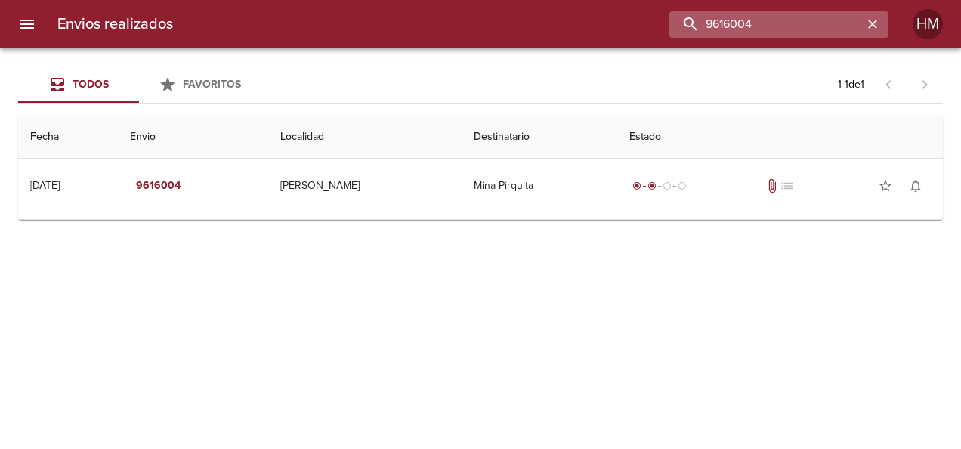
click at [809, 13] on input "9616004" at bounding box center [765, 24] width 193 height 26
click at [806, 22] on input "9616004" at bounding box center [765, 24] width 193 height 26
paste input "85"
click at [778, 32] on input "9616085" at bounding box center [765, 24] width 193 height 26
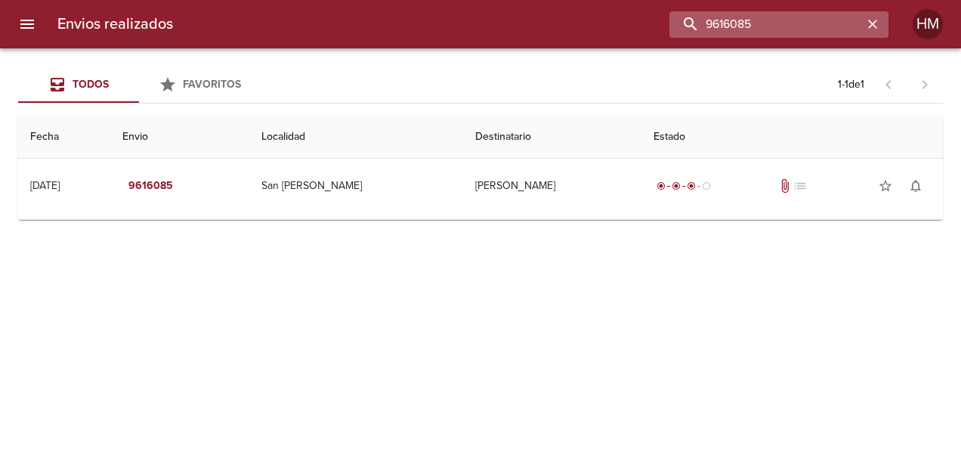
click at [778, 32] on input "9616085" at bounding box center [765, 24] width 193 height 26
paste input "20707"
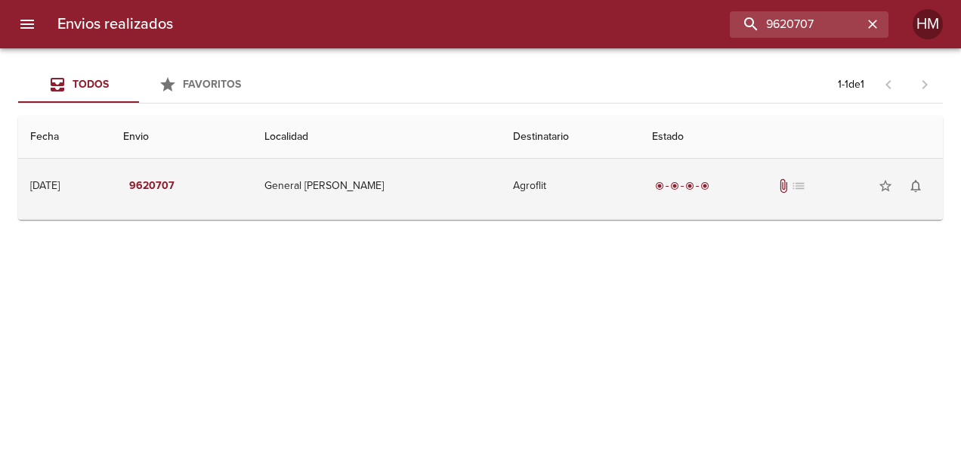
click at [557, 189] on td "Agroflit" at bounding box center [570, 186] width 138 height 54
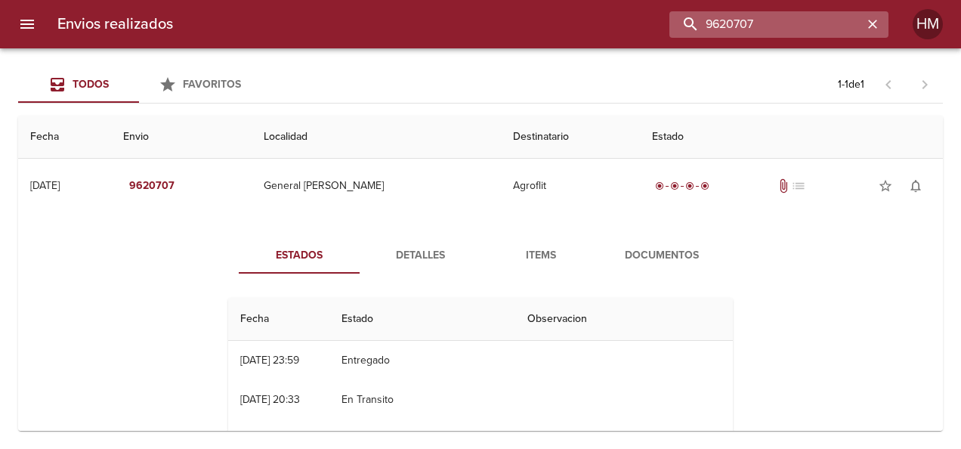
click at [788, 35] on input "9620707" at bounding box center [765, 24] width 193 height 26
paste input "30989"
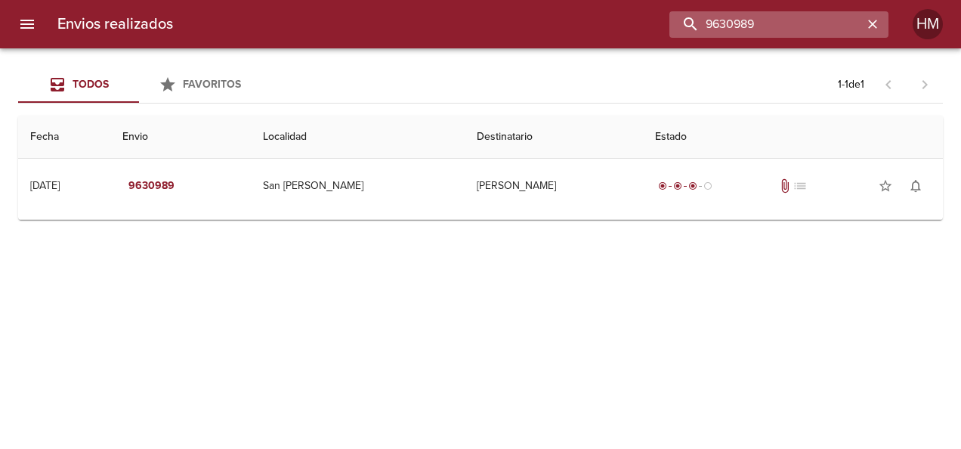
click at [779, 27] on input "9630989" at bounding box center [765, 24] width 193 height 26
paste input "7"
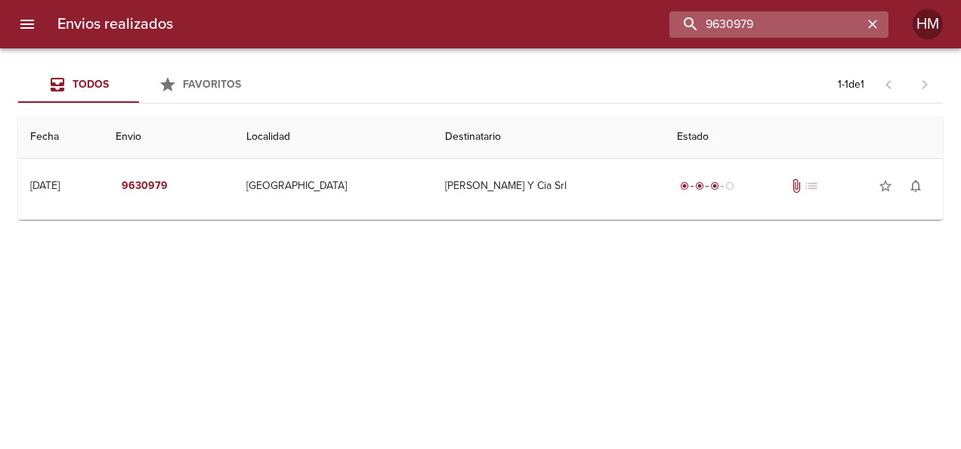
click at [755, 27] on input "9630979" at bounding box center [765, 24] width 193 height 26
paste input "5288"
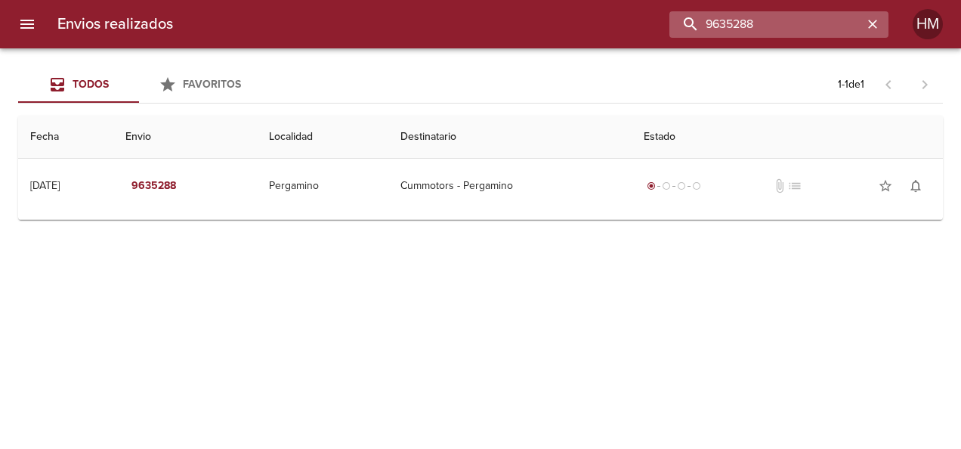
click at [724, 23] on input "9635288" at bounding box center [765, 24] width 193 height 26
paste input "40721"
click at [780, 26] on input "9640721" at bounding box center [765, 24] width 193 height 26
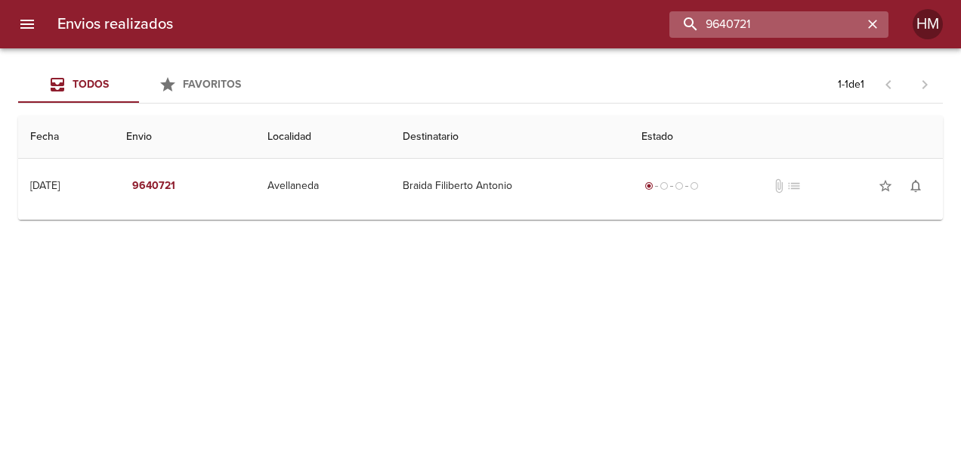
paste input "0"
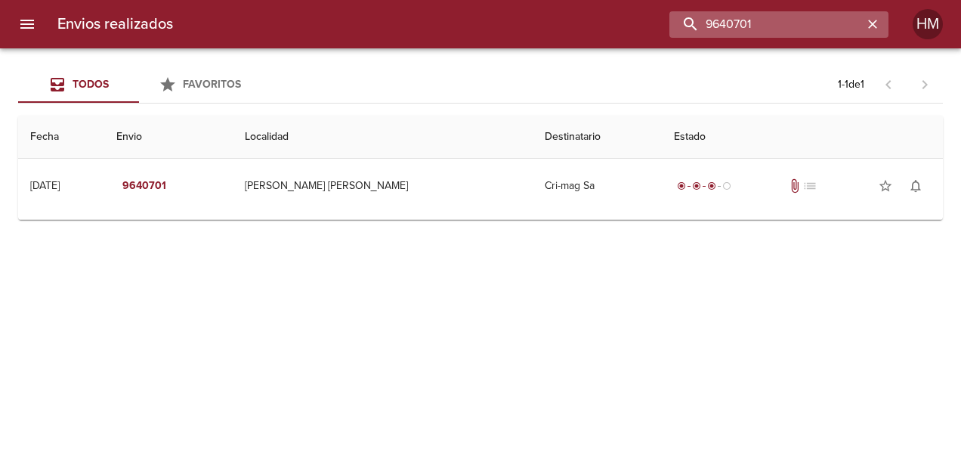
click at [801, 23] on input "9640701" at bounding box center [765, 24] width 193 height 26
paste input "693"
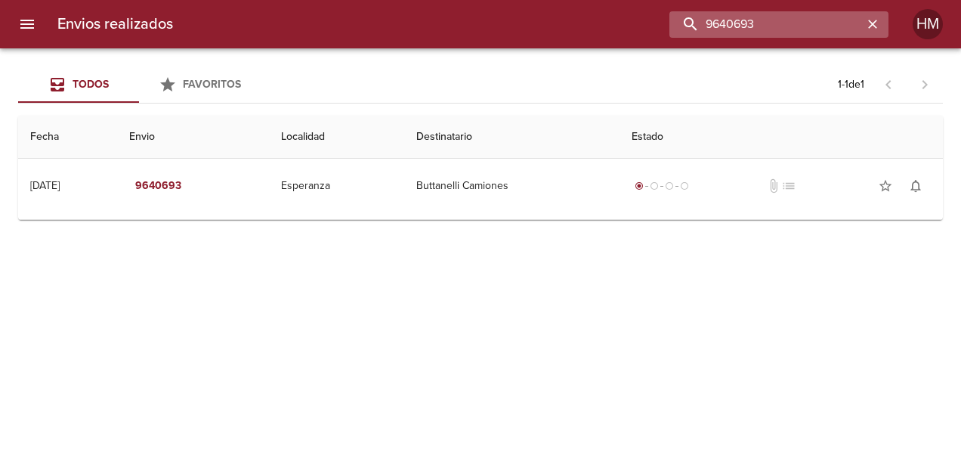
click at [721, 16] on input "9640693" at bounding box center [765, 24] width 193 height 26
paste input "46"
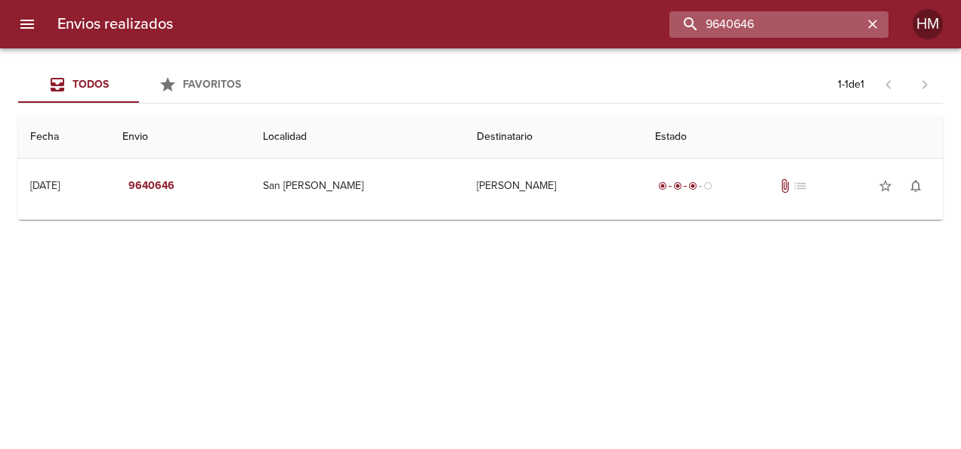
click at [785, 30] on input "9640646" at bounding box center [765, 24] width 193 height 26
paste input "7"
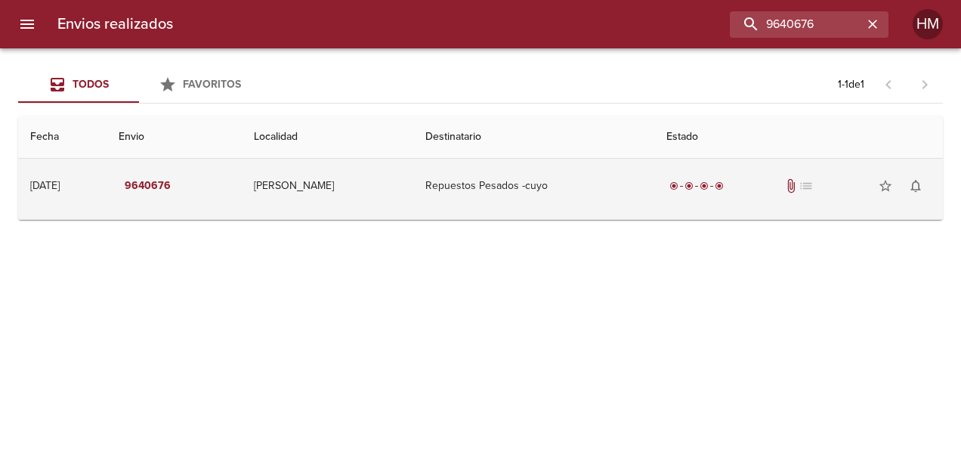
click at [555, 184] on td "Repuestos Pesados -cuyo" at bounding box center [533, 186] width 241 height 54
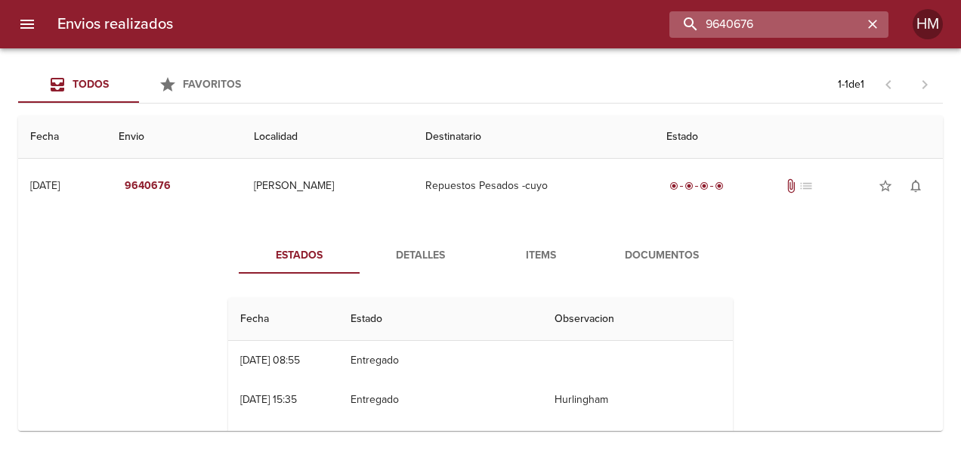
click at [834, 21] on input "9640676" at bounding box center [765, 24] width 193 height 26
paste input "4059"
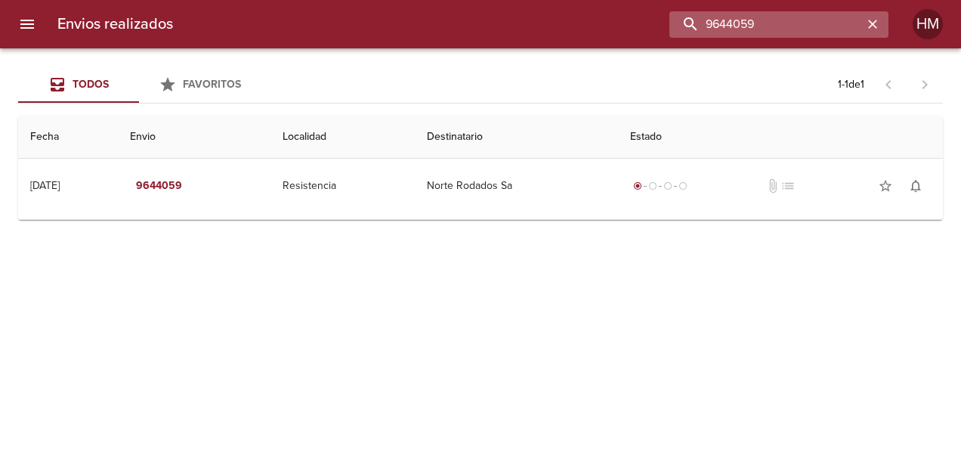
click at [796, 30] on input "9644059" at bounding box center [765, 24] width 193 height 26
paste input "126"
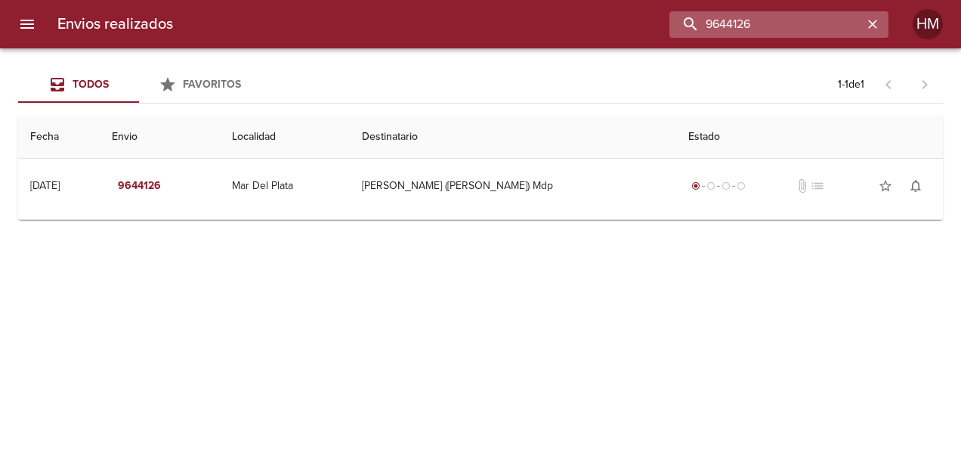
click at [787, 29] on input "9644126" at bounding box center [765, 24] width 193 height 26
paste input "097"
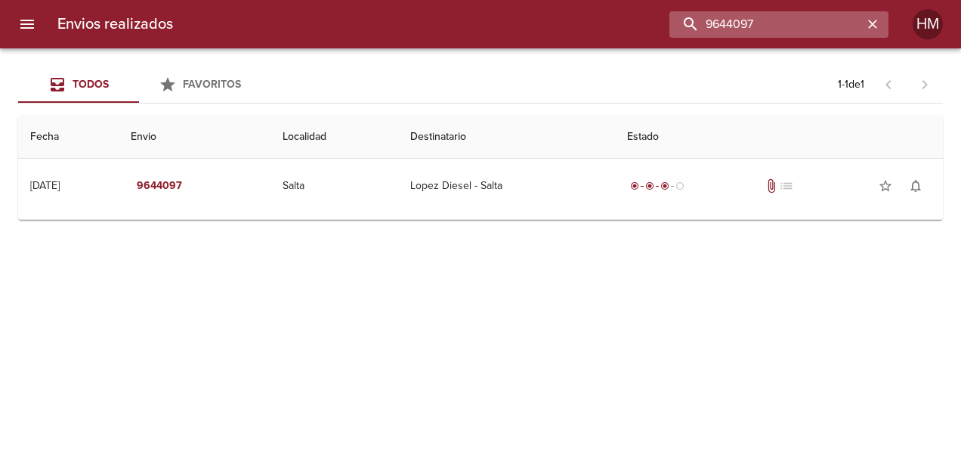
click at [772, 26] on input "9644097" at bounding box center [765, 24] width 193 height 26
paste input "78"
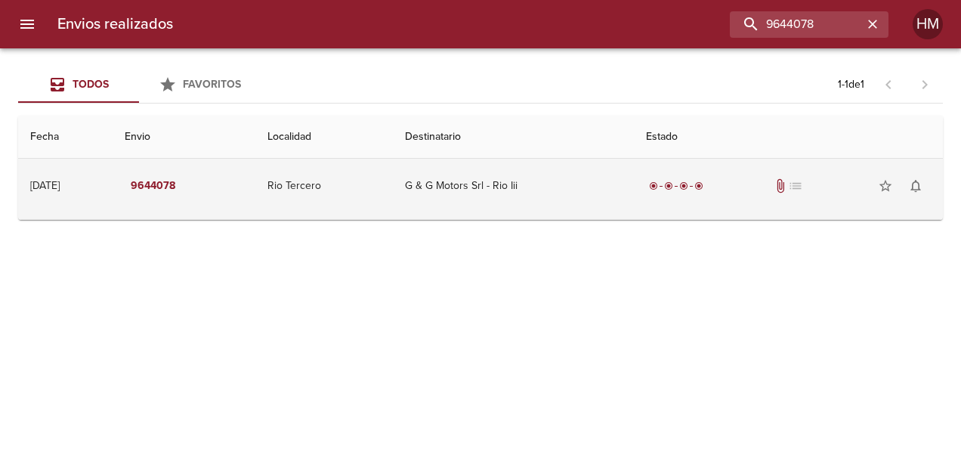
click at [553, 187] on td "G & G Motors Srl - Rio Iii" at bounding box center [513, 186] width 241 height 54
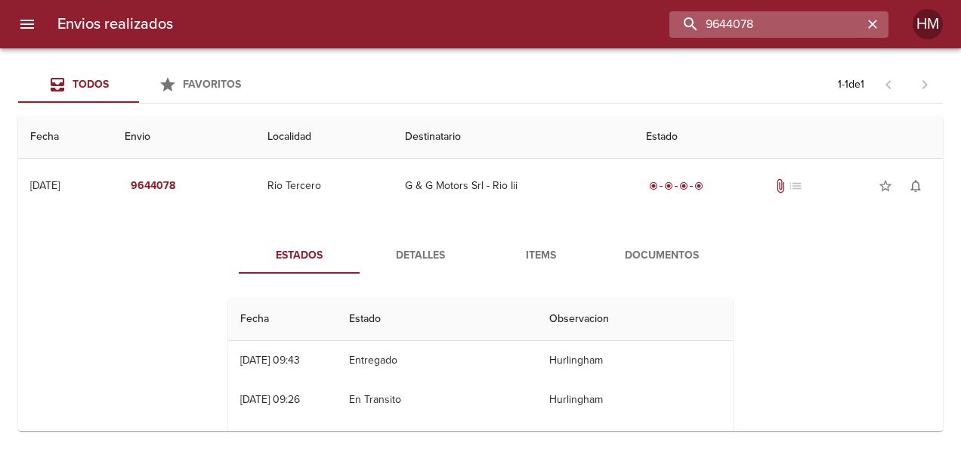
click at [834, 34] on input "9644078" at bounding box center [765, 24] width 193 height 26
paste input "26"
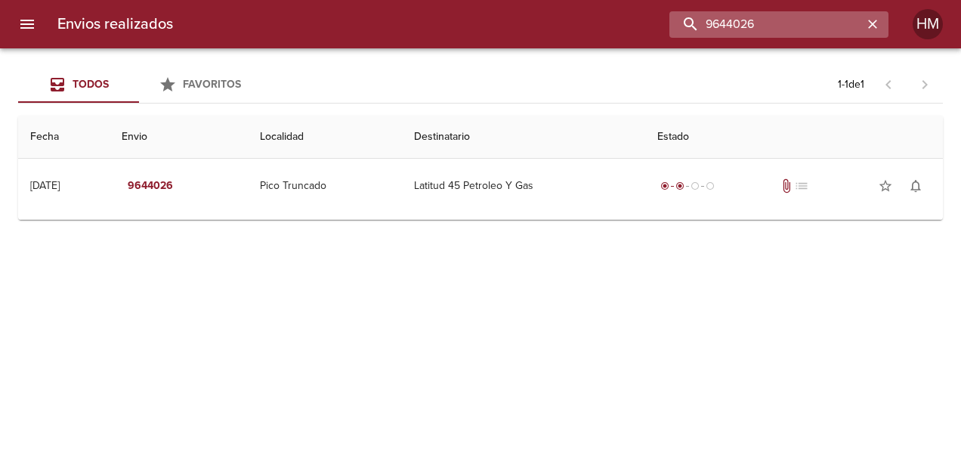
click at [740, 29] on input "9644026" at bounding box center [765, 24] width 193 height 26
paste input "03"
click at [730, 20] on input "9644003" at bounding box center [765, 24] width 193 height 26
click at [731, 20] on input "9644003" at bounding box center [765, 24] width 193 height 26
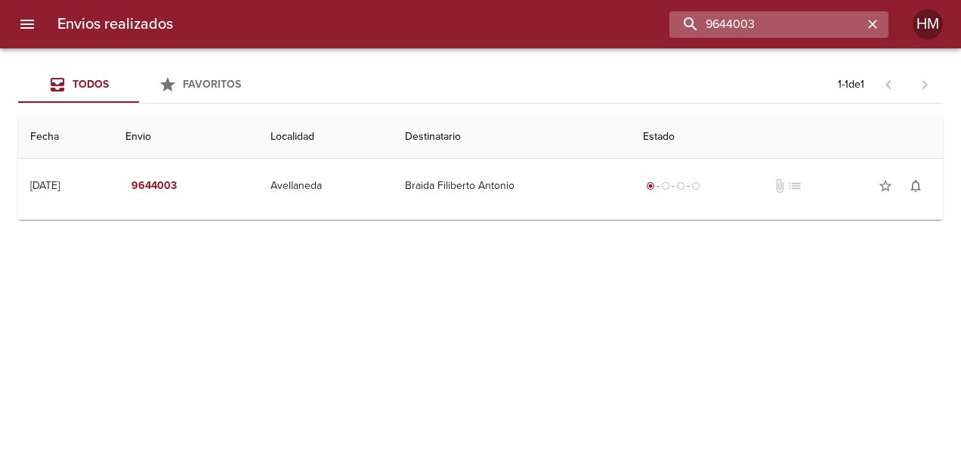
paste input "3995"
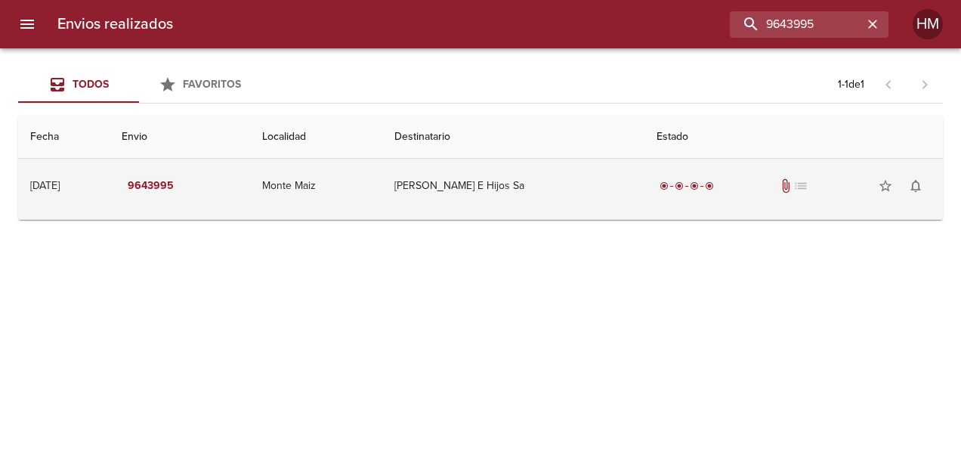
click at [601, 179] on td "[PERSON_NAME] E Hijos Sa" at bounding box center [513, 186] width 262 height 54
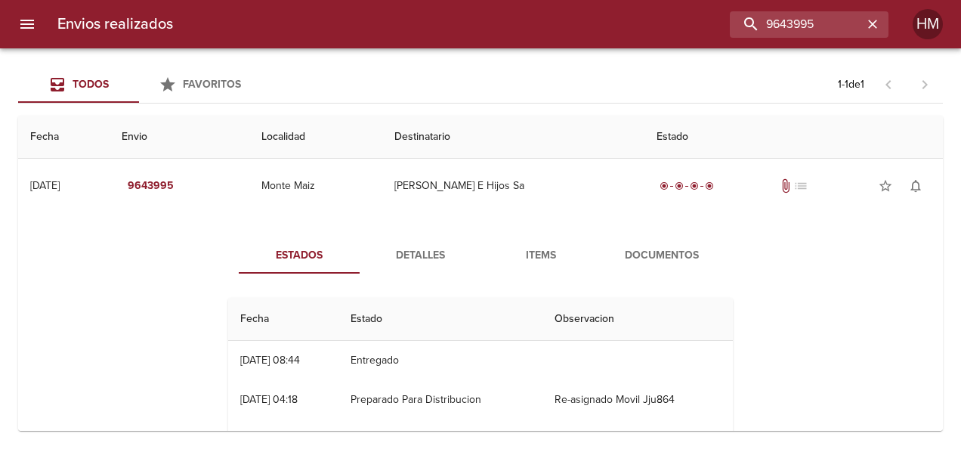
scroll to position [76, 0]
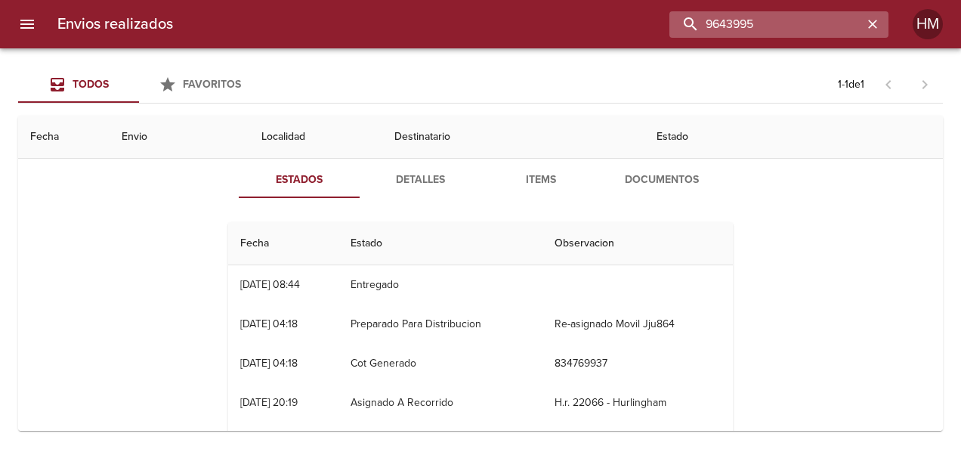
click at [797, 26] on input "9643995" at bounding box center [765, 24] width 193 height 26
paste input "7"
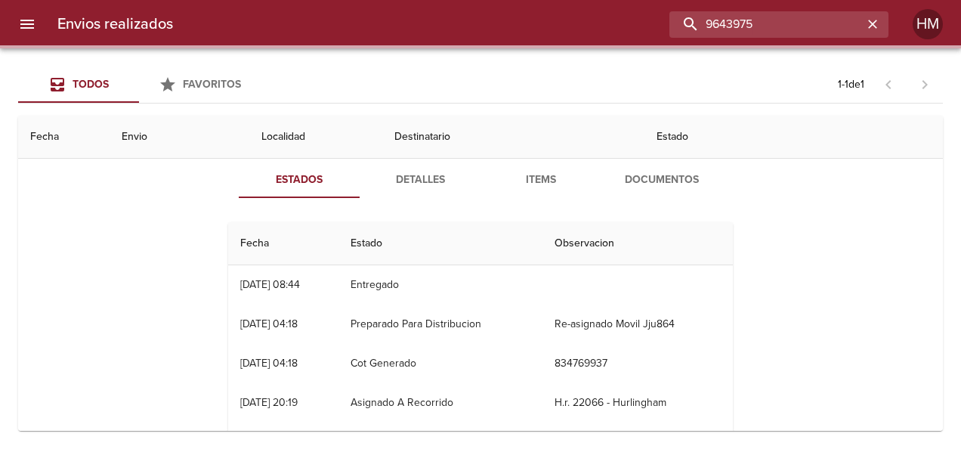
scroll to position [0, 0]
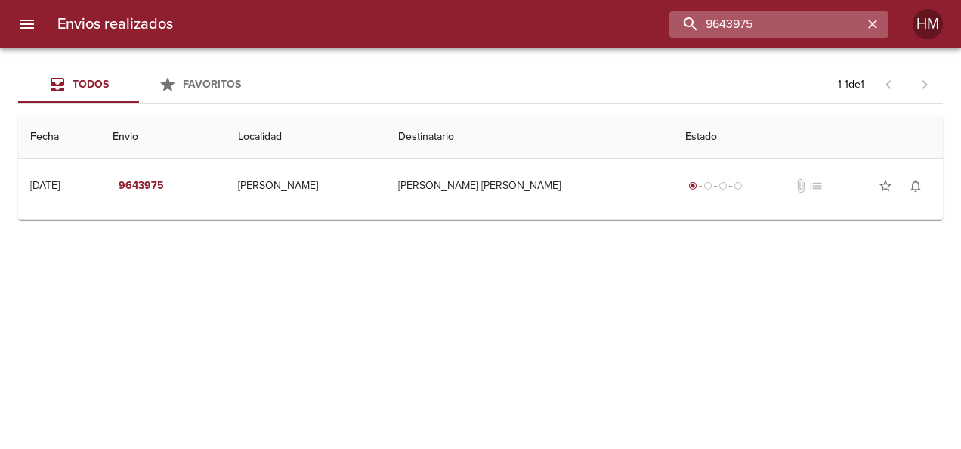
click at [802, 28] on input "9643975" at bounding box center [765, 24] width 193 height 26
paste input "61"
click at [796, 23] on input "9643961" at bounding box center [765, 24] width 193 height 26
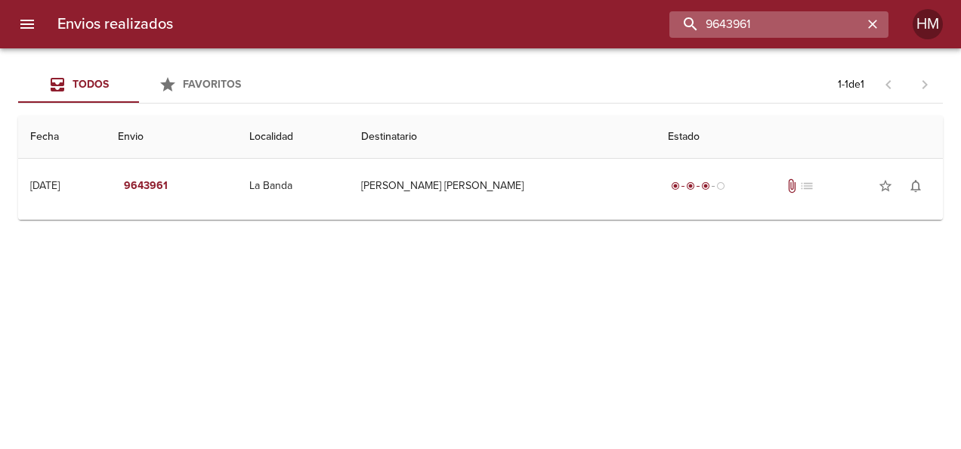
paste input "53"
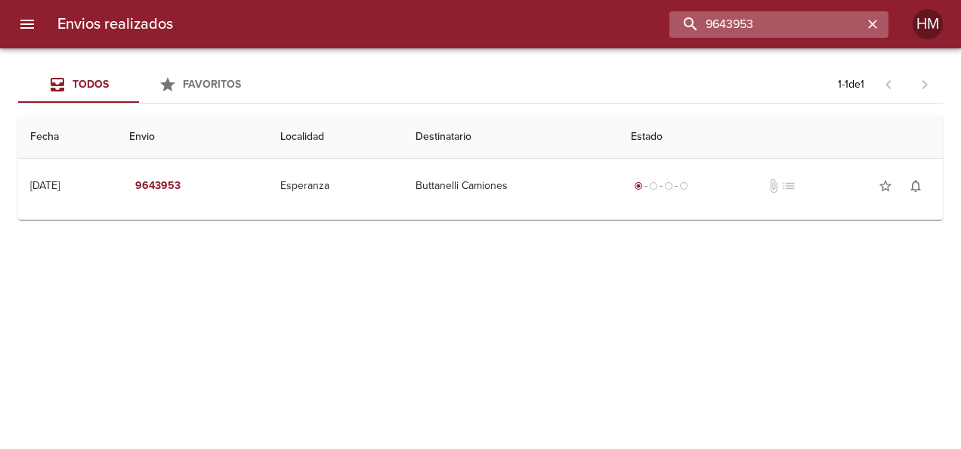
click at [808, 32] on input "9643953" at bounding box center [765, 24] width 193 height 26
paste input "50234"
click at [783, 14] on input "9650234" at bounding box center [765, 24] width 193 height 26
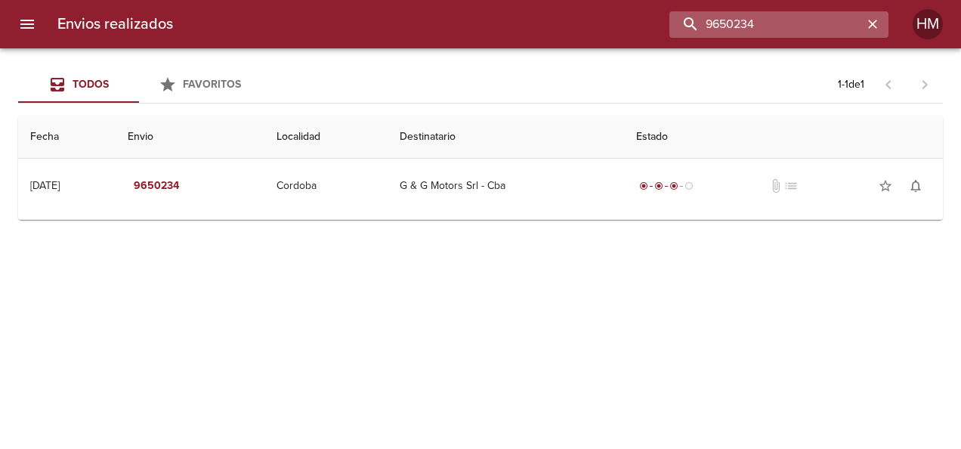
paste input "22"
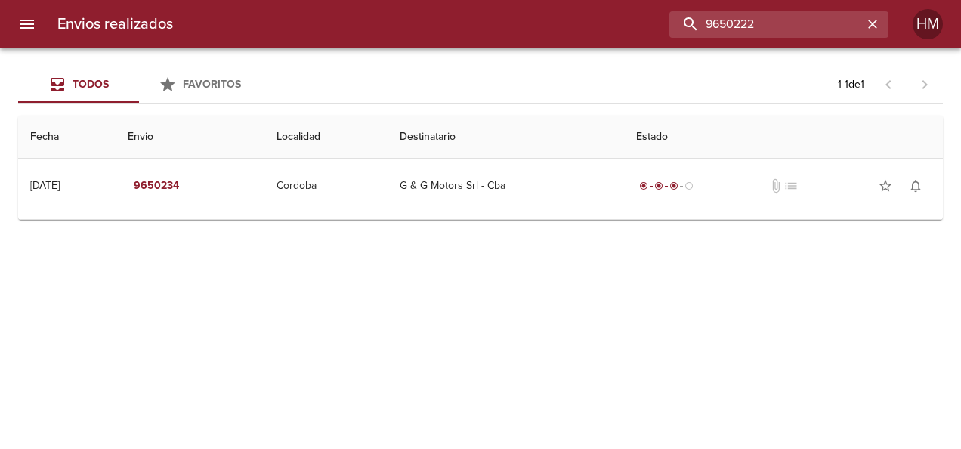
type input "9650222"
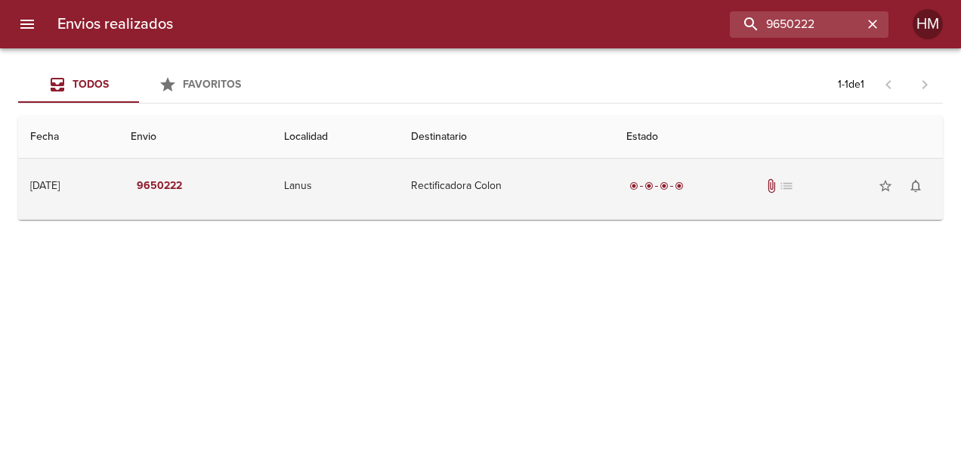
click at [399, 199] on td "Lanus" at bounding box center [336, 186] width 128 height 54
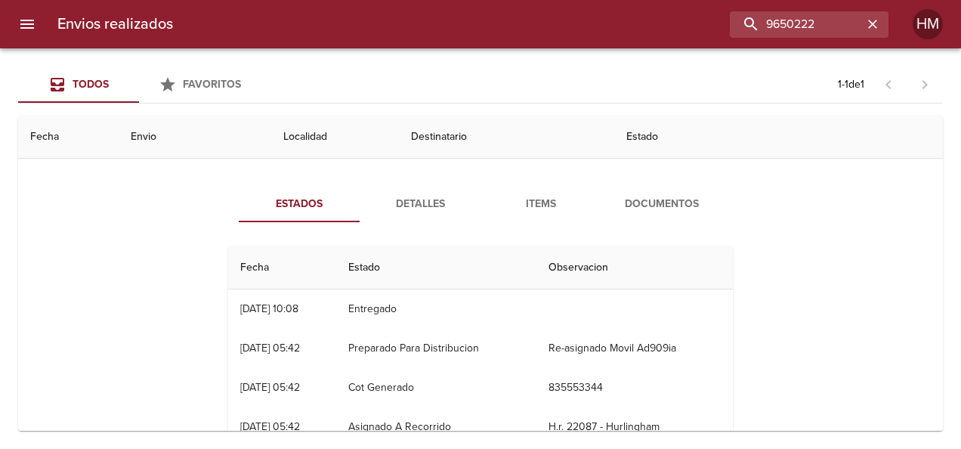
scroll to position [76, 0]
